Goal: Task Accomplishment & Management: Manage account settings

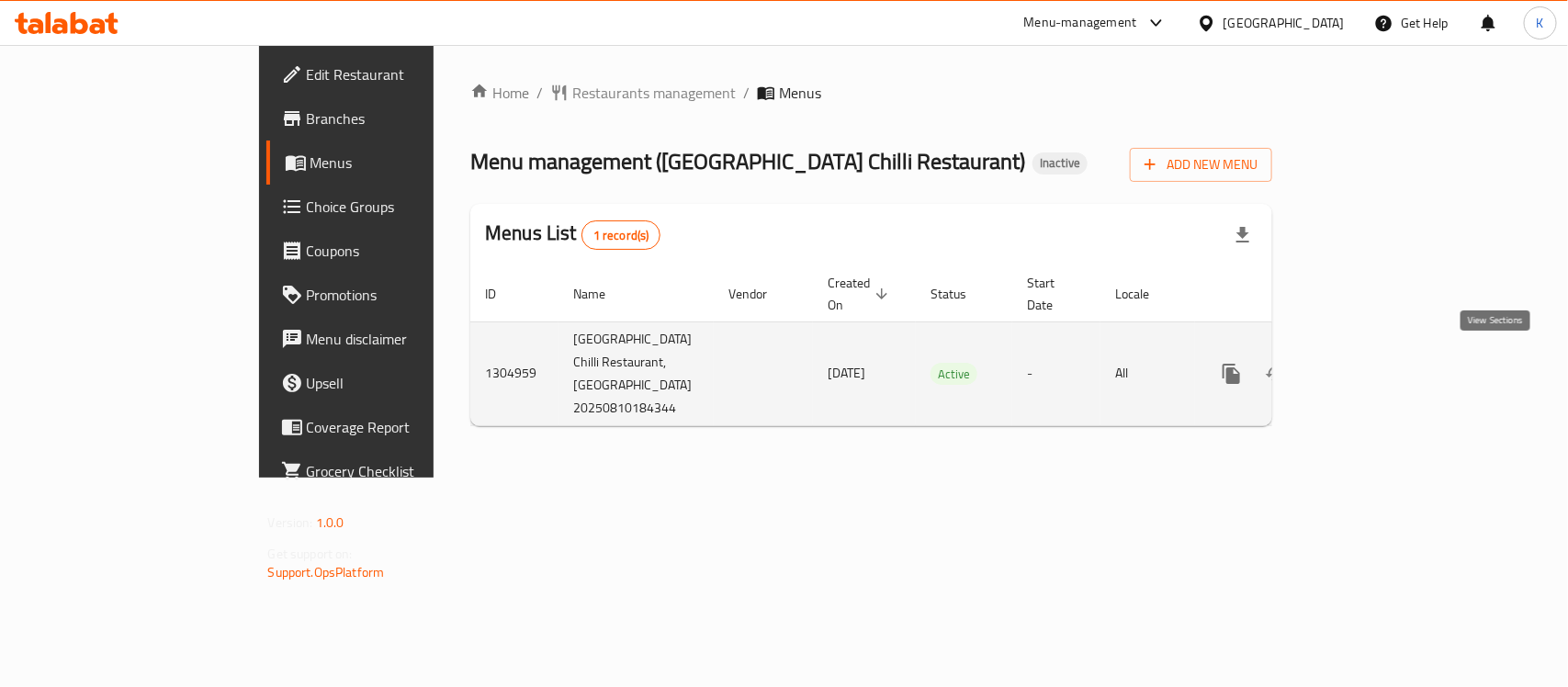
click at [1386, 367] on link "enhanced table" at bounding box center [1364, 374] width 44 height 44
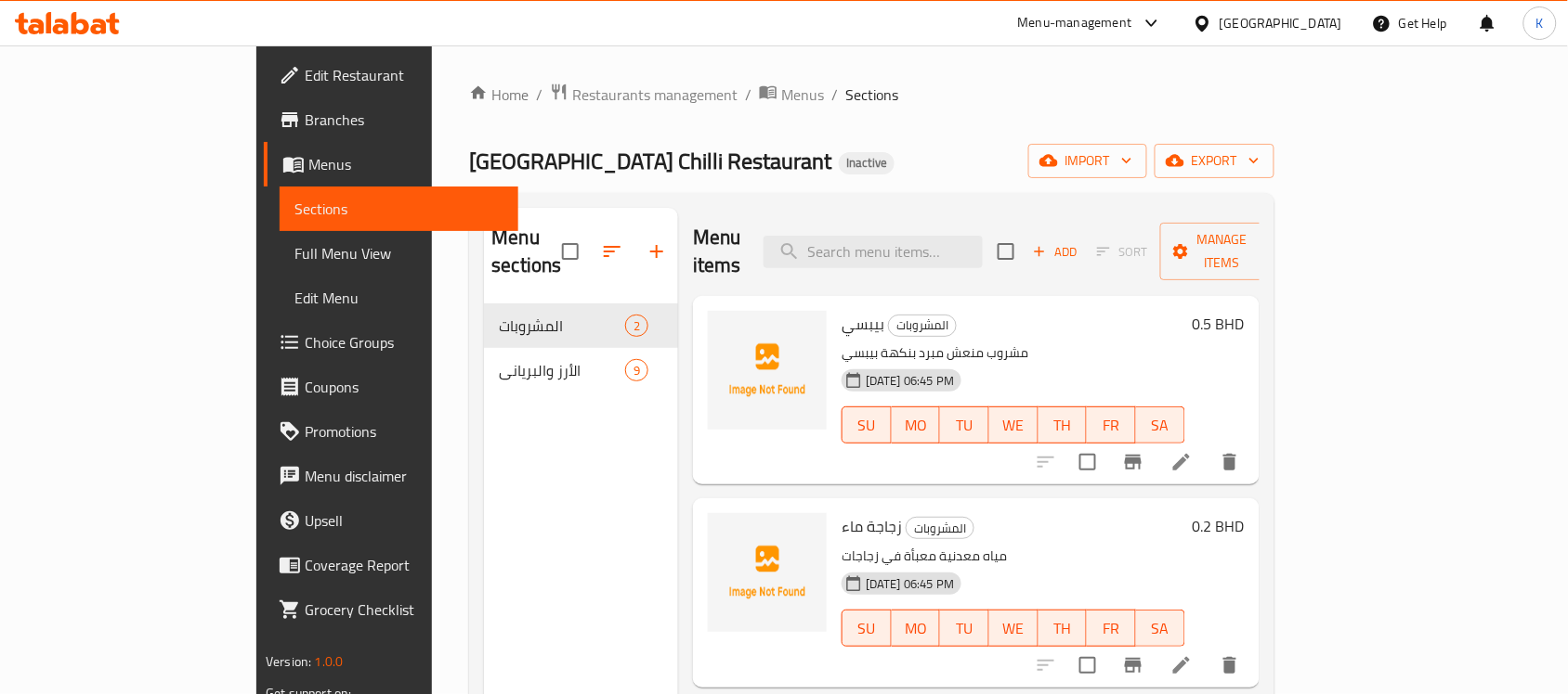
drag, startPoint x: 773, startPoint y: 127, endPoint x: 632, endPoint y: 119, distance: 141.2
click at [771, 126] on div "Home / Restaurants management / Menus / Sections Mumbai Chilli Restaurant Inact…" at bounding box center [871, 499] width 804 height 835
click at [636, 109] on div "Home / Restaurants management / Menus / Sections Mumbai Chilli Restaurant Inact…" at bounding box center [871, 499] width 804 height 835
click at [781, 96] on span "Menus" at bounding box center [802, 94] width 43 height 22
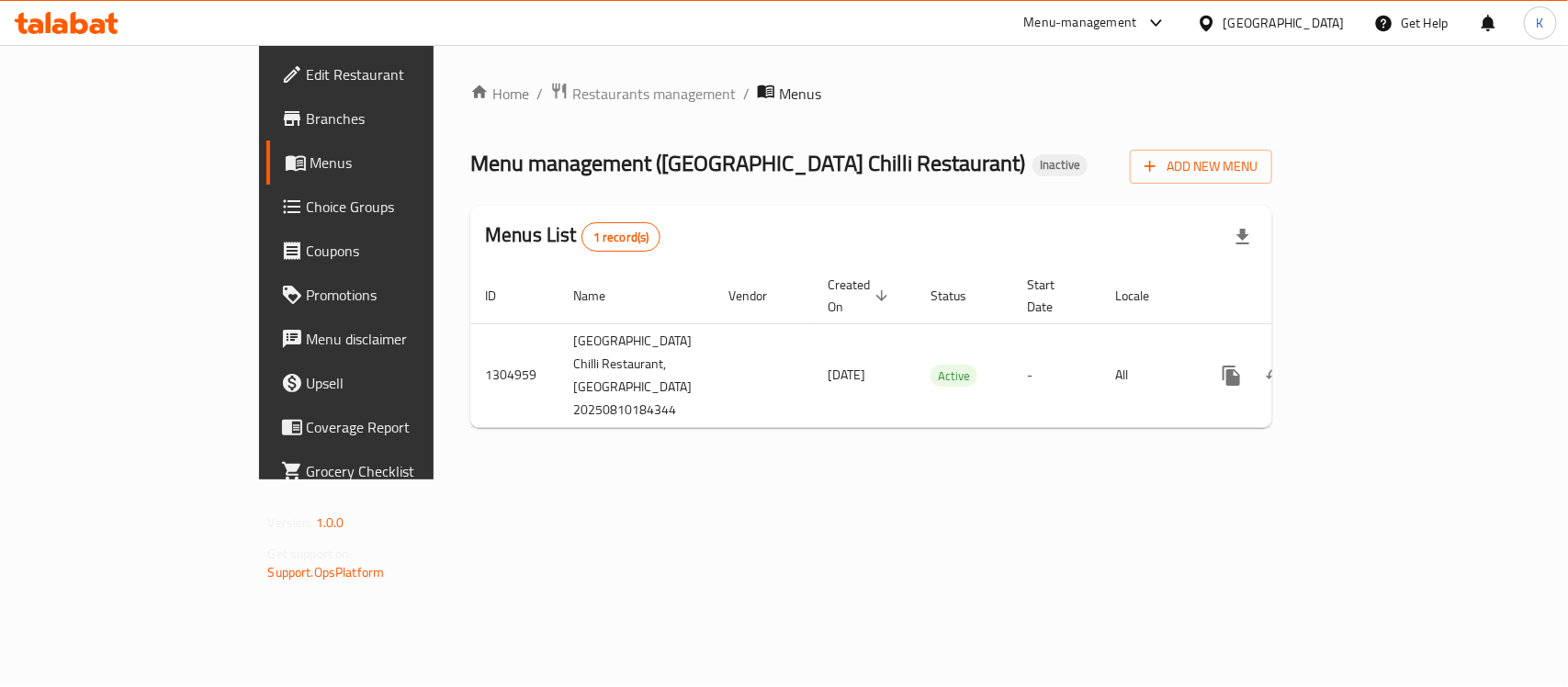
click at [1273, 194] on div "Home / Restaurants management / Menus Menu management ( Mumbai Chilli Restauran…" at bounding box center [871, 262] width 802 height 361
click at [1257, 171] on span "Add New Menu" at bounding box center [1201, 167] width 113 height 23
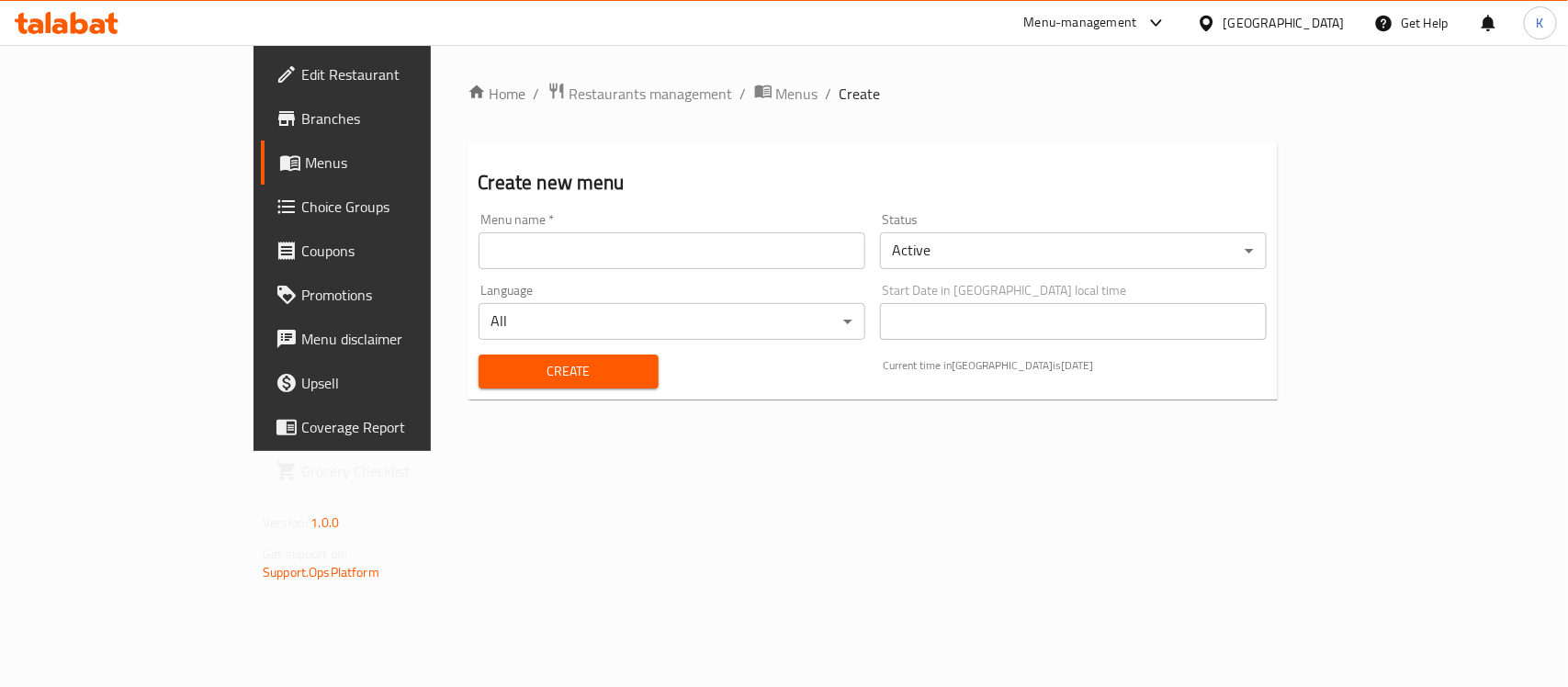
click at [598, 245] on input "text" at bounding box center [671, 250] width 386 height 36
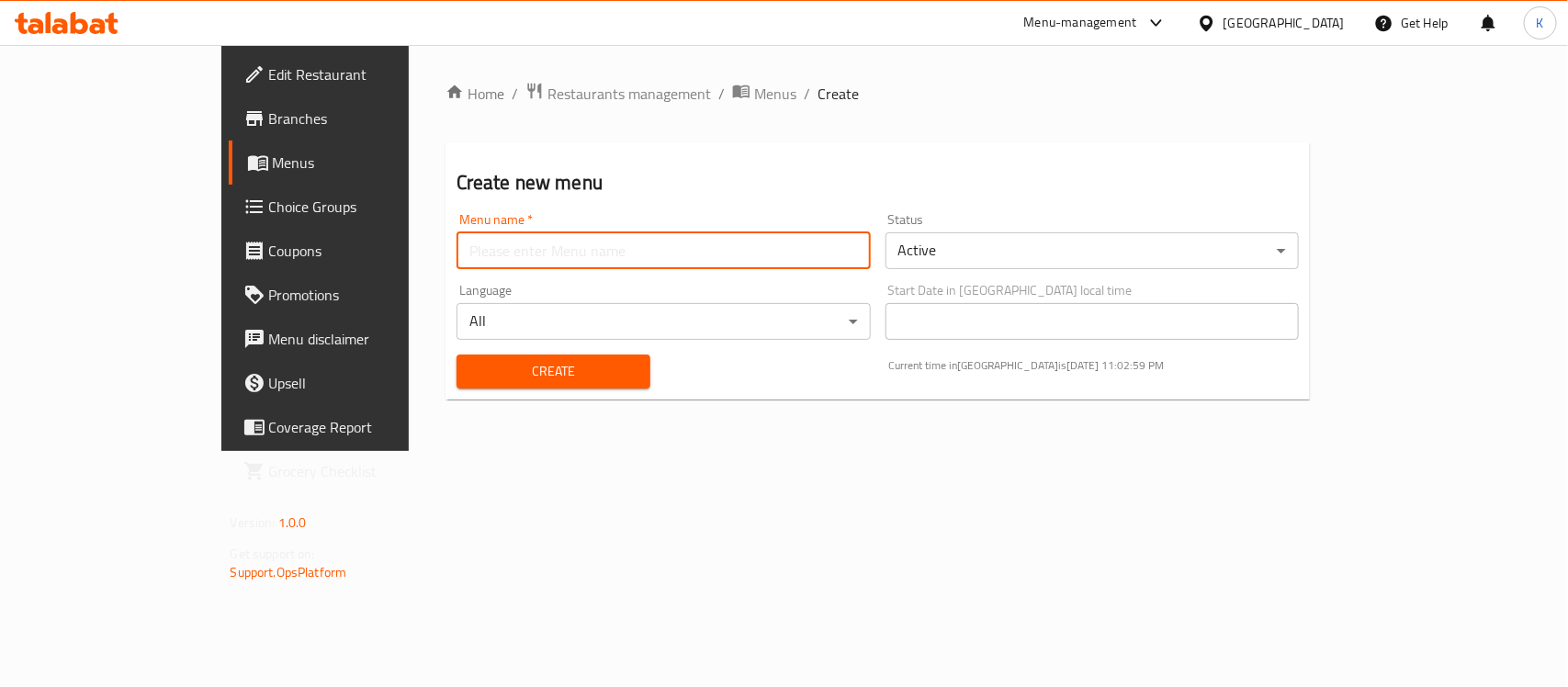
type input "Menu"
click at [496, 372] on span "Create" at bounding box center [552, 371] width 164 height 23
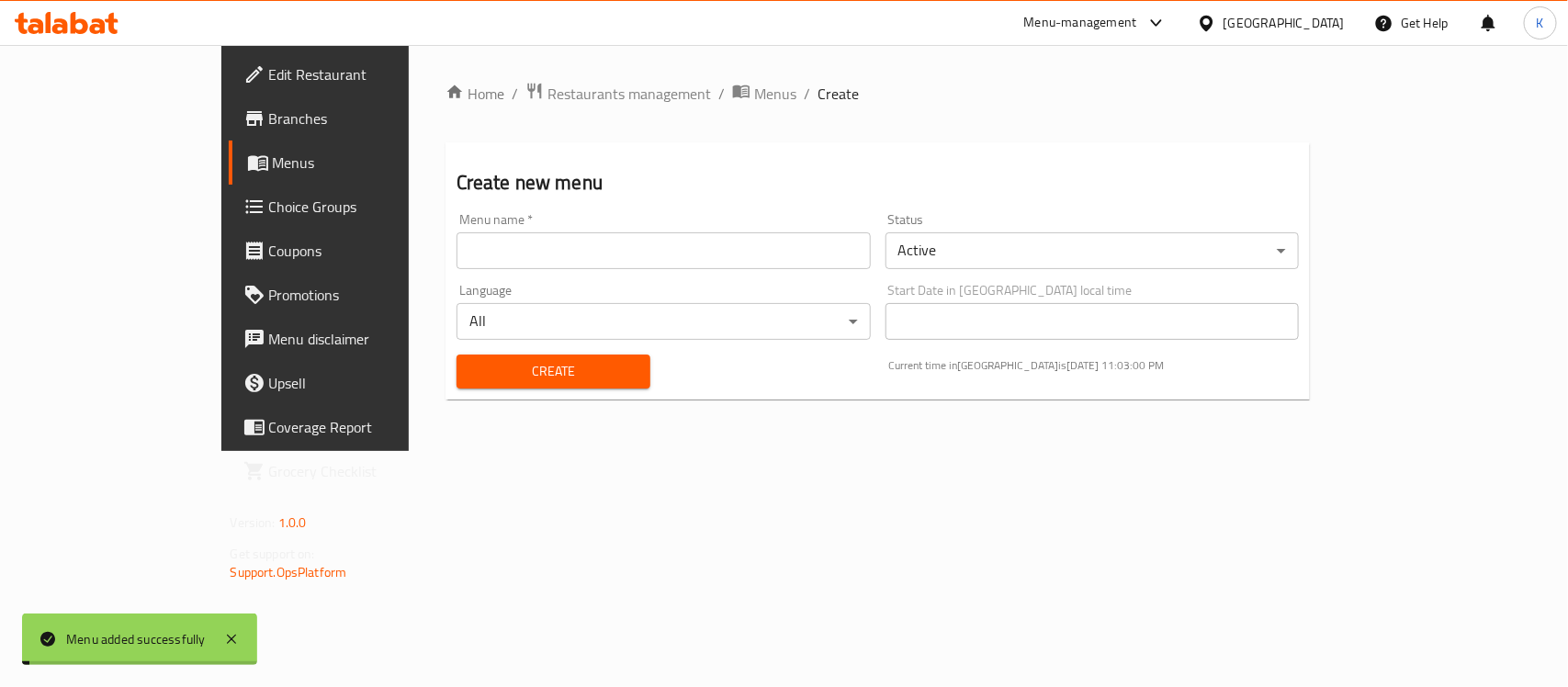
click at [624, 49] on div "Home / Restaurants management / Menus / Create Create new menu Menu name   * Me…" at bounding box center [878, 248] width 939 height 406
click at [754, 101] on span "Menus" at bounding box center [775, 93] width 42 height 22
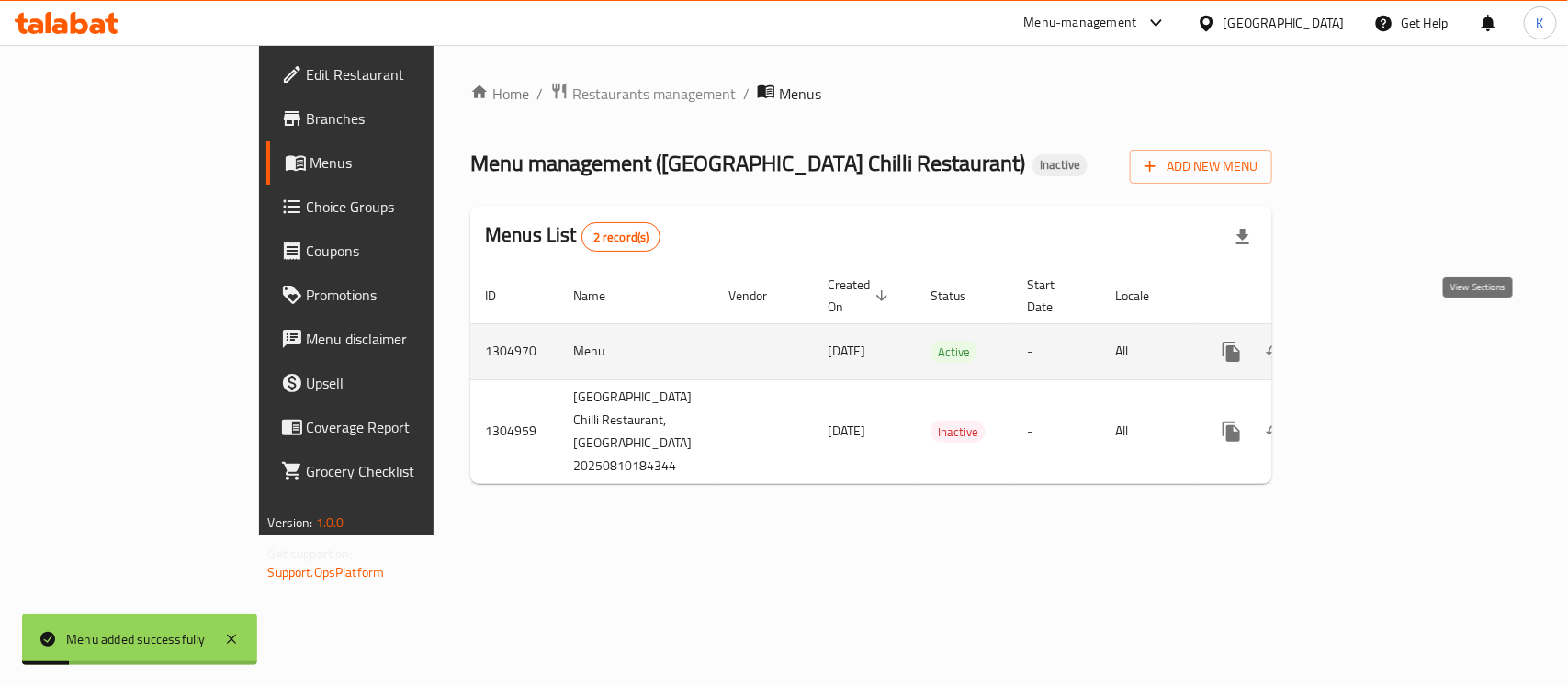
click at [1386, 330] on link "enhanced table" at bounding box center [1364, 352] width 44 height 44
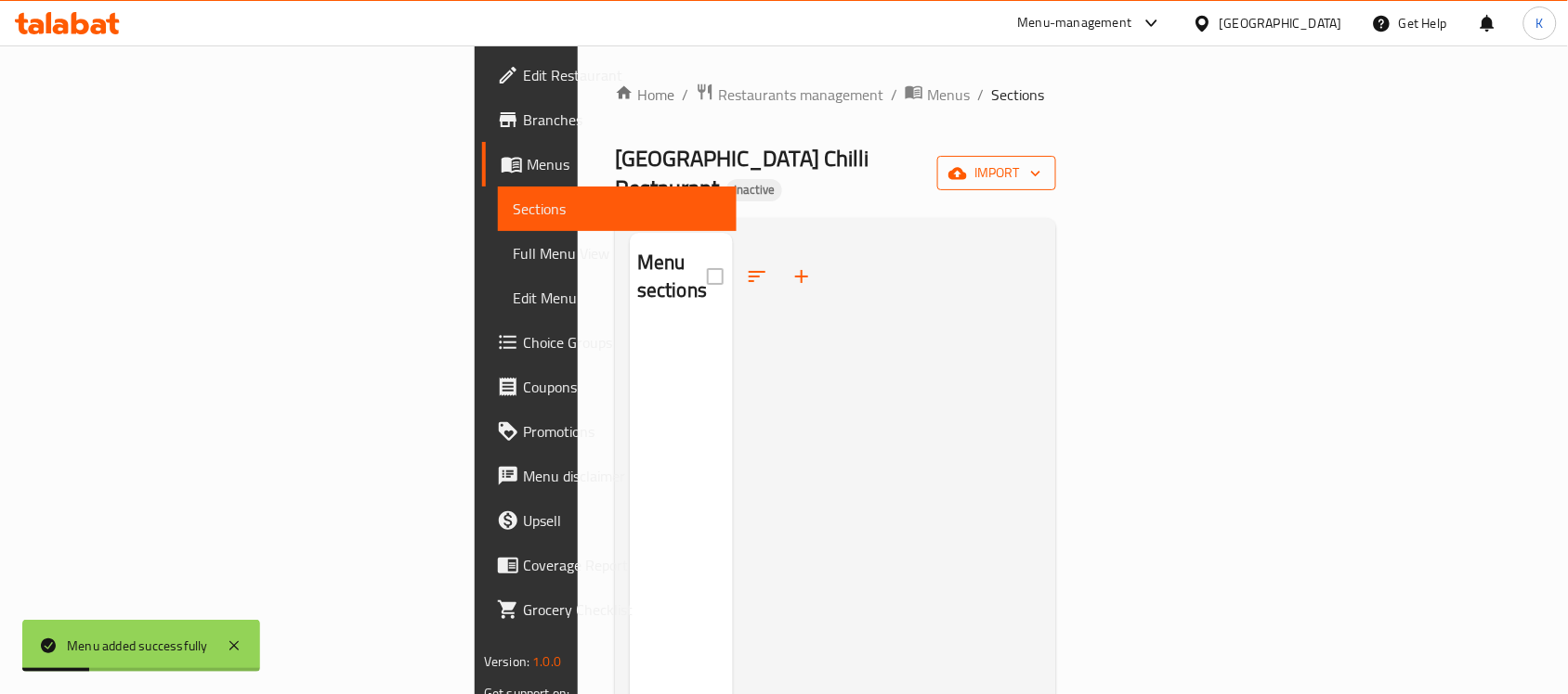
click at [1041, 164] on span "import" at bounding box center [997, 174] width 89 height 23
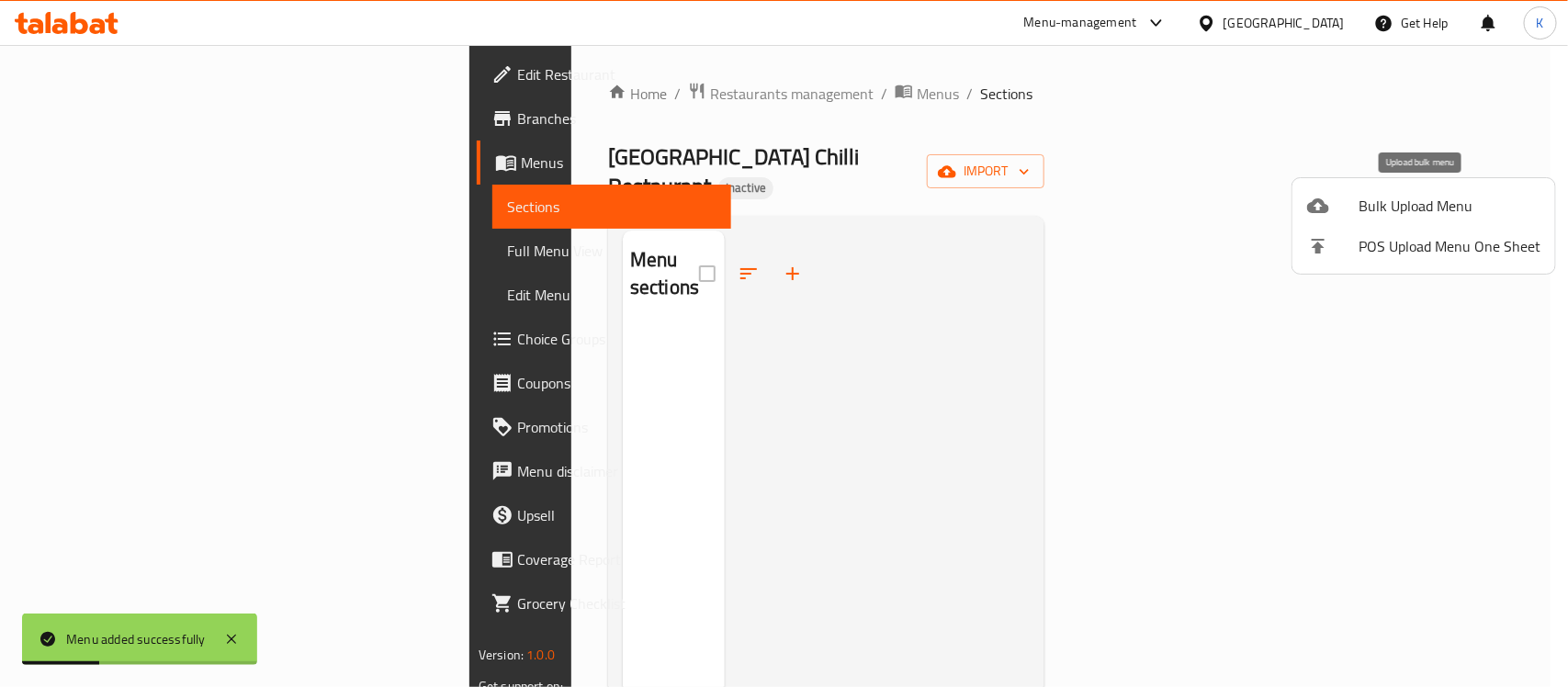
click at [1479, 199] on span "Bulk Upload Menu" at bounding box center [1450, 205] width 182 height 22
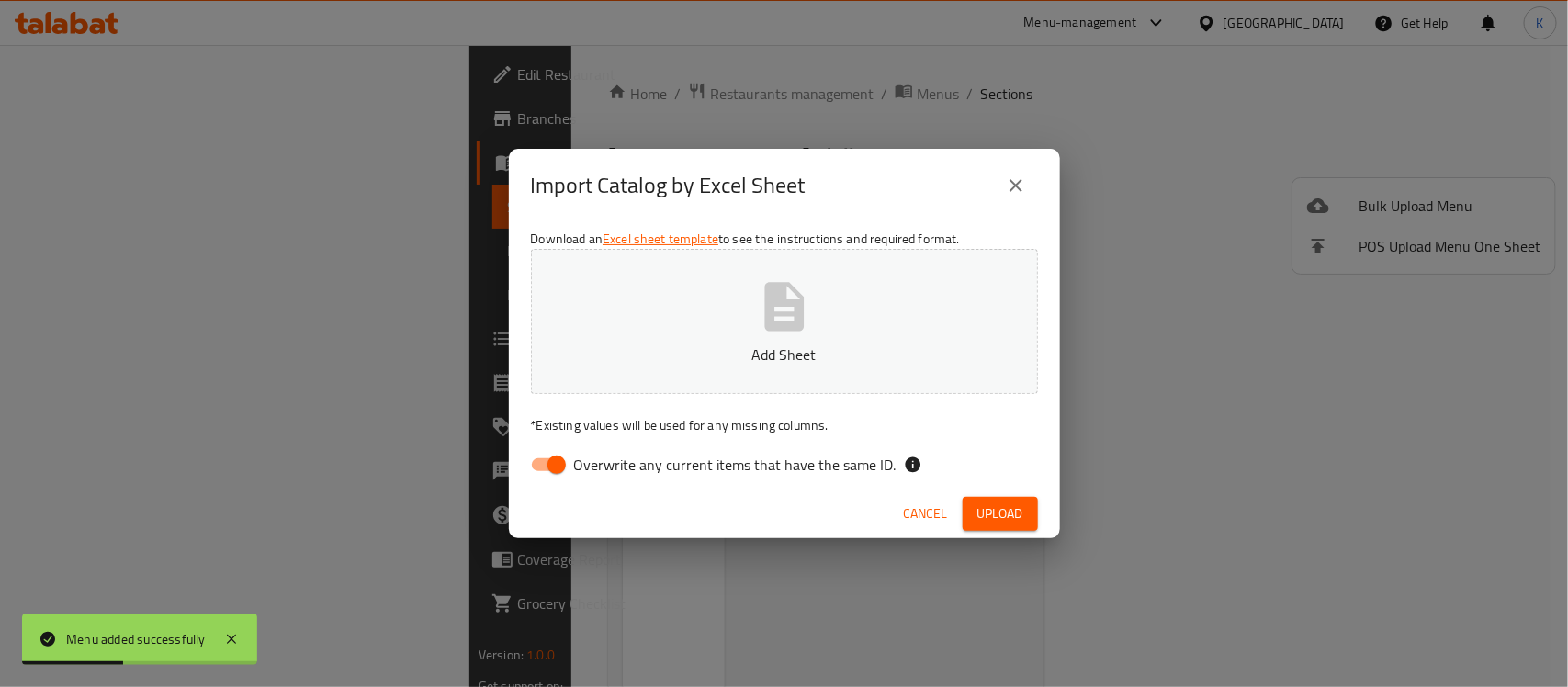
click at [585, 416] on p "* Existing values will be used for any missing columns." at bounding box center [784, 425] width 507 height 18
click at [575, 452] on label "Overwrite any current items that have the same ID." at bounding box center [709, 464] width 376 height 35
click at [575, 452] on input "Overwrite any current items that have the same ID." at bounding box center [556, 464] width 105 height 35
checkbox input "false"
click at [602, 382] on button "Add Sheet" at bounding box center [784, 321] width 507 height 145
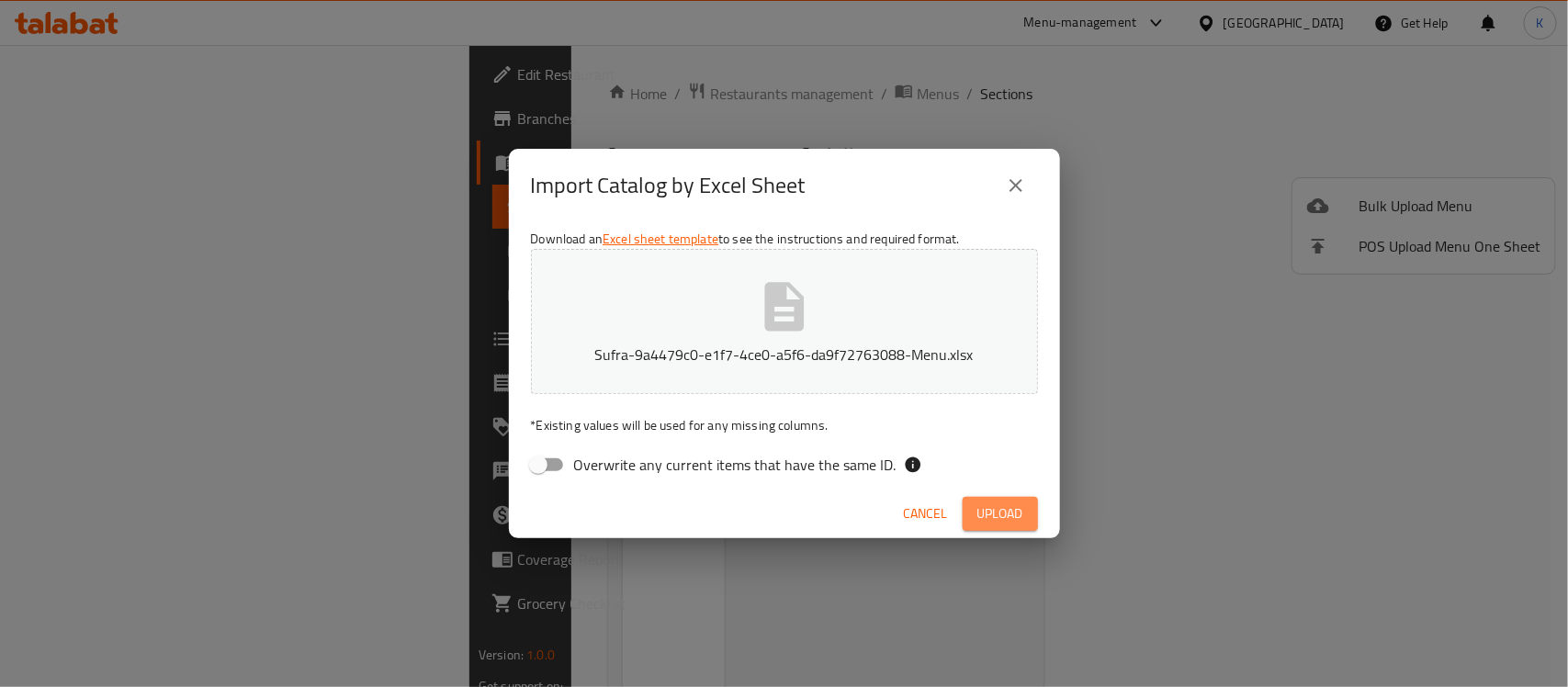
click at [1030, 517] on button "Upload" at bounding box center [1000, 513] width 76 height 34
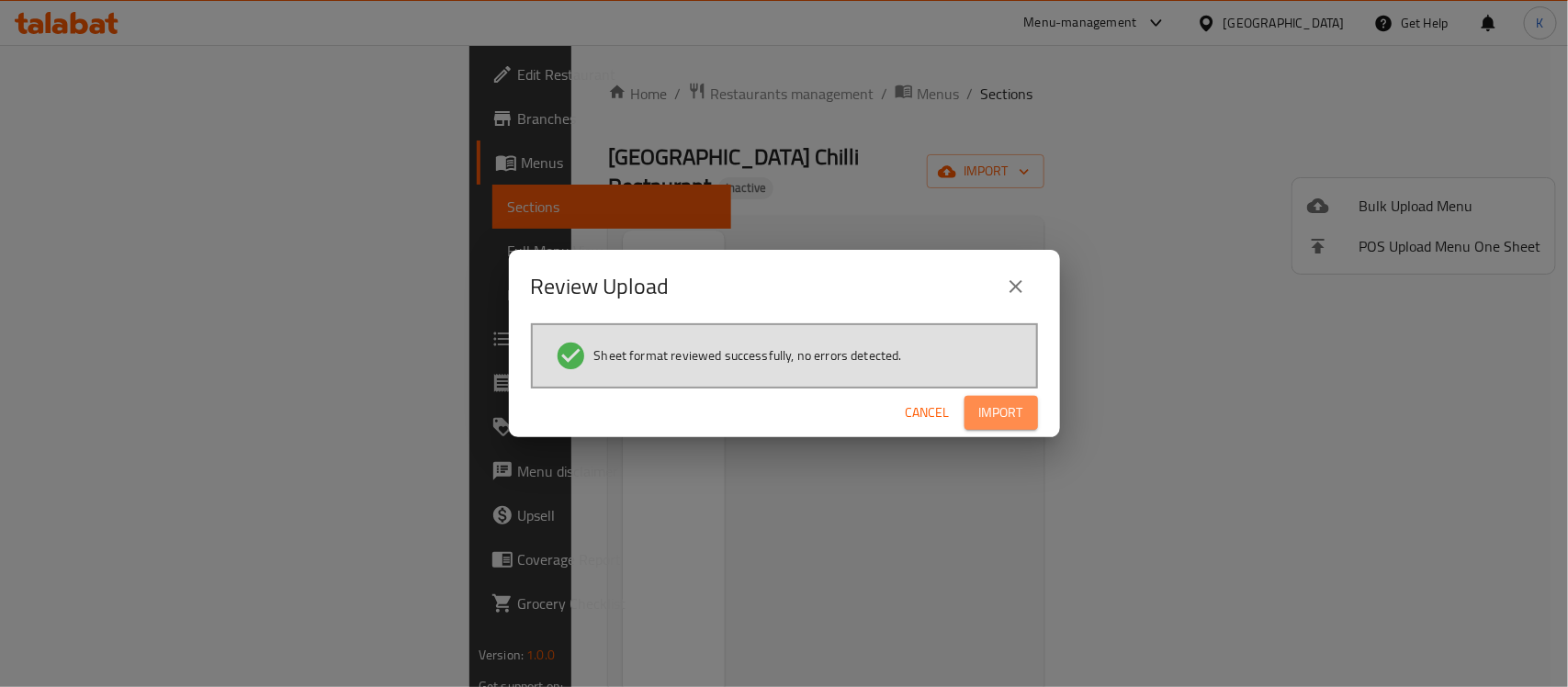
click at [1024, 409] on button "Import" at bounding box center [1001, 413] width 74 height 34
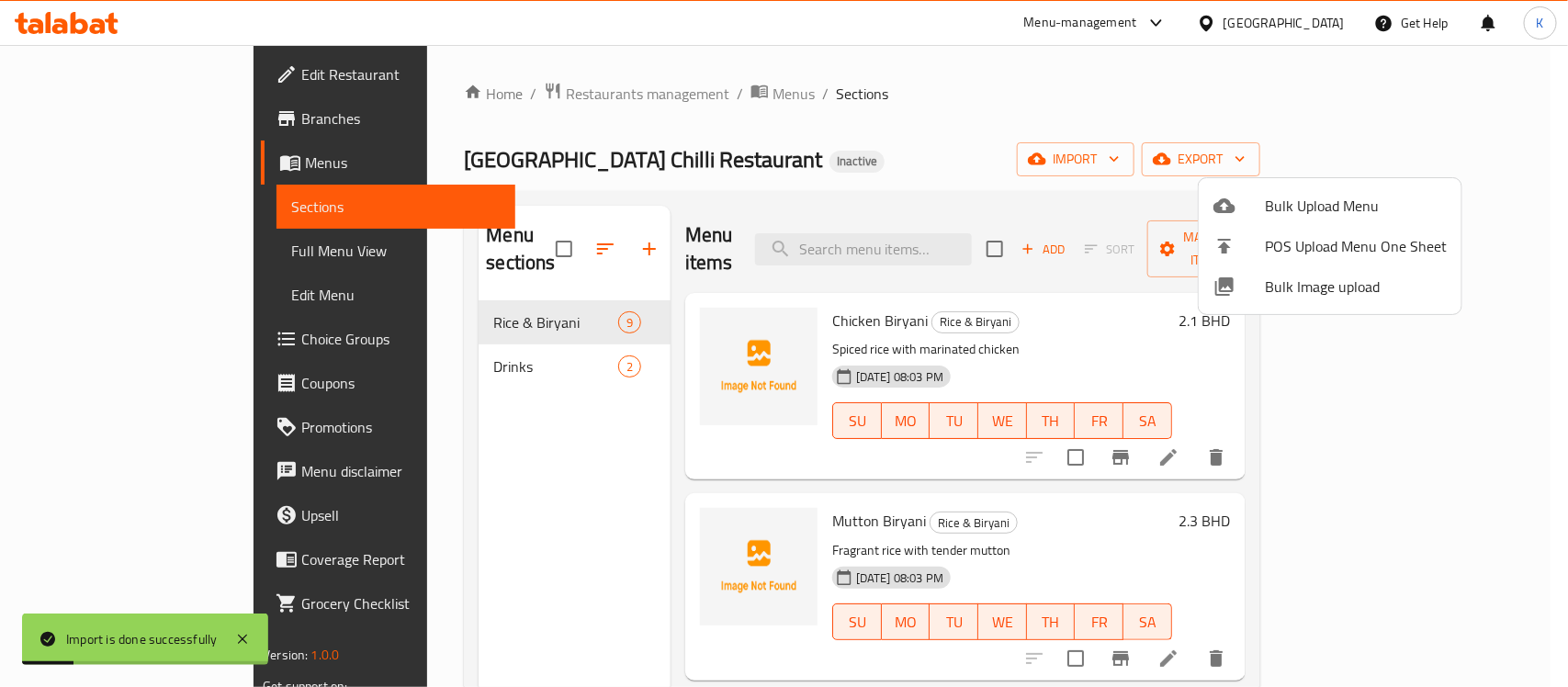
click at [1056, 175] on div at bounding box center [784, 344] width 1568 height 687
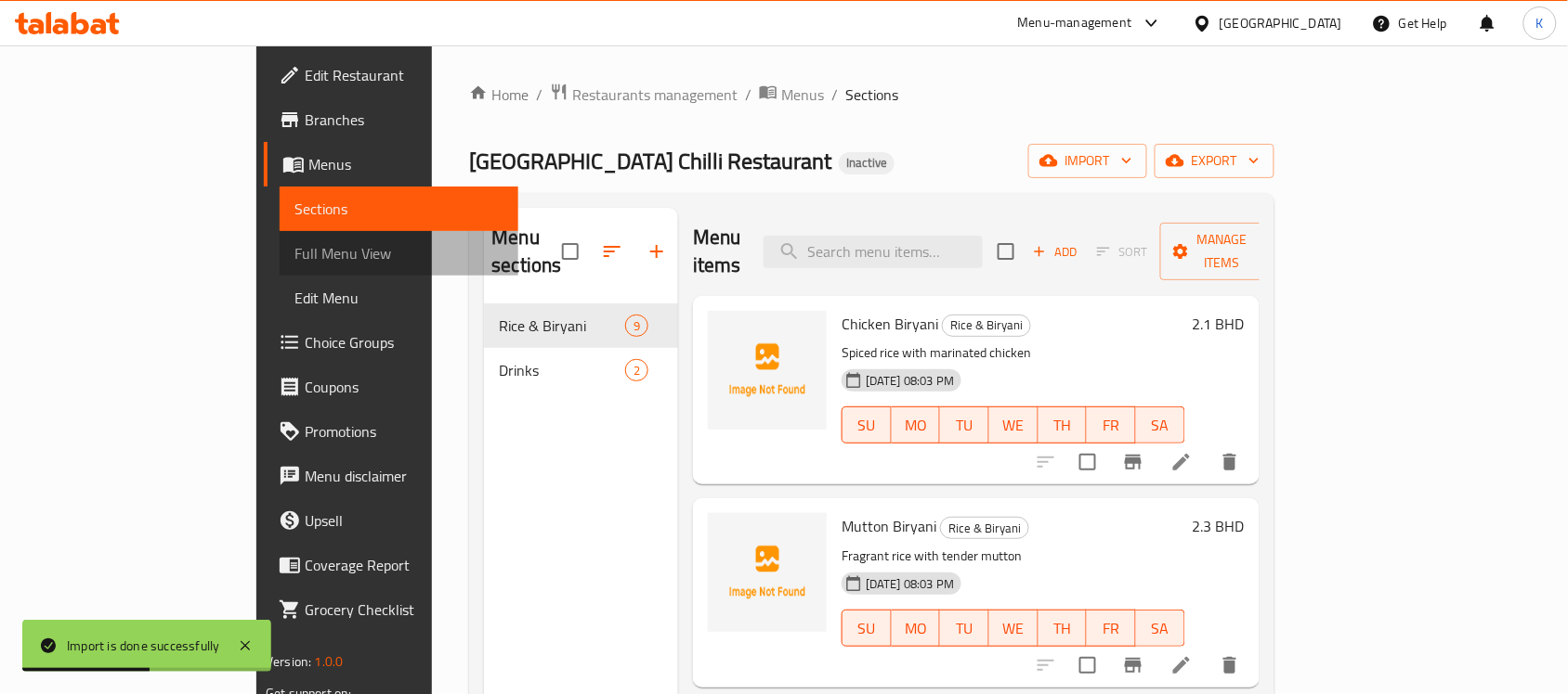
drag, startPoint x: 76, startPoint y: 244, endPoint x: 85, endPoint y: 241, distance: 9.5
click at [295, 244] on span "Full Menu View" at bounding box center [399, 253] width 208 height 22
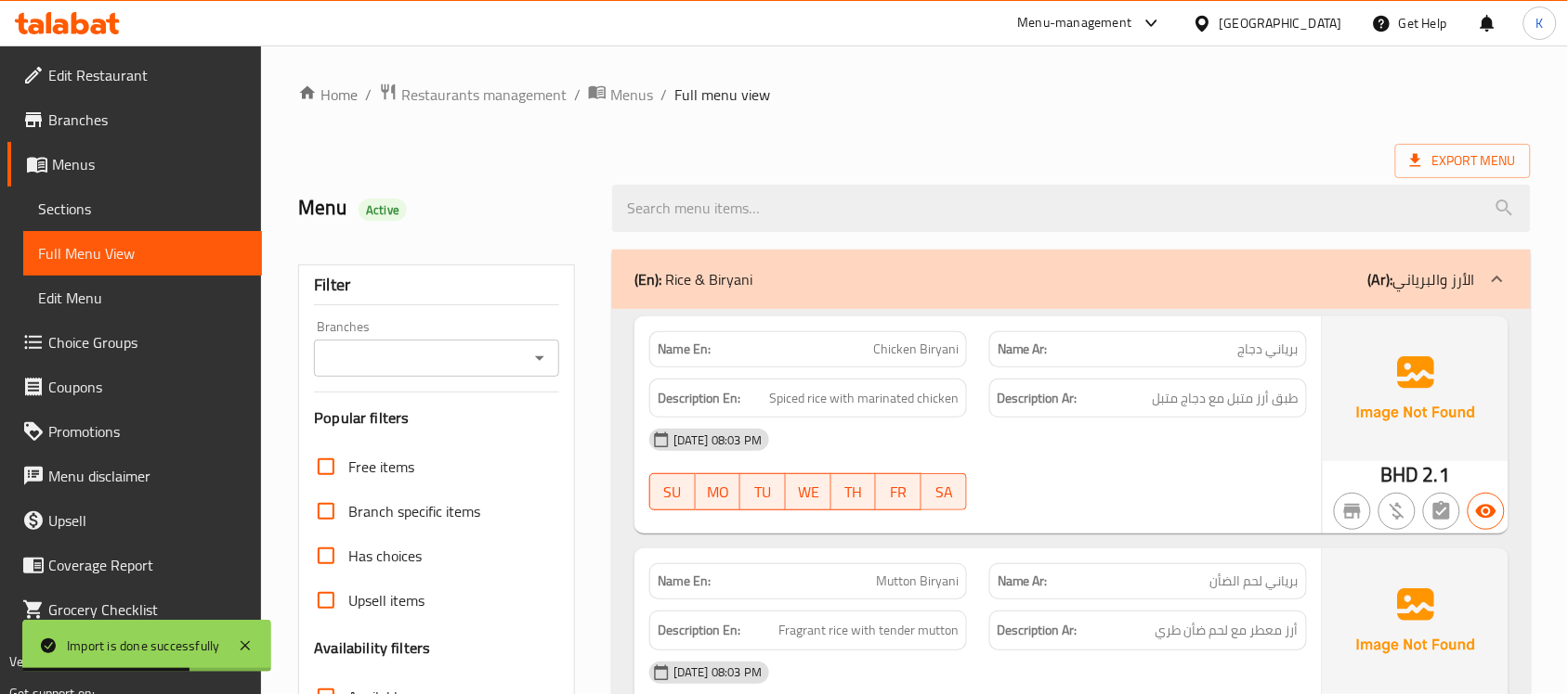
click at [712, 348] on p "Name En: Chicken Biryani" at bounding box center [808, 350] width 301 height 19
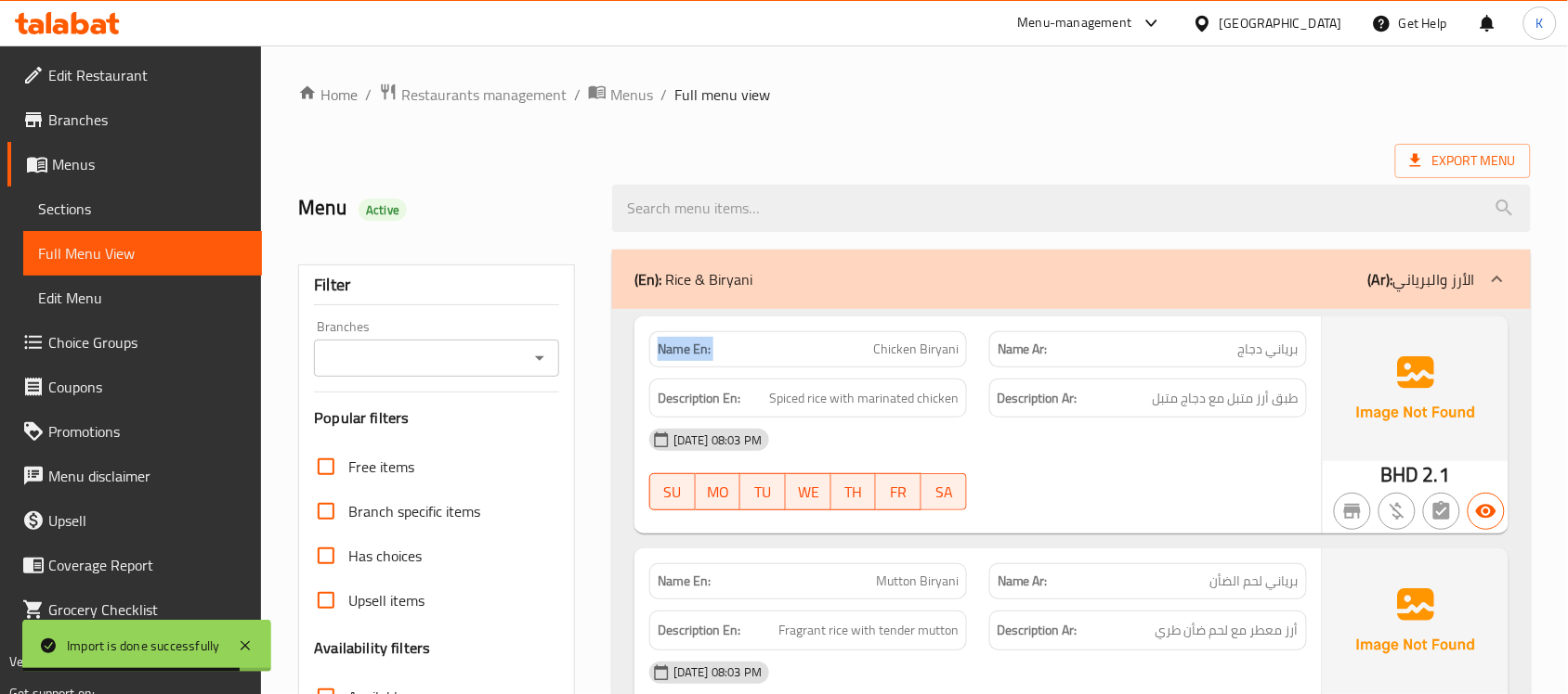
click at [712, 348] on p "Name En: Chicken Biryani" at bounding box center [808, 350] width 301 height 19
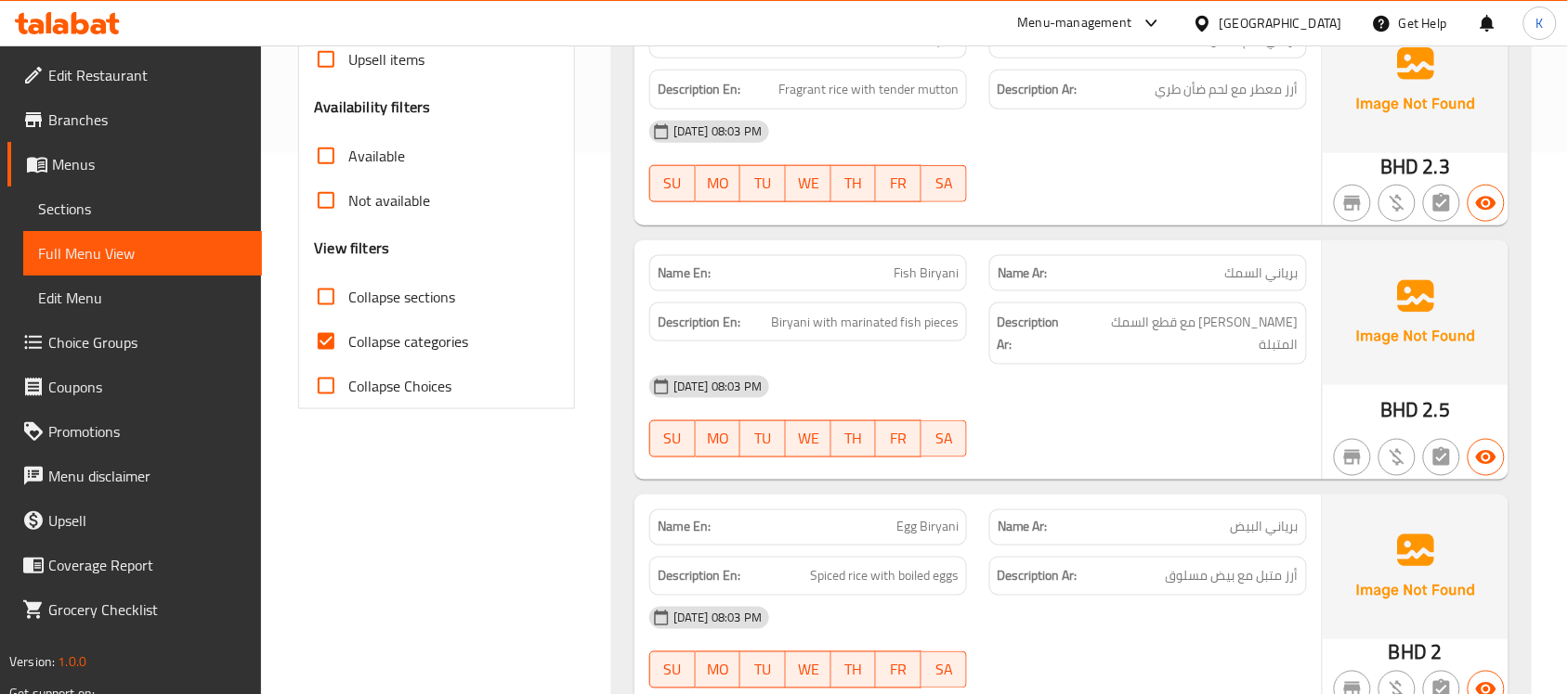
click at [390, 353] on span "Collapse categories" at bounding box center [408, 341] width 120 height 22
click at [348, 353] on input "Collapse categories" at bounding box center [326, 341] width 45 height 45
checkbox input "false"
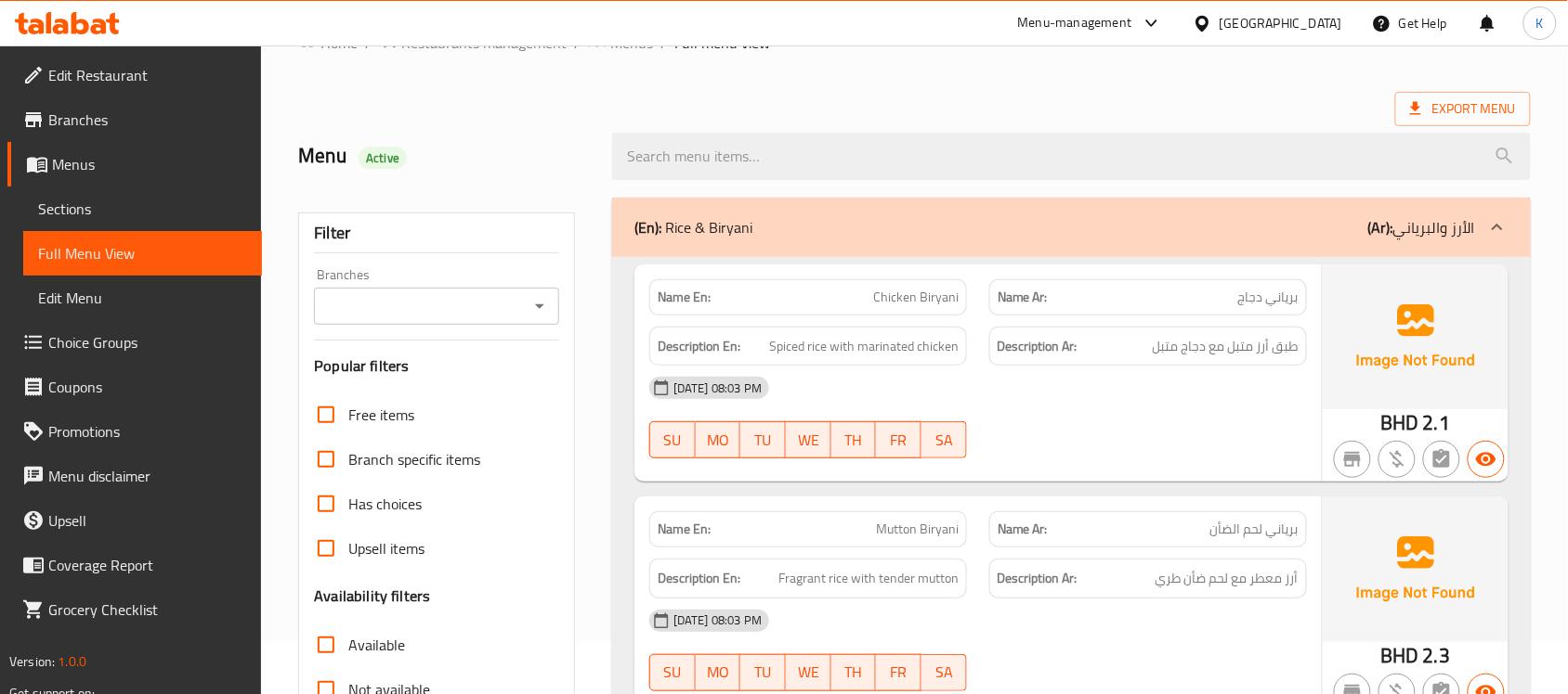
scroll to position [0, 0]
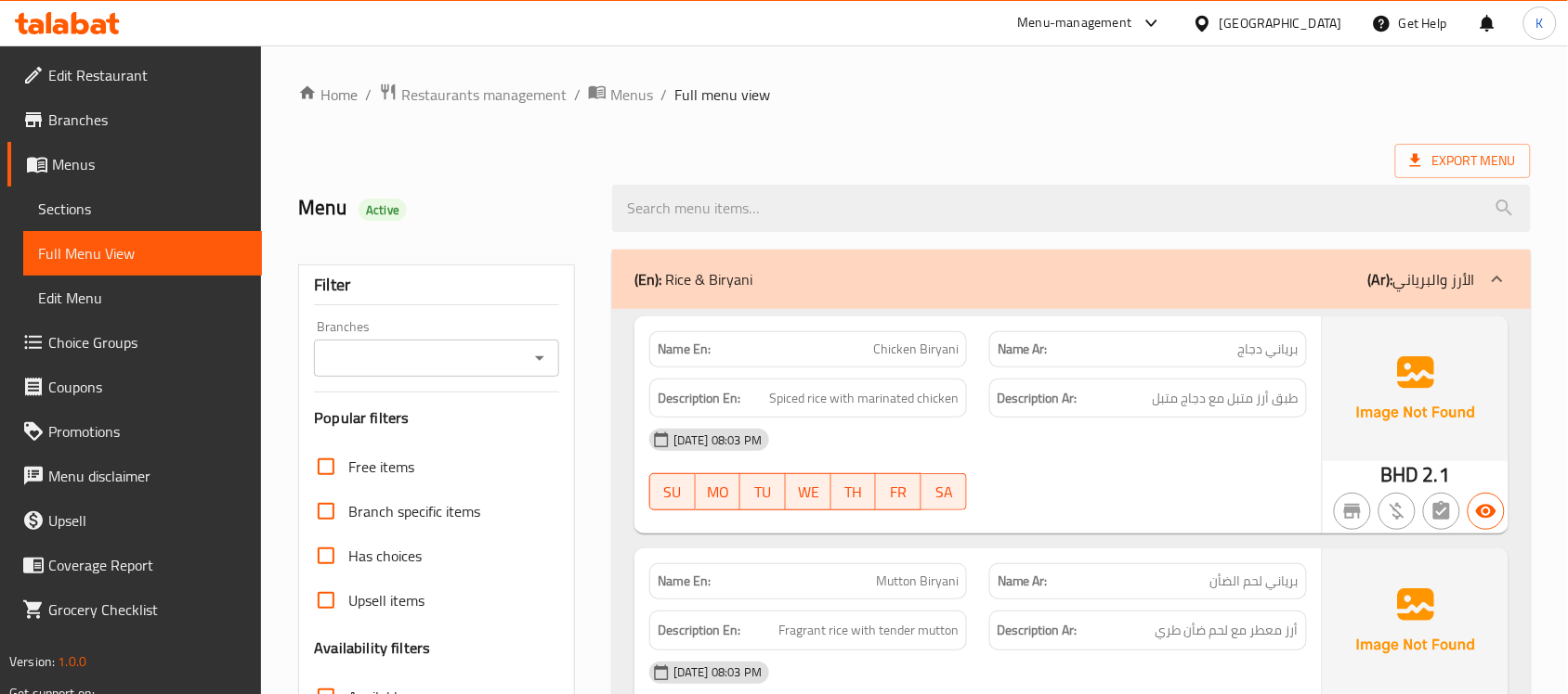
click at [144, 121] on span "Branches" at bounding box center [147, 119] width 199 height 22
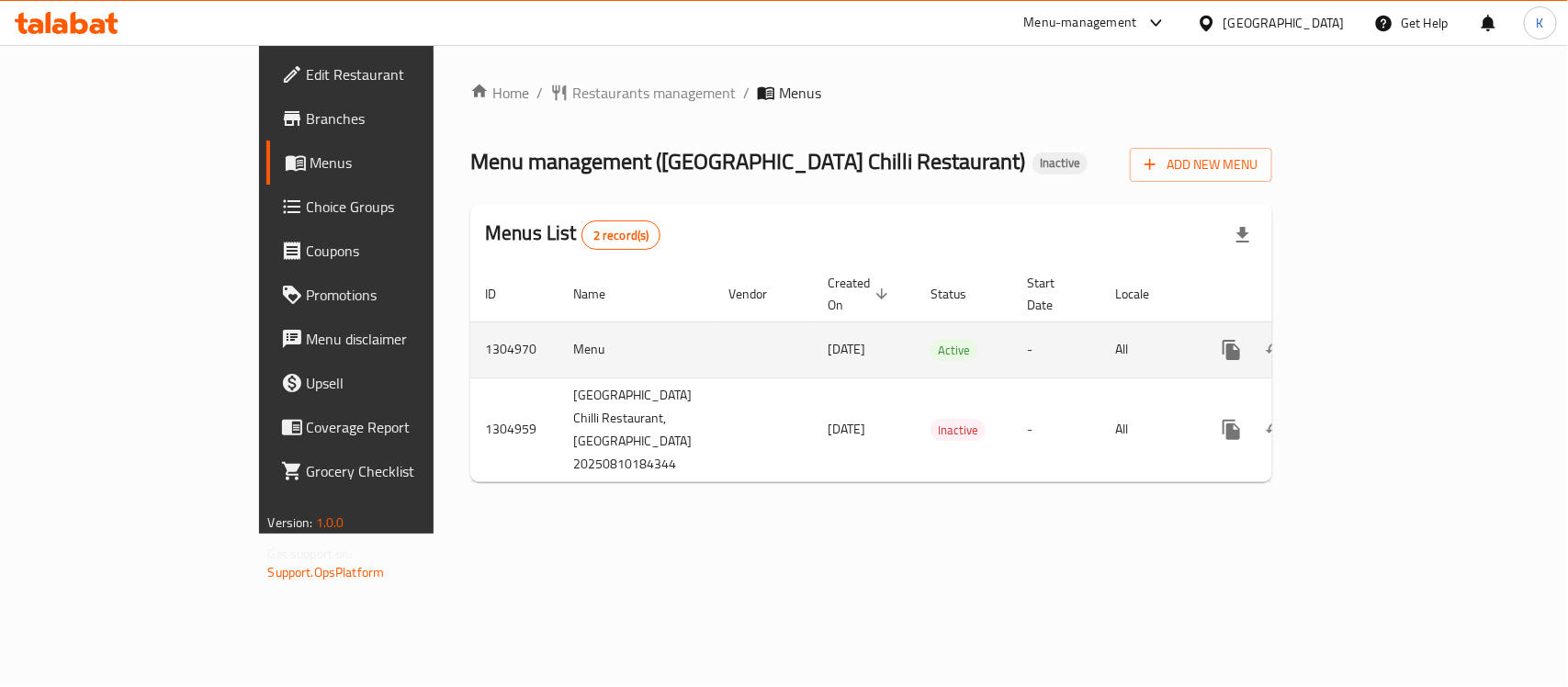
click at [1375, 339] on icon "enhanced table" at bounding box center [1364, 349] width 22 height 22
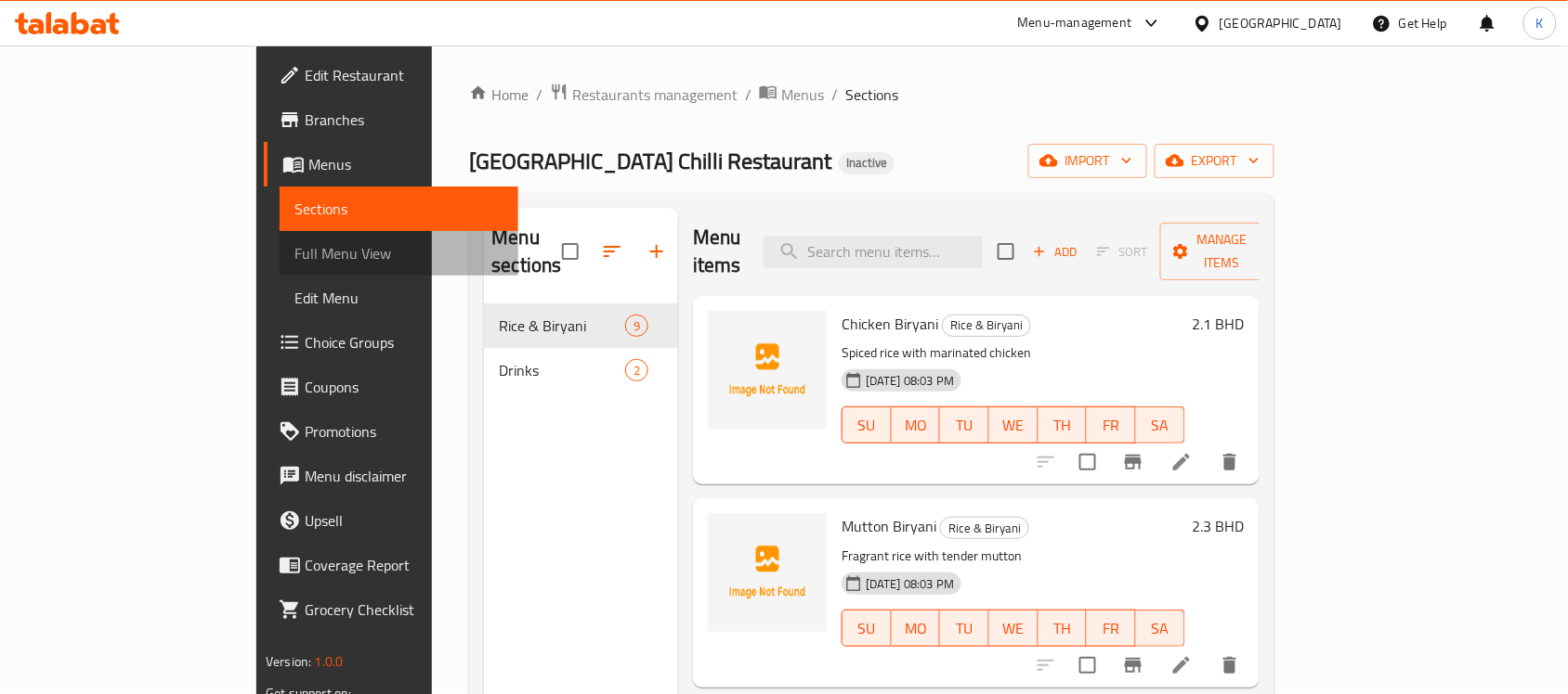
click at [295, 258] on span "Full Menu View" at bounding box center [399, 253] width 208 height 22
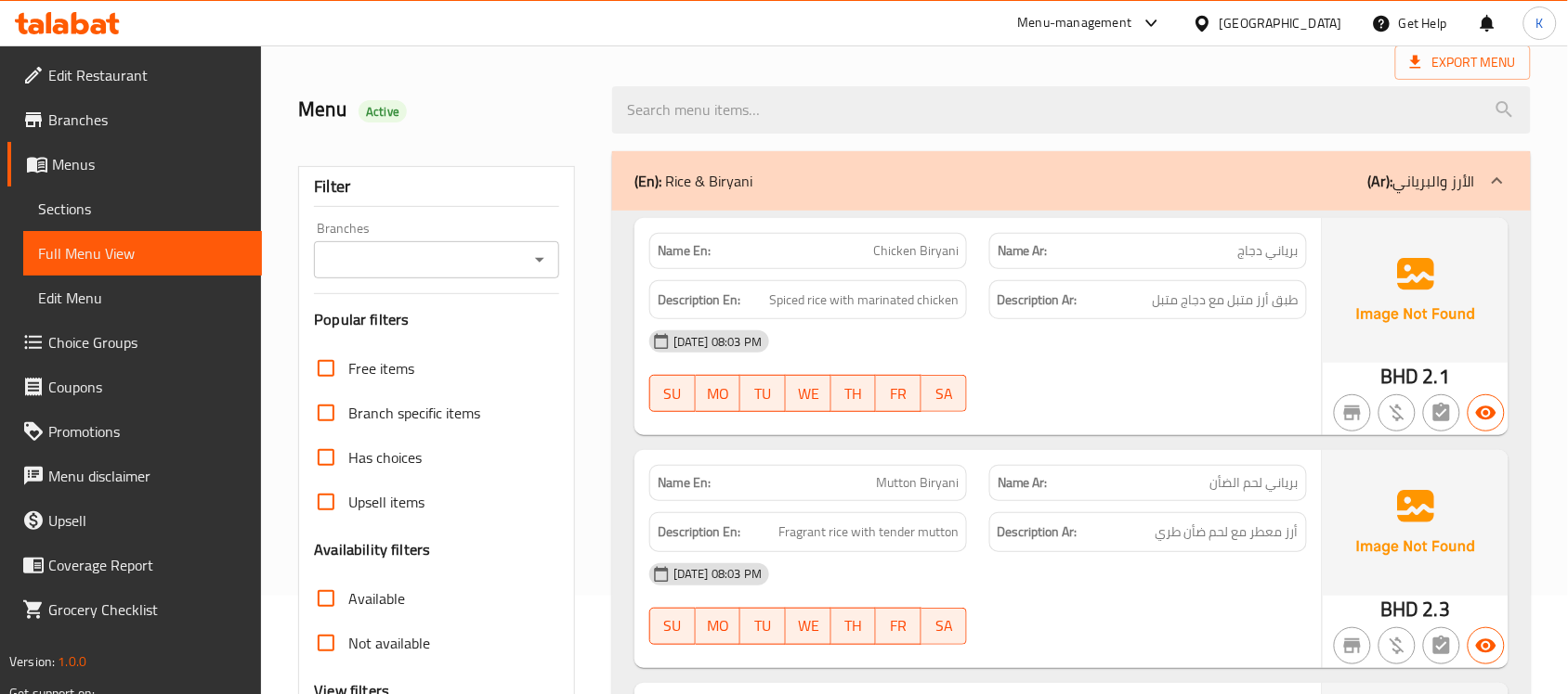
scroll to position [270, 0]
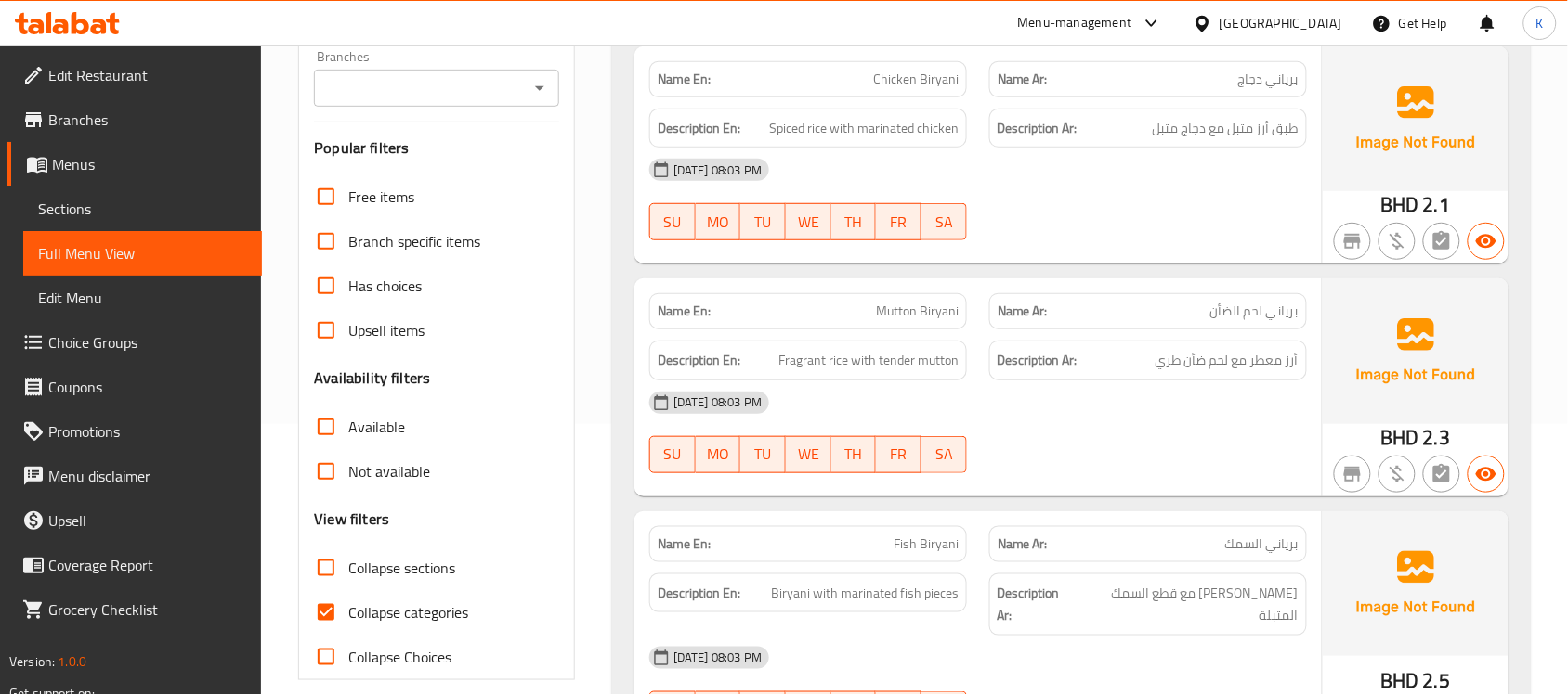
click at [382, 606] on span "Collapse categories" at bounding box center [408, 613] width 120 height 22
click at [348, 606] on input "Collapse categories" at bounding box center [326, 613] width 45 height 45
checkbox input "false"
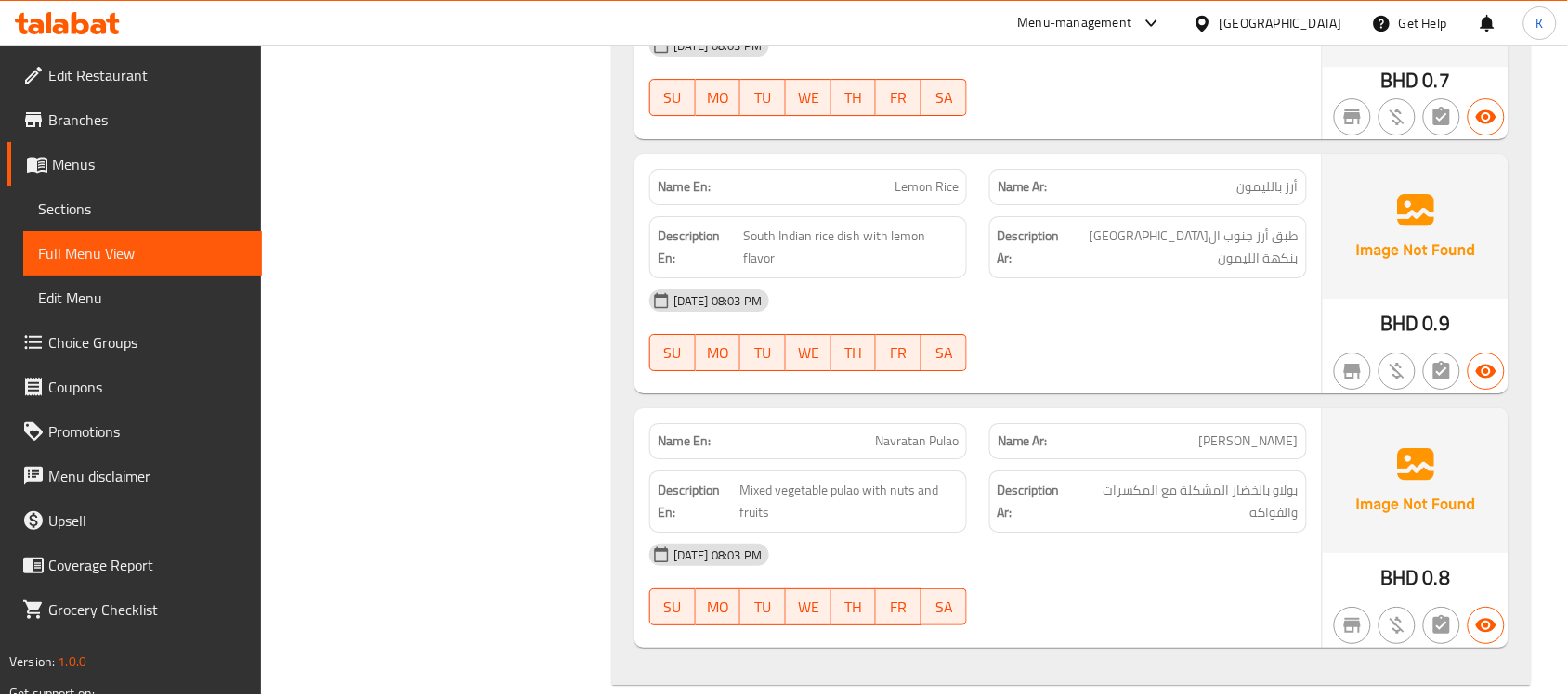
scroll to position [1895, 0]
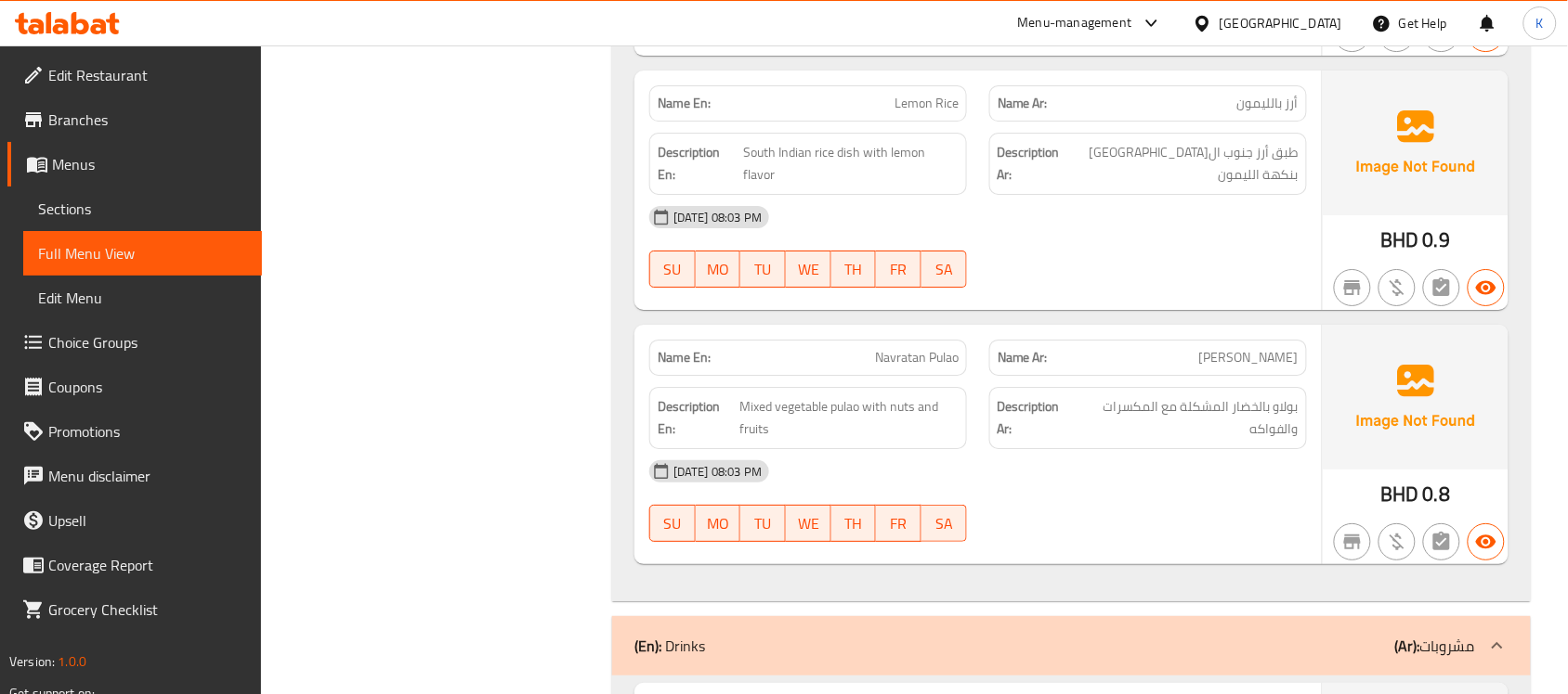
click at [936, 348] on span "Navratan Pulao" at bounding box center [916, 358] width 83 height 19
click at [940, 348] on span "Navratan Pulao" at bounding box center [916, 358] width 83 height 19
copy span "Pulao"
click at [944, 348] on span "Navratan Pulao" at bounding box center [916, 358] width 83 height 19
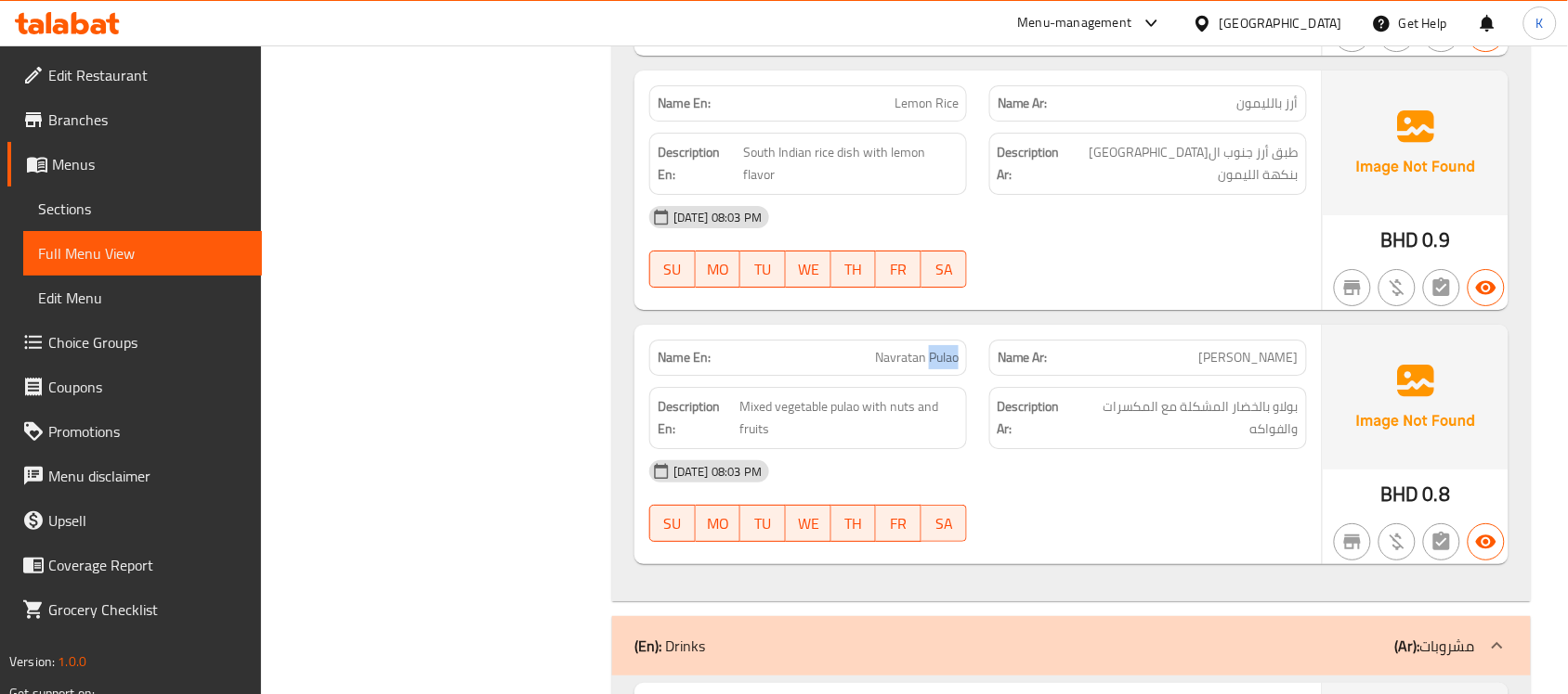
click at [947, 348] on span "Navratan Pulao" at bounding box center [916, 358] width 83 height 19
click at [948, 348] on span "Navratan Pulao" at bounding box center [916, 358] width 83 height 19
click at [950, 348] on span "Navratan Pulao" at bounding box center [916, 358] width 83 height 19
type button "0"
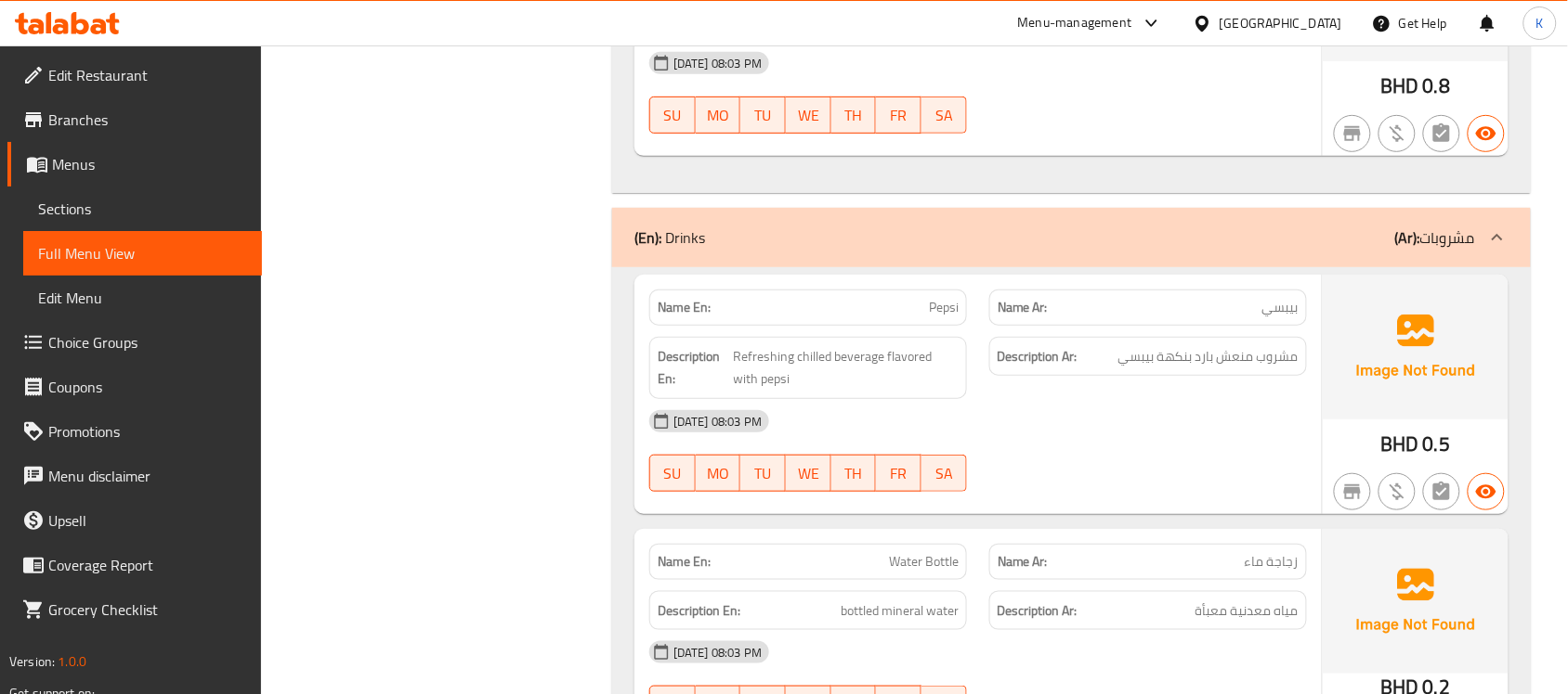
scroll to position [2387, 0]
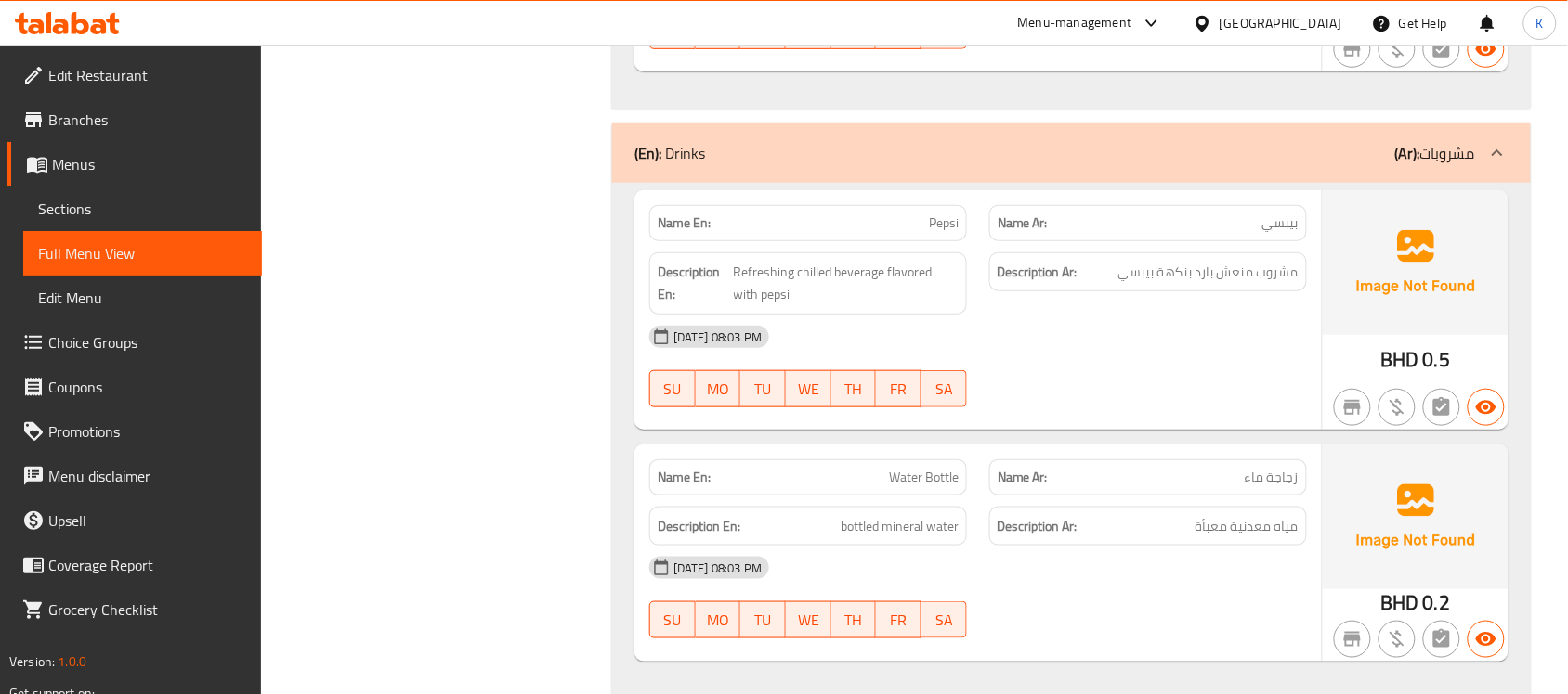
click at [114, 226] on link "Sections" at bounding box center [143, 209] width 239 height 45
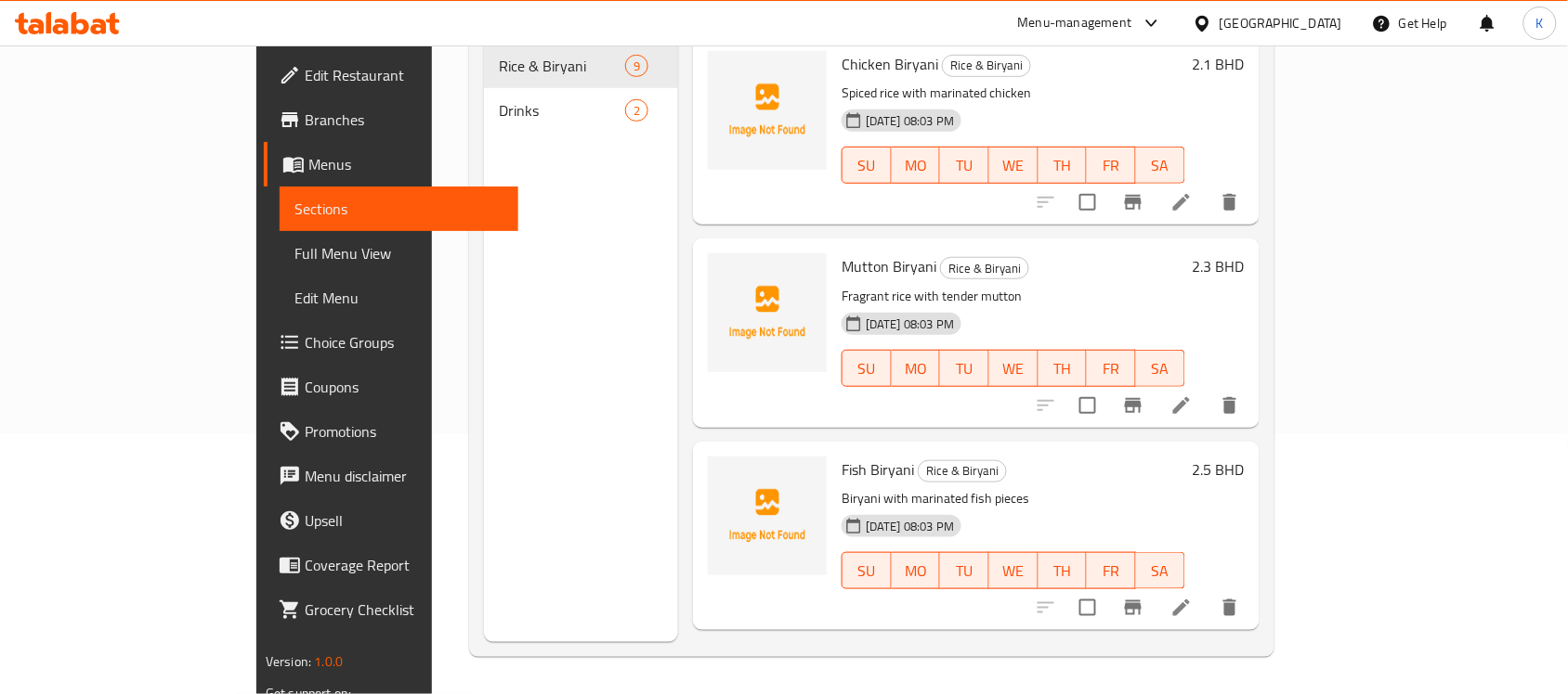
click at [279, 223] on link "Sections" at bounding box center [399, 209] width 239 height 45
click at [295, 255] on span "Full Menu View" at bounding box center [399, 253] width 208 height 22
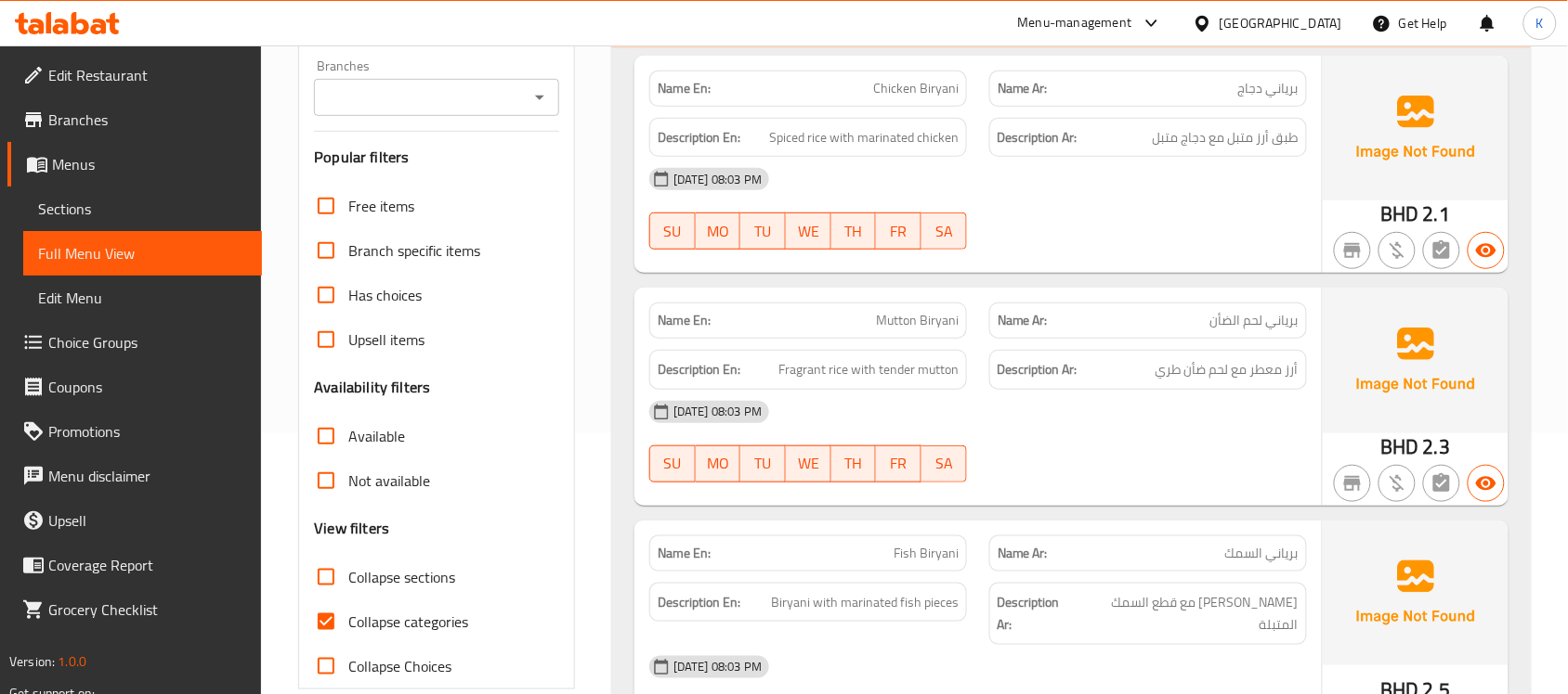
click at [432, 628] on span "Collapse categories" at bounding box center [408, 621] width 120 height 22
click at [348, 628] on input "Collapse categories" at bounding box center [326, 622] width 45 height 45
checkbox input "false"
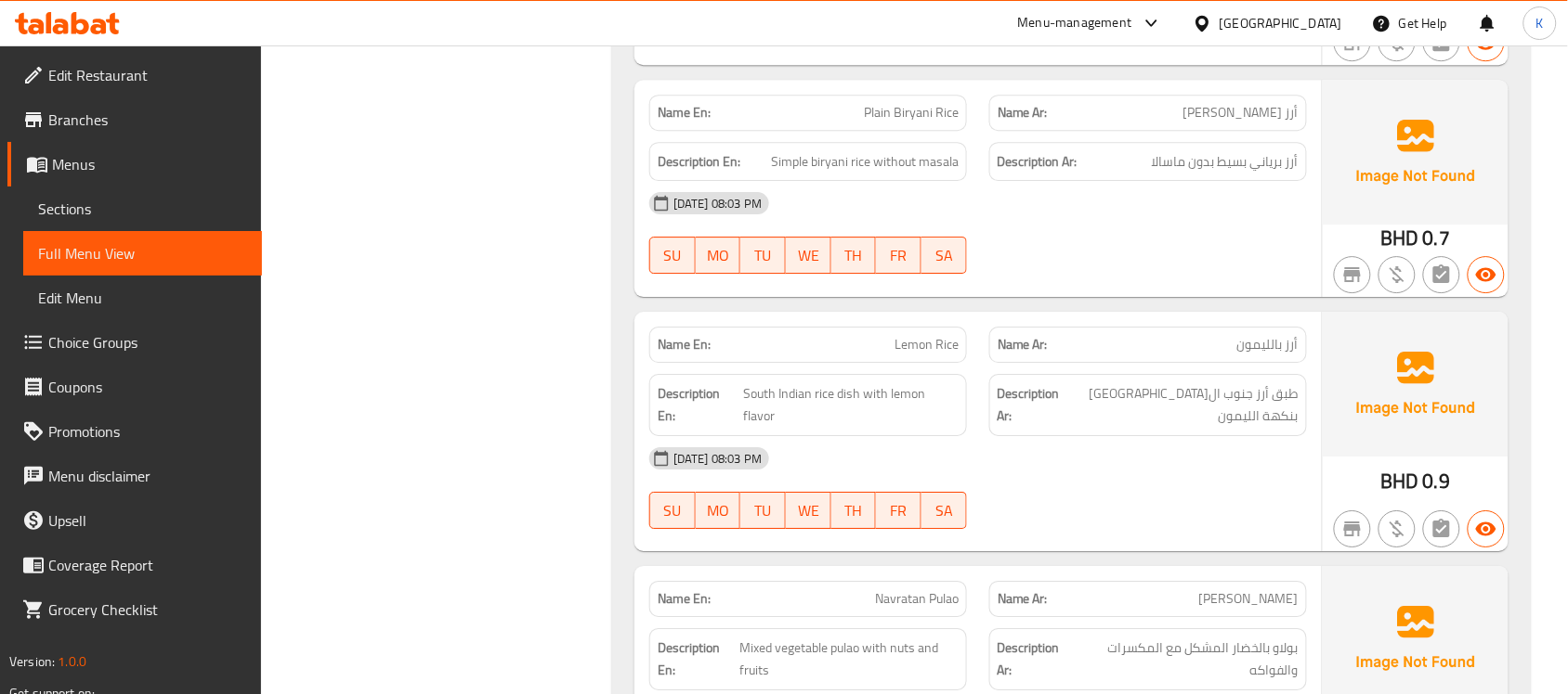
scroll to position [2387, 0]
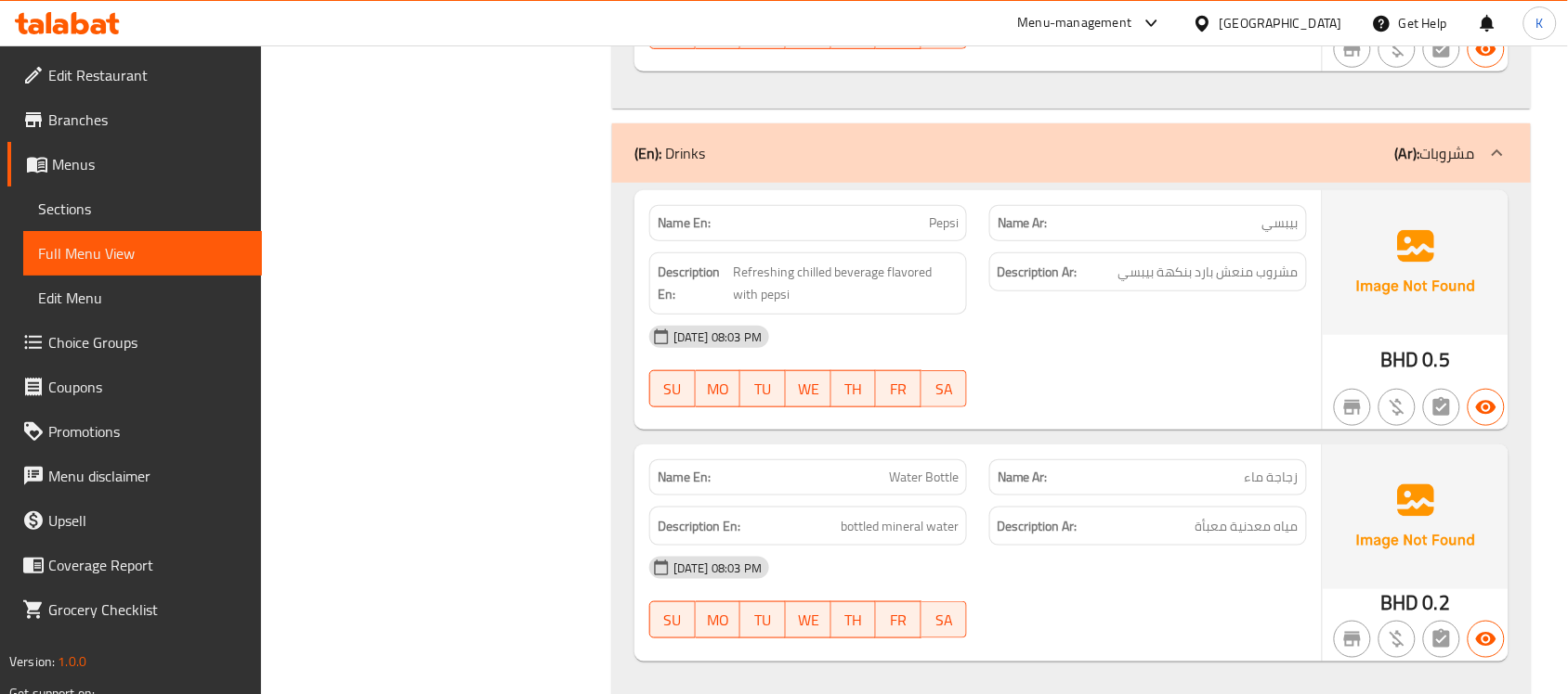
click at [113, 205] on span "Sections" at bounding box center [142, 208] width 208 height 22
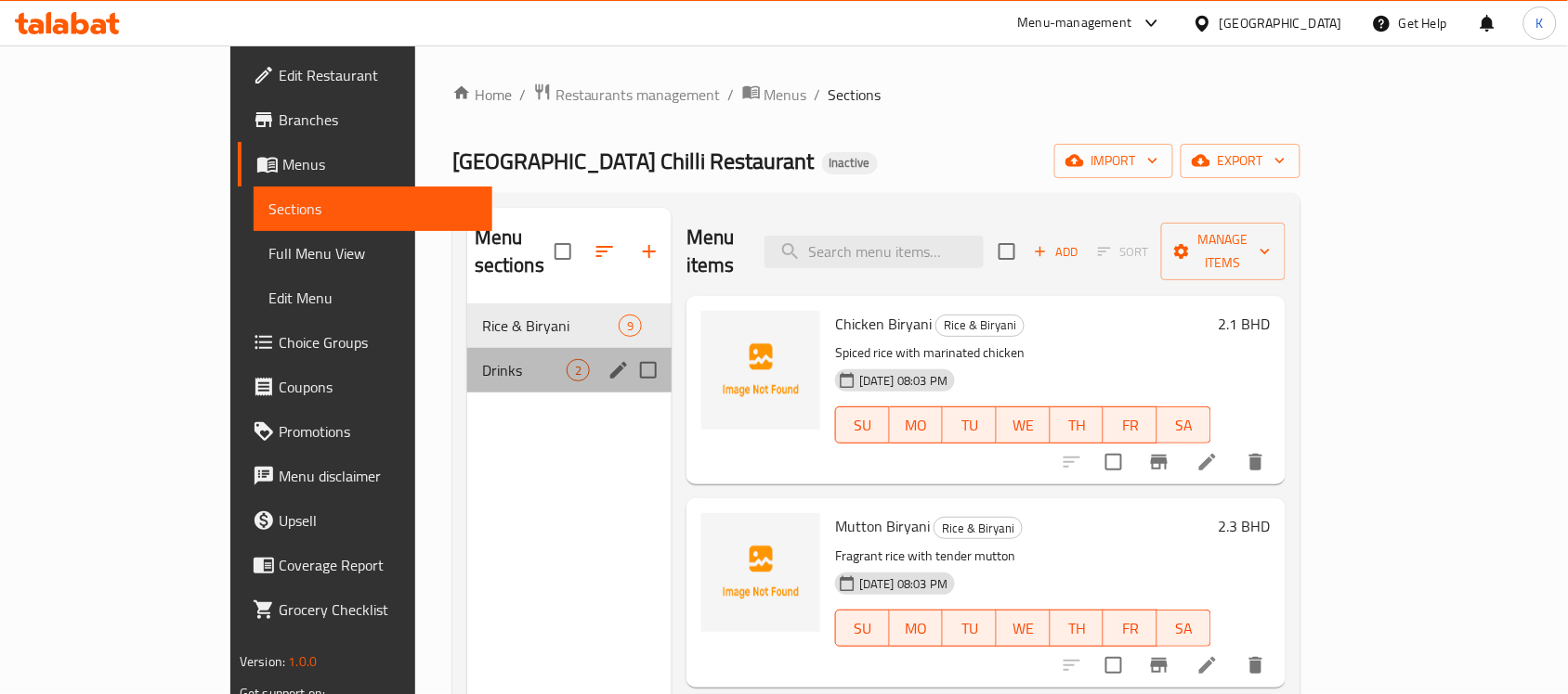
click at [482, 360] on span "Drinks" at bounding box center [524, 370] width 84 height 22
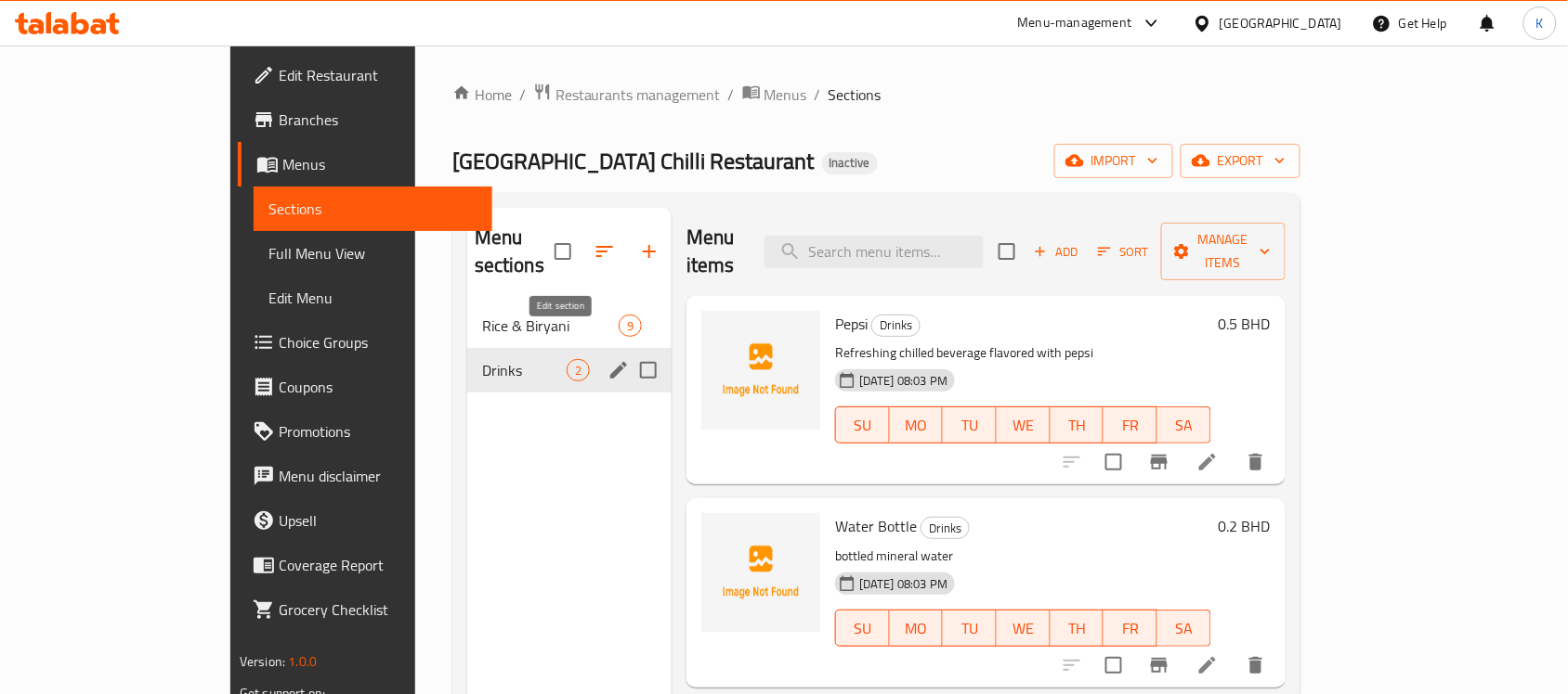
click at [610, 363] on icon "edit" at bounding box center [618, 370] width 16 height 16
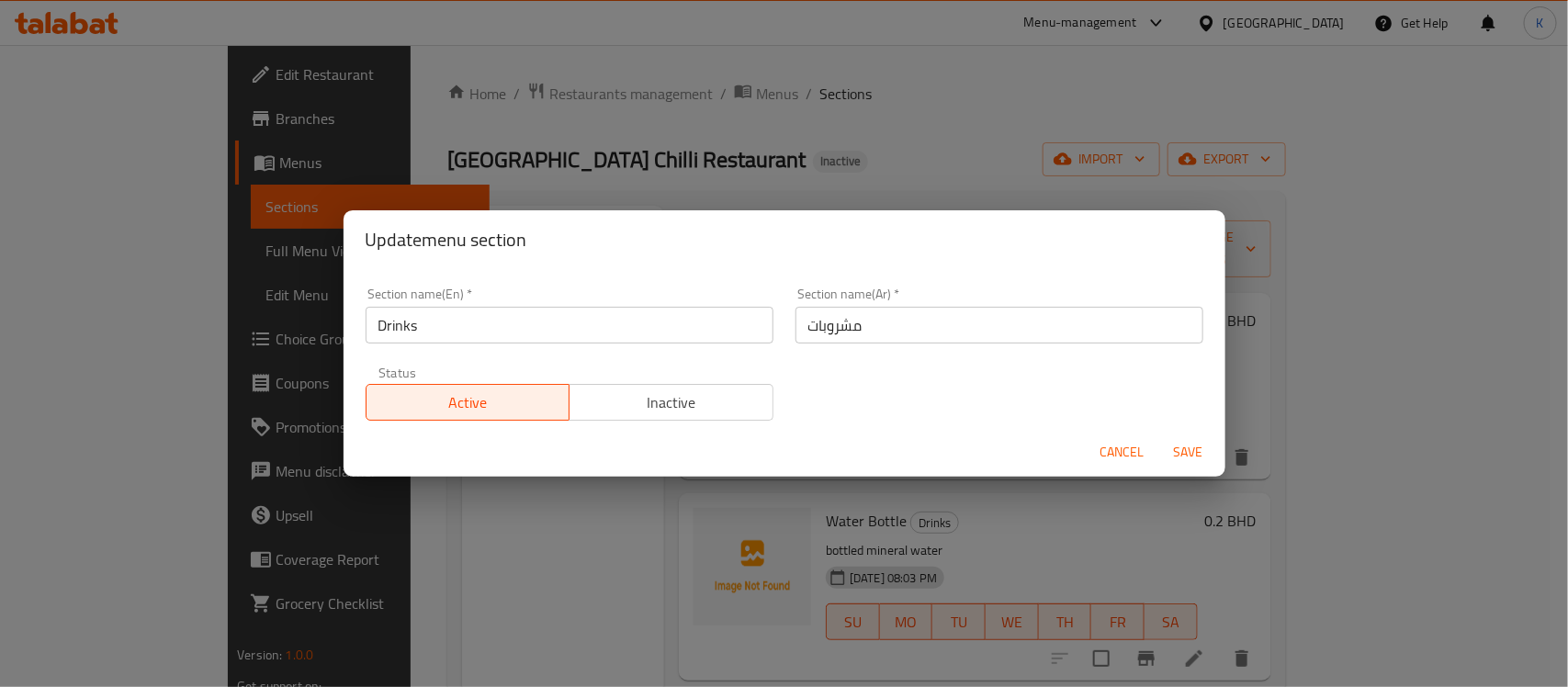
click at [846, 328] on input "مشروبات" at bounding box center [998, 325] width 408 height 36
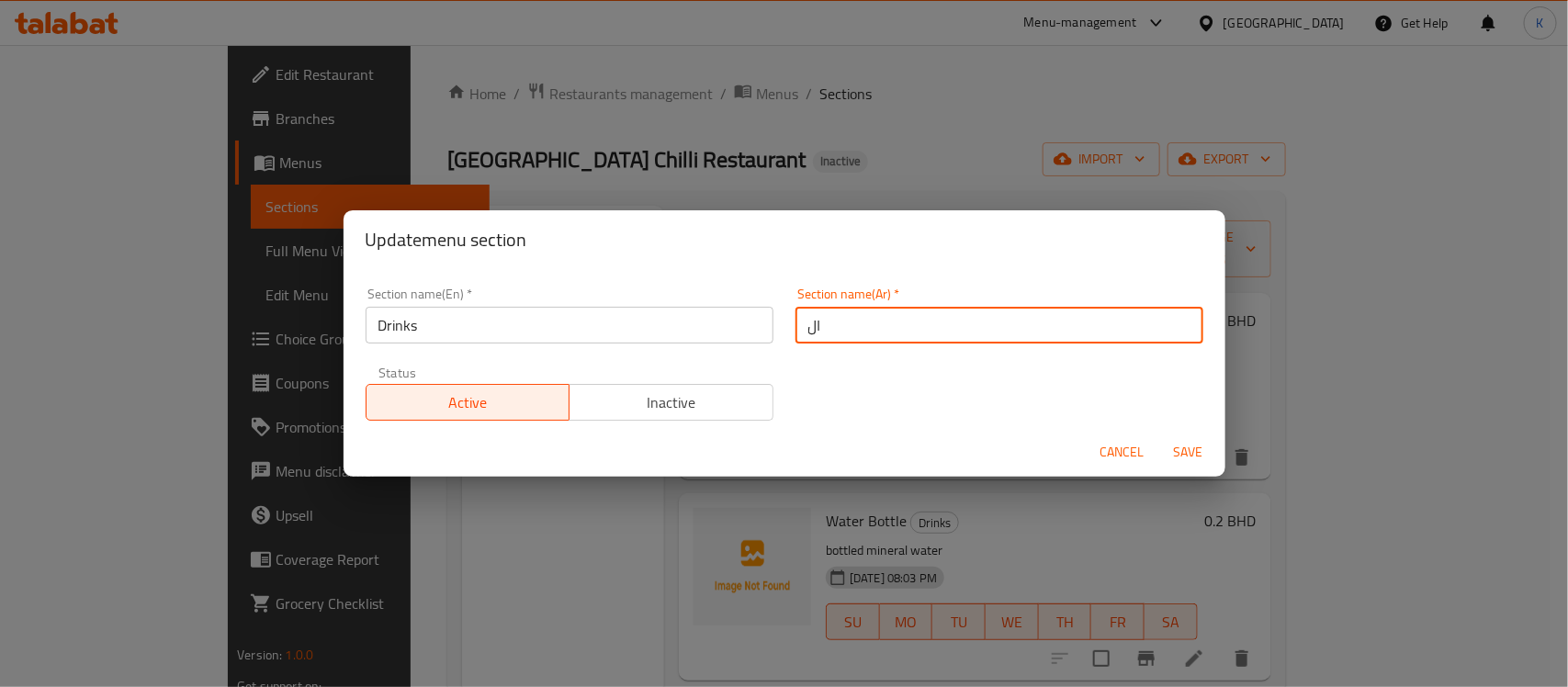
paste input "مشروبات"
type input "المشروبات"
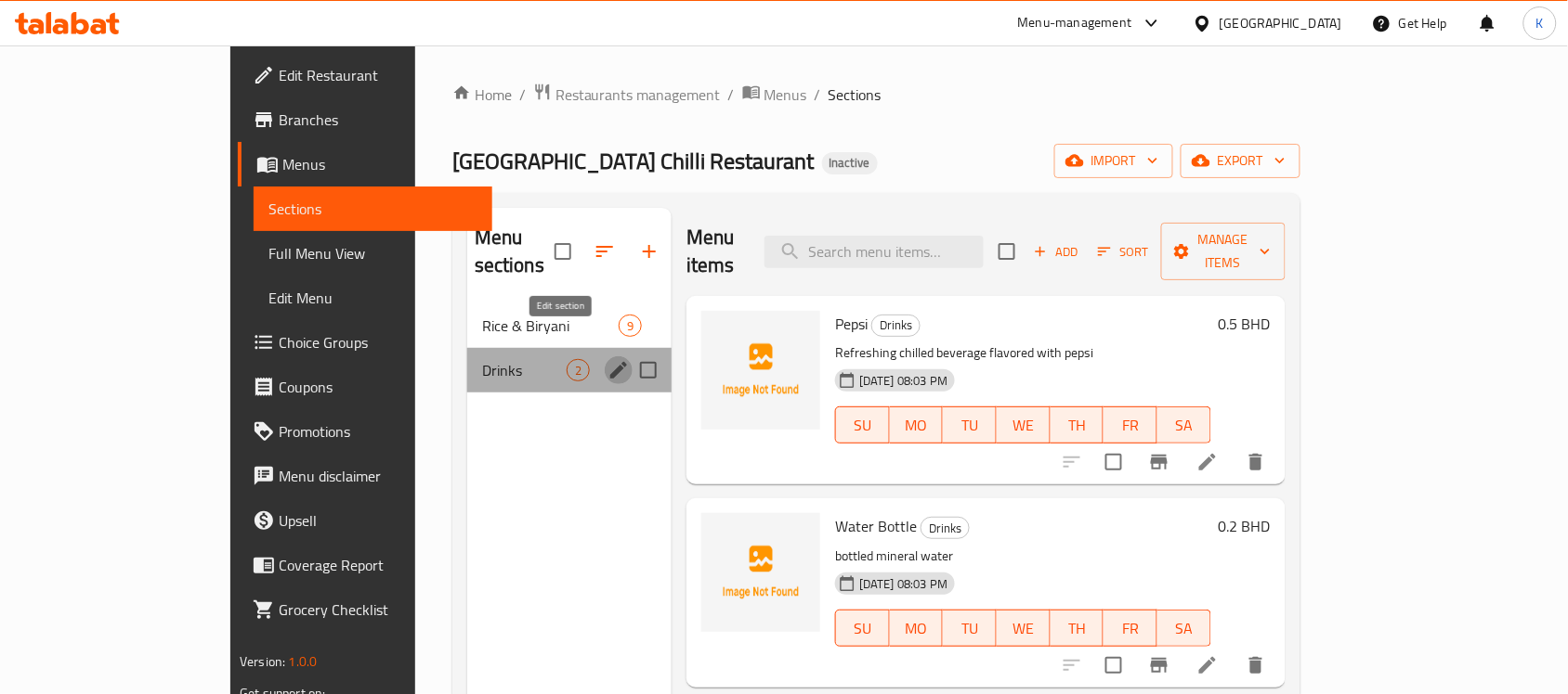
click at [607, 360] on icon "edit" at bounding box center [618, 370] width 22 height 22
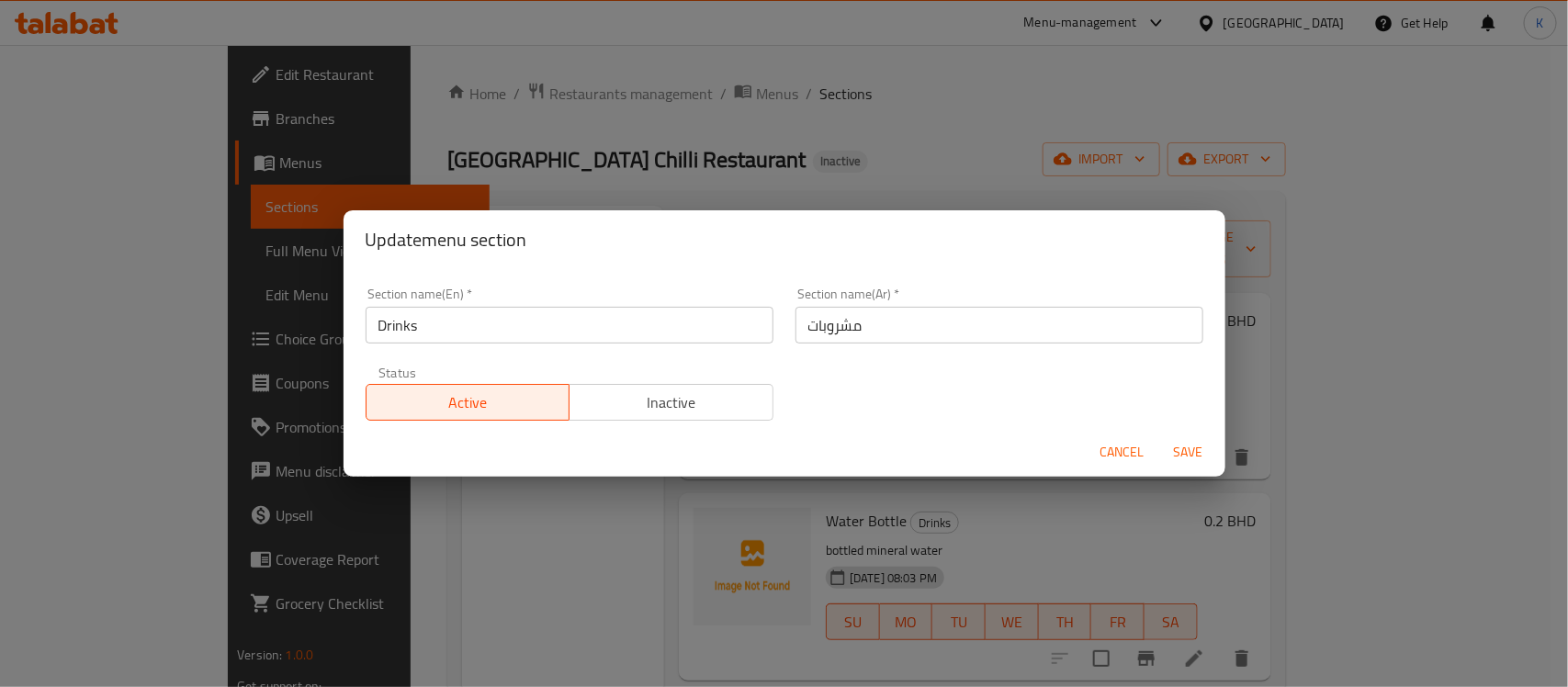
click at [917, 314] on input "مشروبات" at bounding box center [998, 325] width 408 height 36
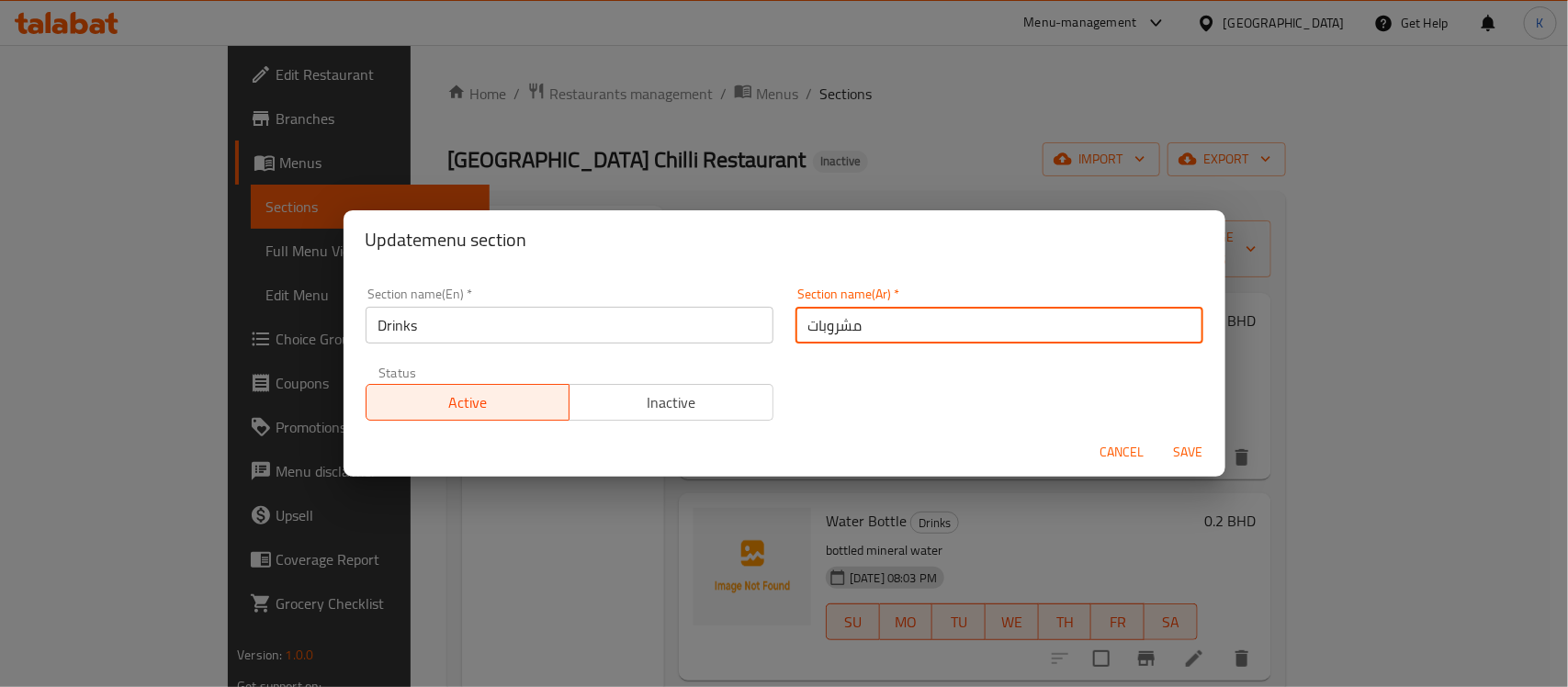
click at [915, 332] on input "مشروبات" at bounding box center [998, 325] width 408 height 36
paste input "مشروبات"
type input "المشروبات"
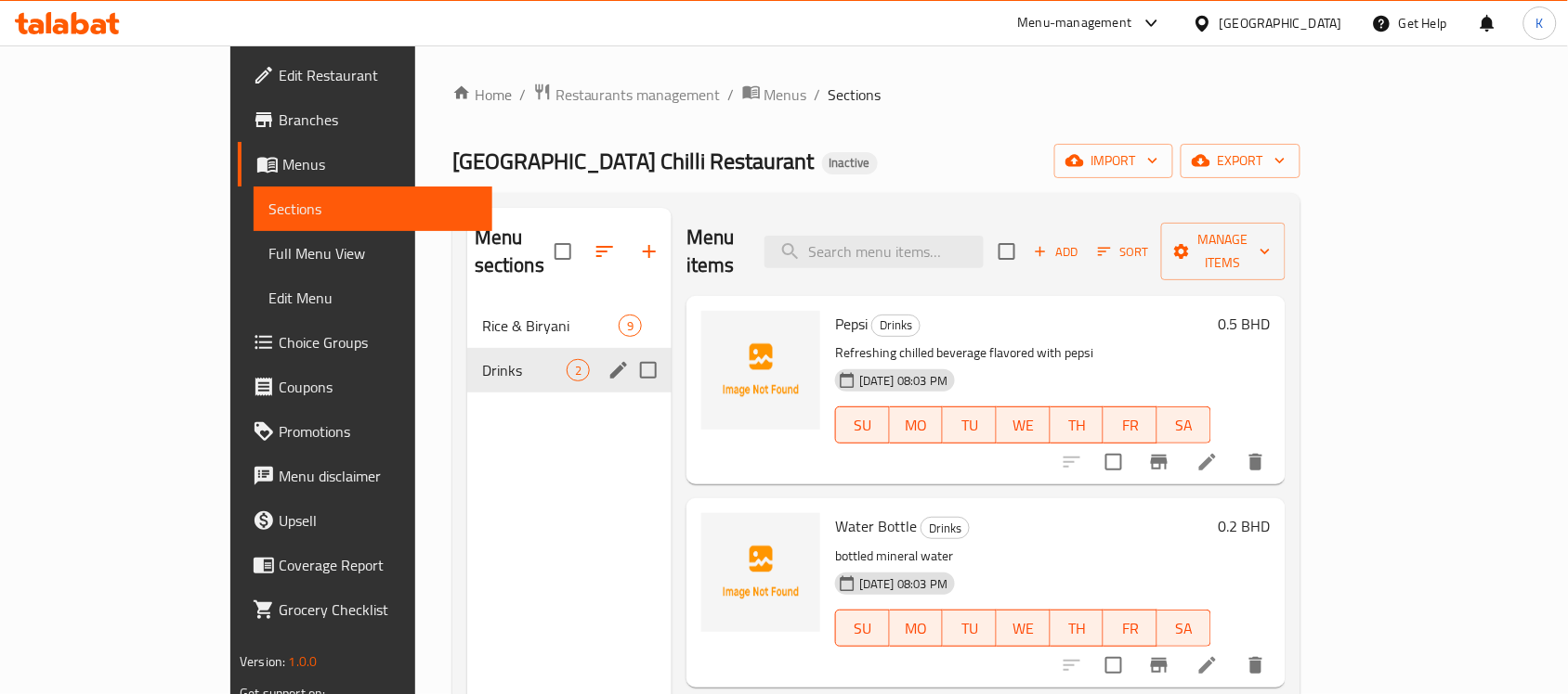
click at [610, 363] on icon "edit" at bounding box center [618, 370] width 16 height 16
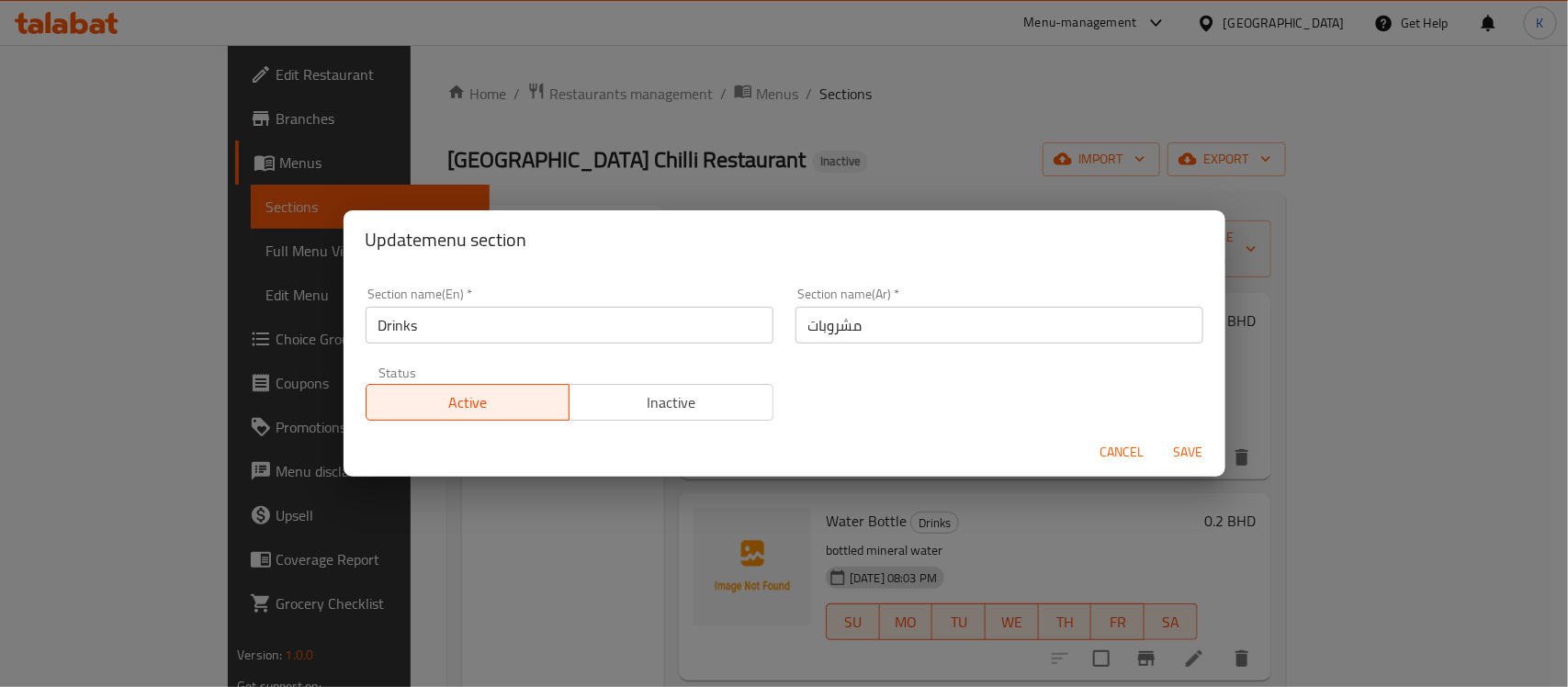
click at [878, 318] on input "مشروبات" at bounding box center [998, 325] width 408 height 36
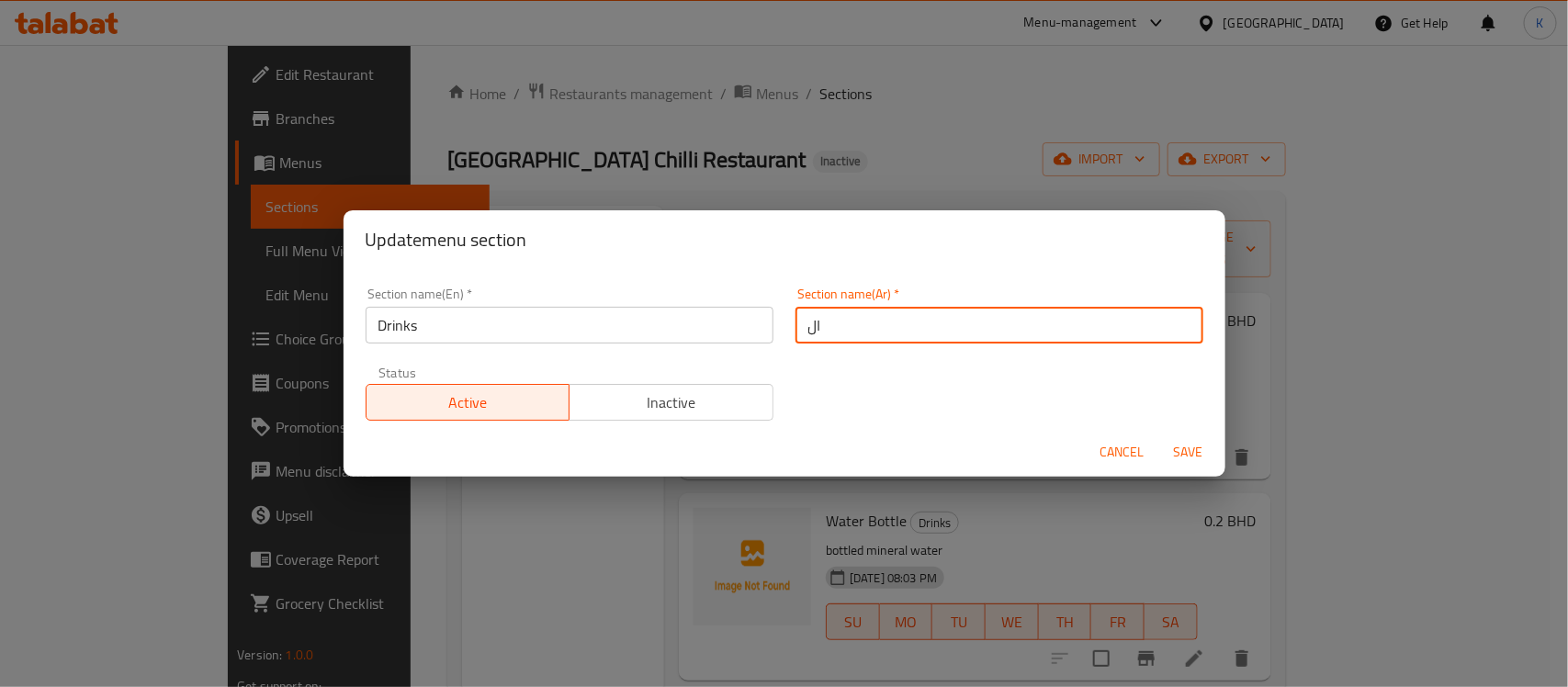
paste input "مشروبات"
type input "المشروبات"
click at [1159, 436] on button "Save" at bounding box center [1188, 452] width 59 height 34
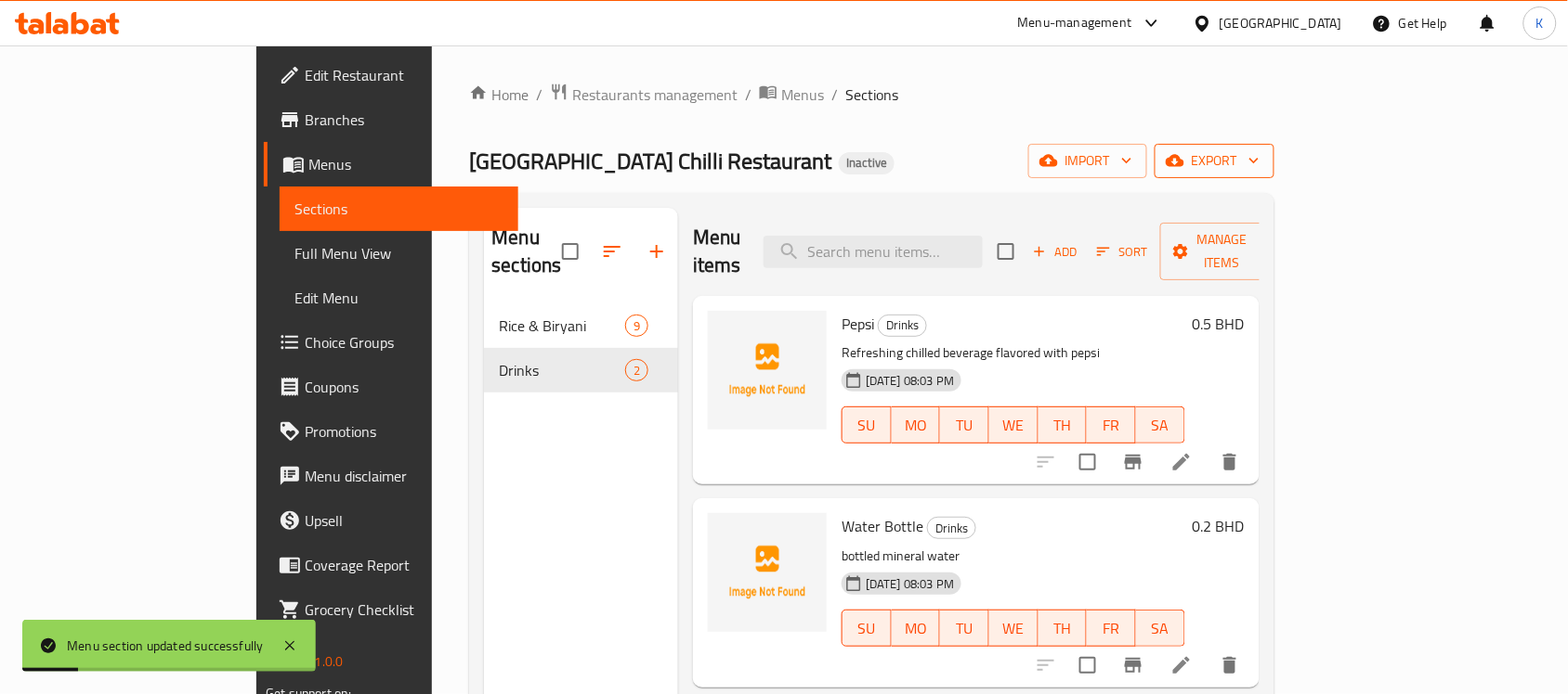
click at [1260, 150] on span "export" at bounding box center [1214, 161] width 90 height 23
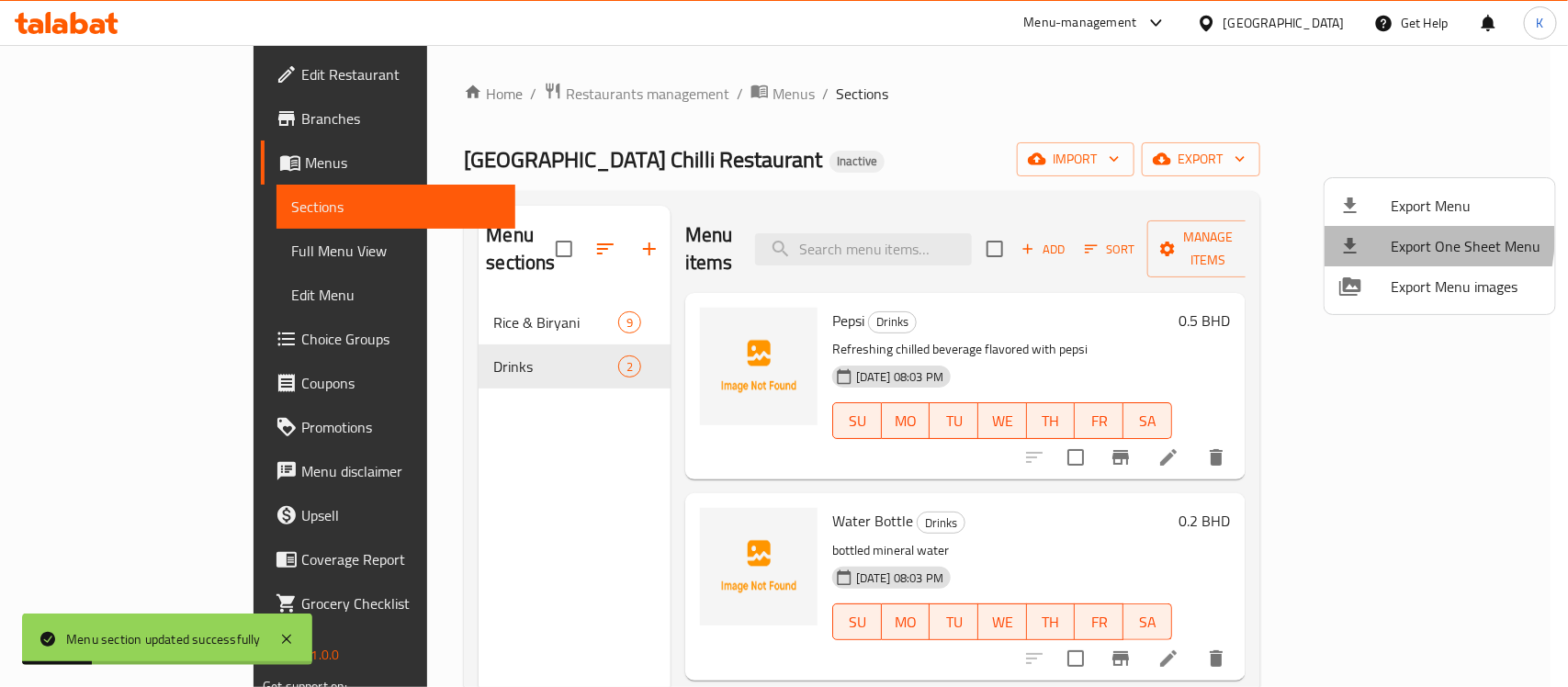
click at [1403, 237] on span "Export One Sheet Menu" at bounding box center [1465, 246] width 150 height 22
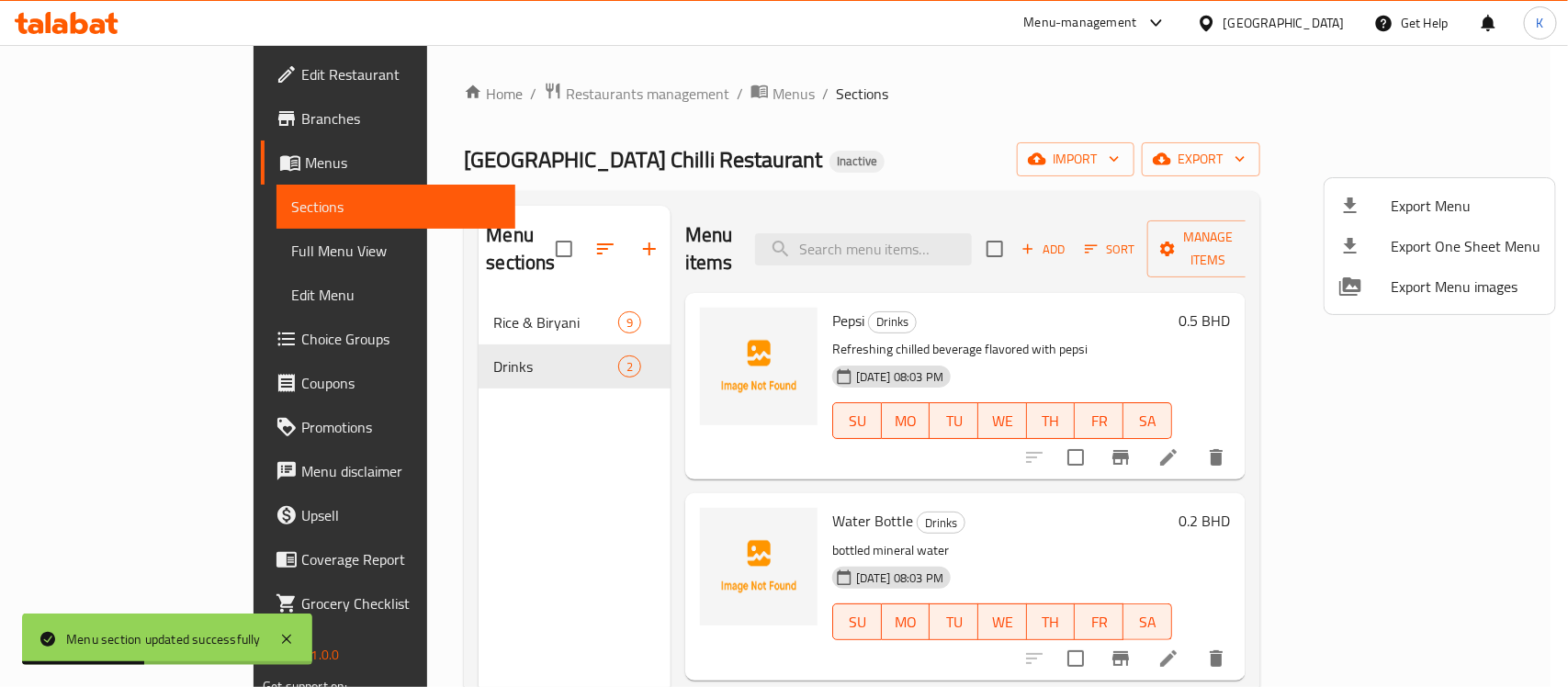
click at [1475, 102] on div at bounding box center [784, 344] width 1568 height 687
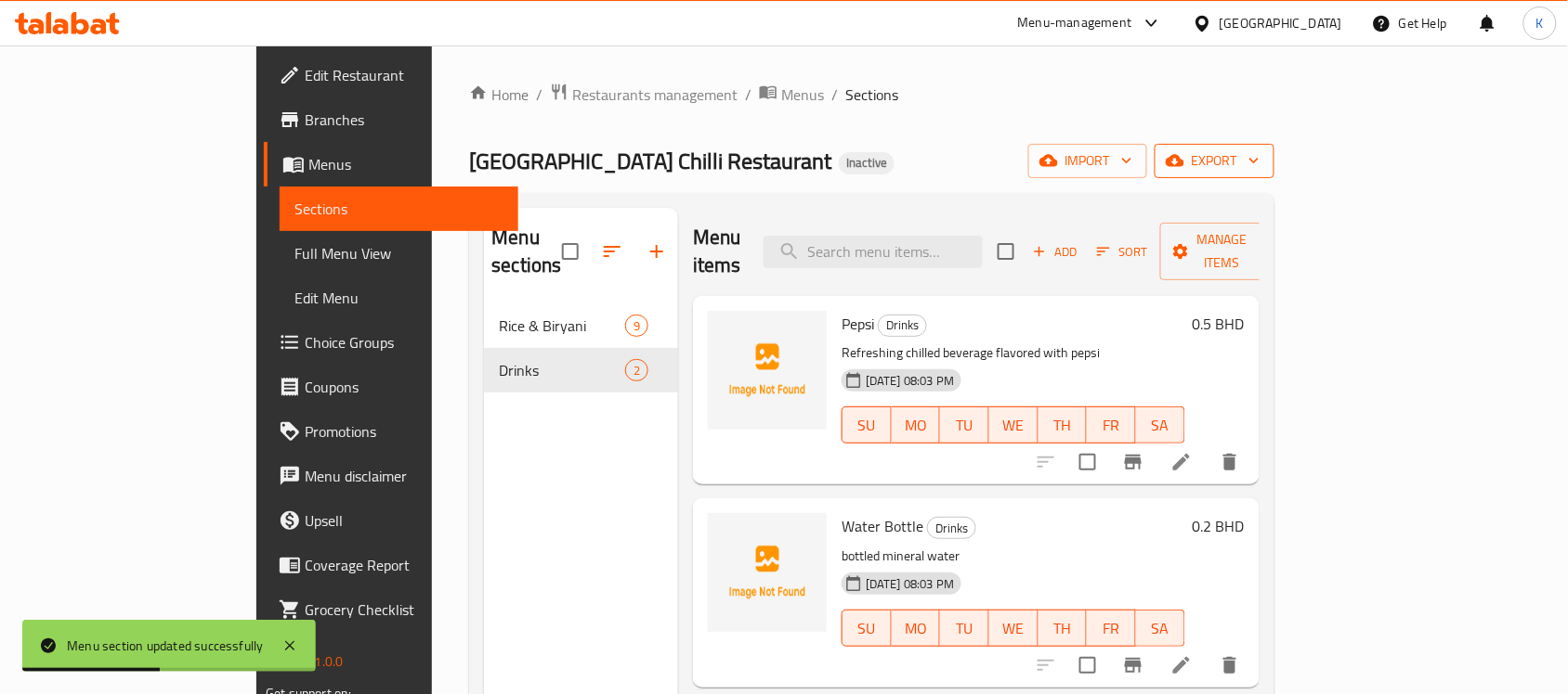
click at [1274, 174] on button "export" at bounding box center [1215, 160] width 120 height 34
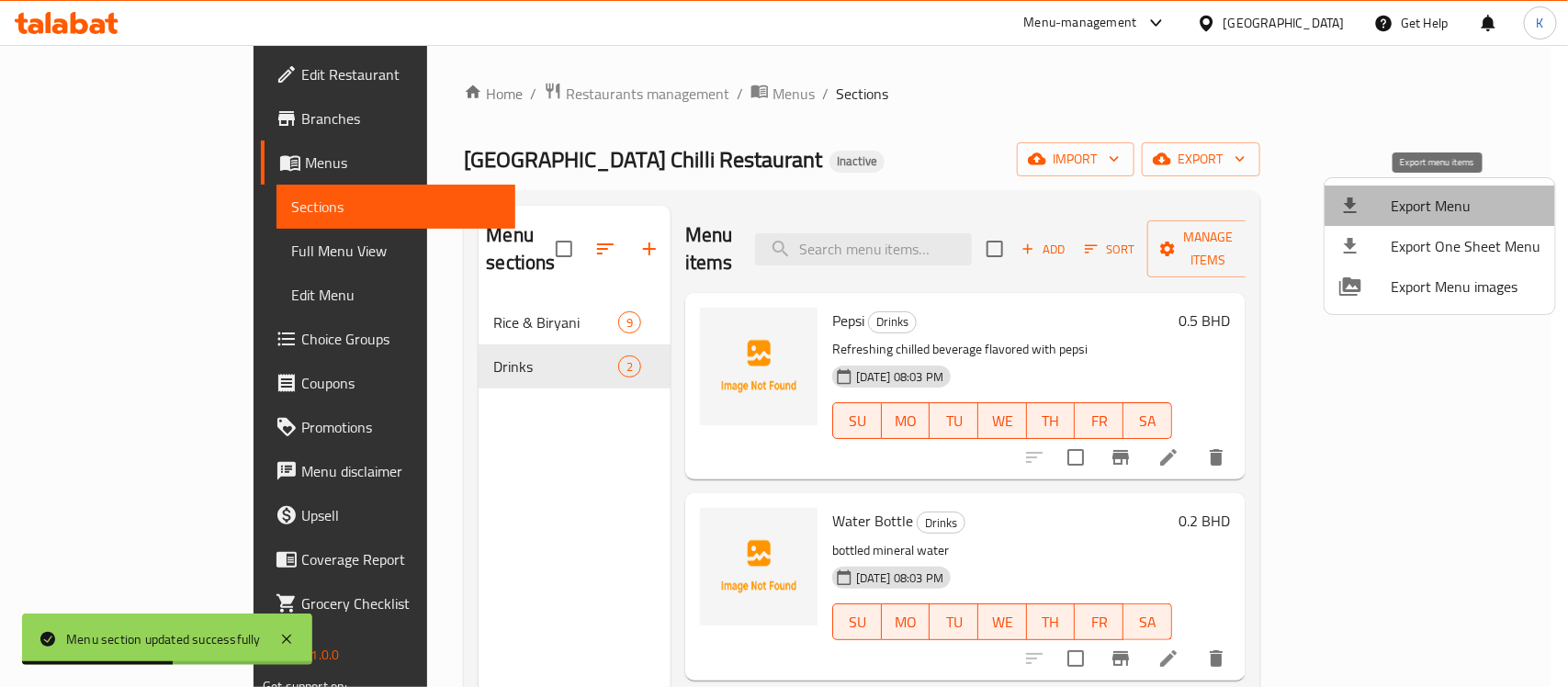
click at [1476, 201] on span "Export Menu" at bounding box center [1465, 205] width 150 height 22
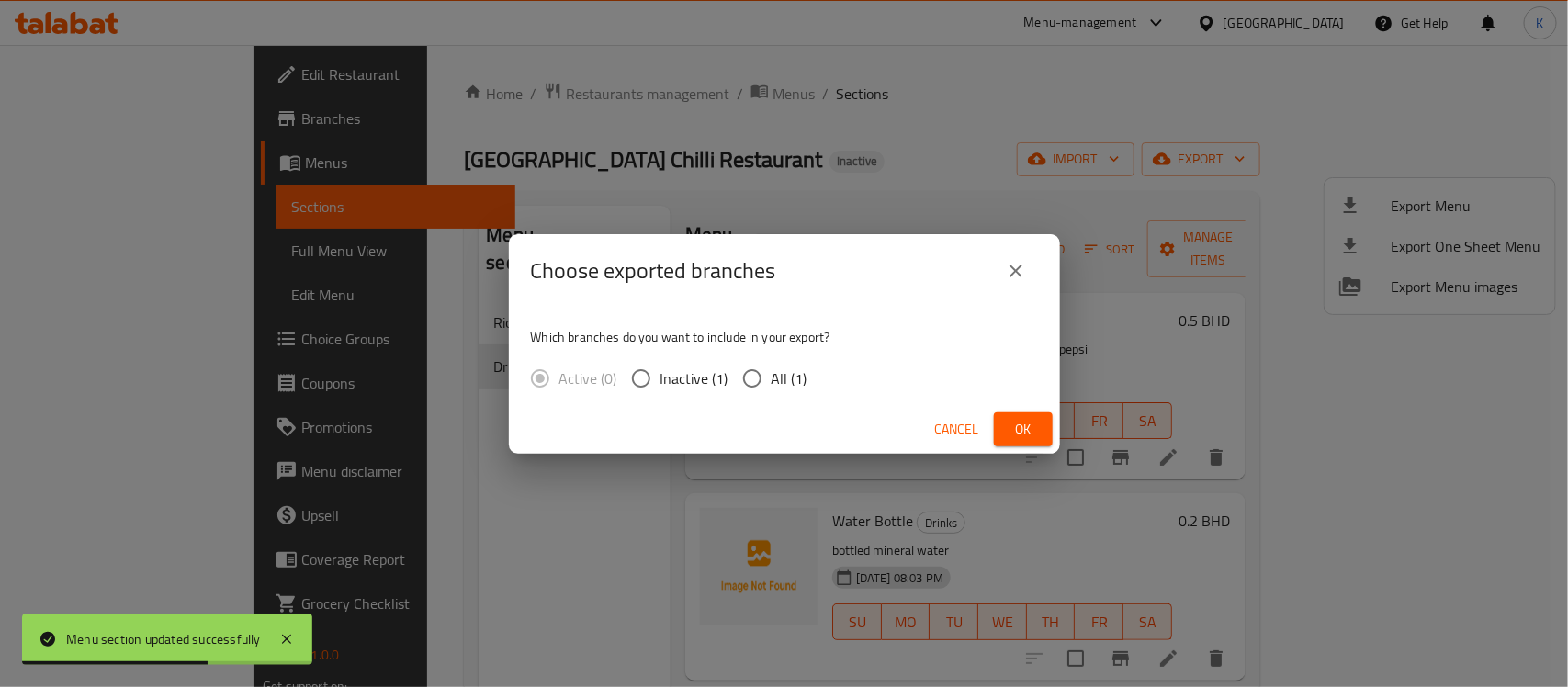
click at [762, 375] on input "All (1)" at bounding box center [752, 378] width 38 height 38
radio input "true"
click at [1038, 432] on button "Ok" at bounding box center [1022, 429] width 59 height 34
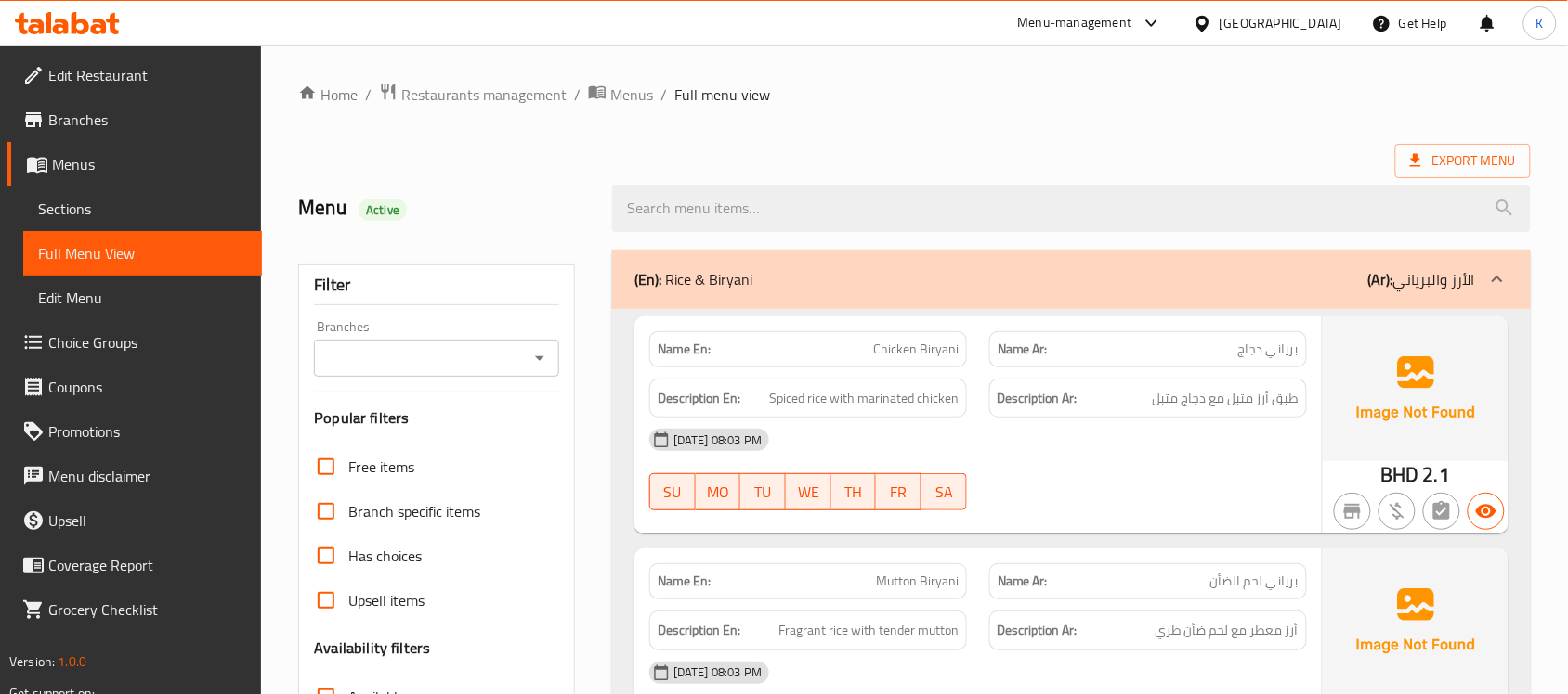
click at [160, 224] on link "Sections" at bounding box center [143, 209] width 239 height 45
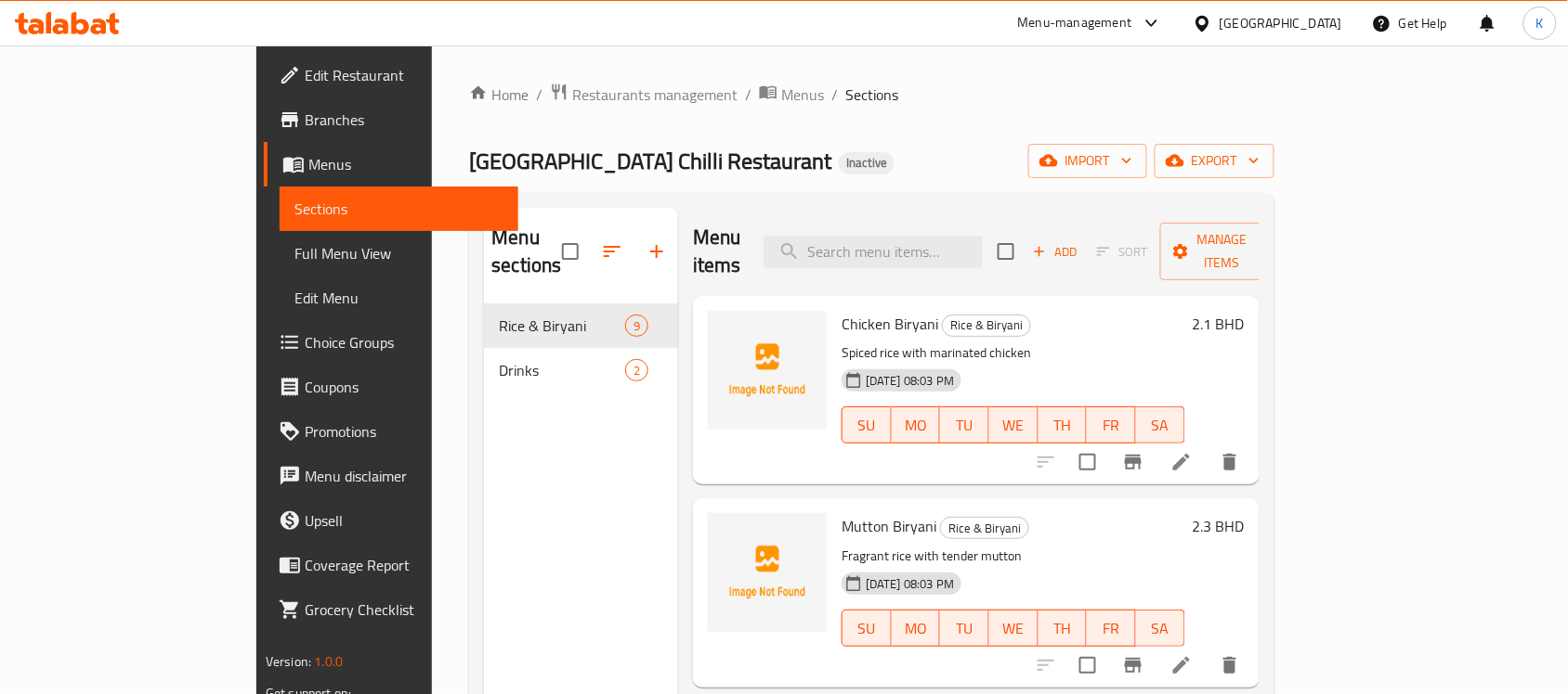
click at [1000, 263] on div "Menu items Add Sort Manage items" at bounding box center [976, 252] width 566 height 88
click at [982, 246] on input "search" at bounding box center [873, 252] width 219 height 33
paste input "Navratan Pulao"
type input "Navratan Pulao"
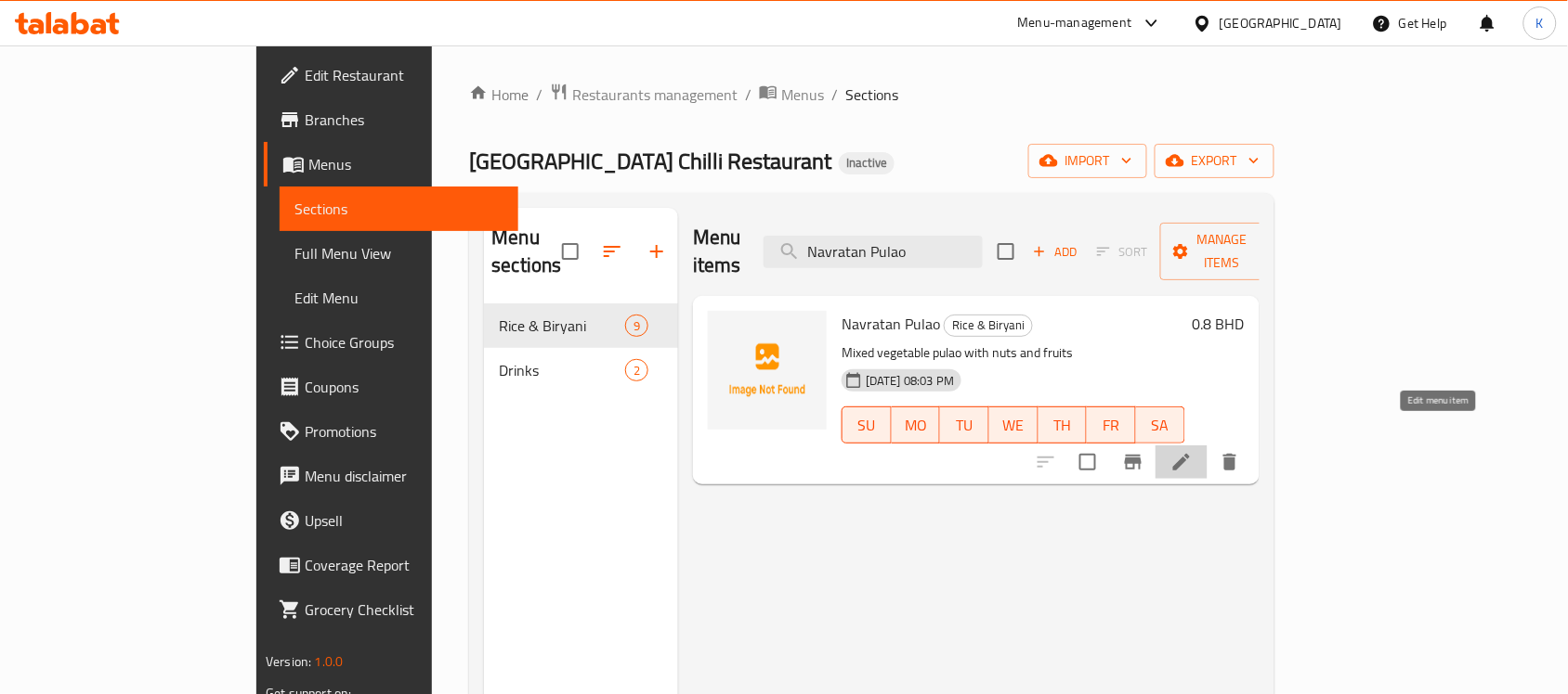
click at [1193, 451] on icon at bounding box center [1181, 461] width 22 height 22
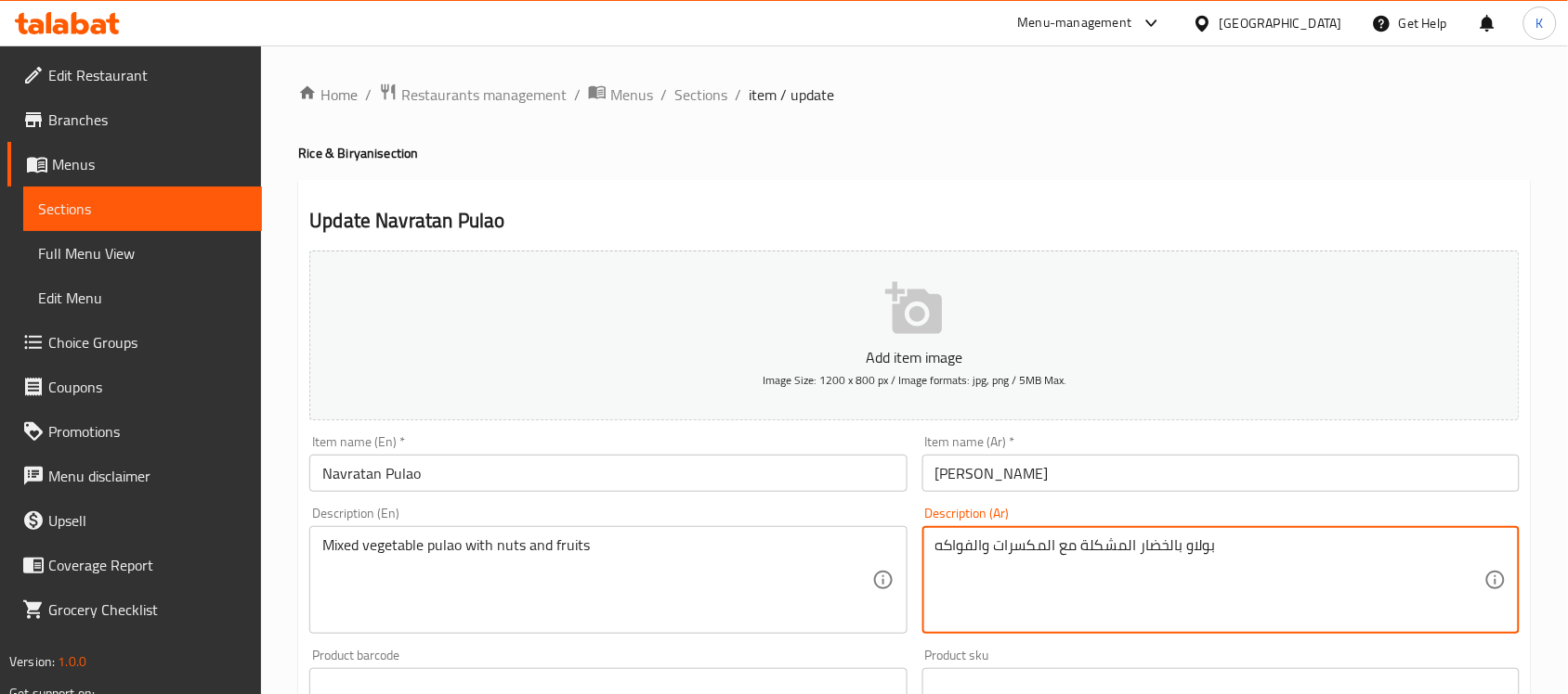
drag, startPoint x: 1080, startPoint y: 551, endPoint x: 1089, endPoint y: 552, distance: 9.1
type textarea "بولاو بالخضار المشكل مع المكسرات والفواكه"
click at [737, 481] on input "Navratan Pulao" at bounding box center [608, 473] width 597 height 37
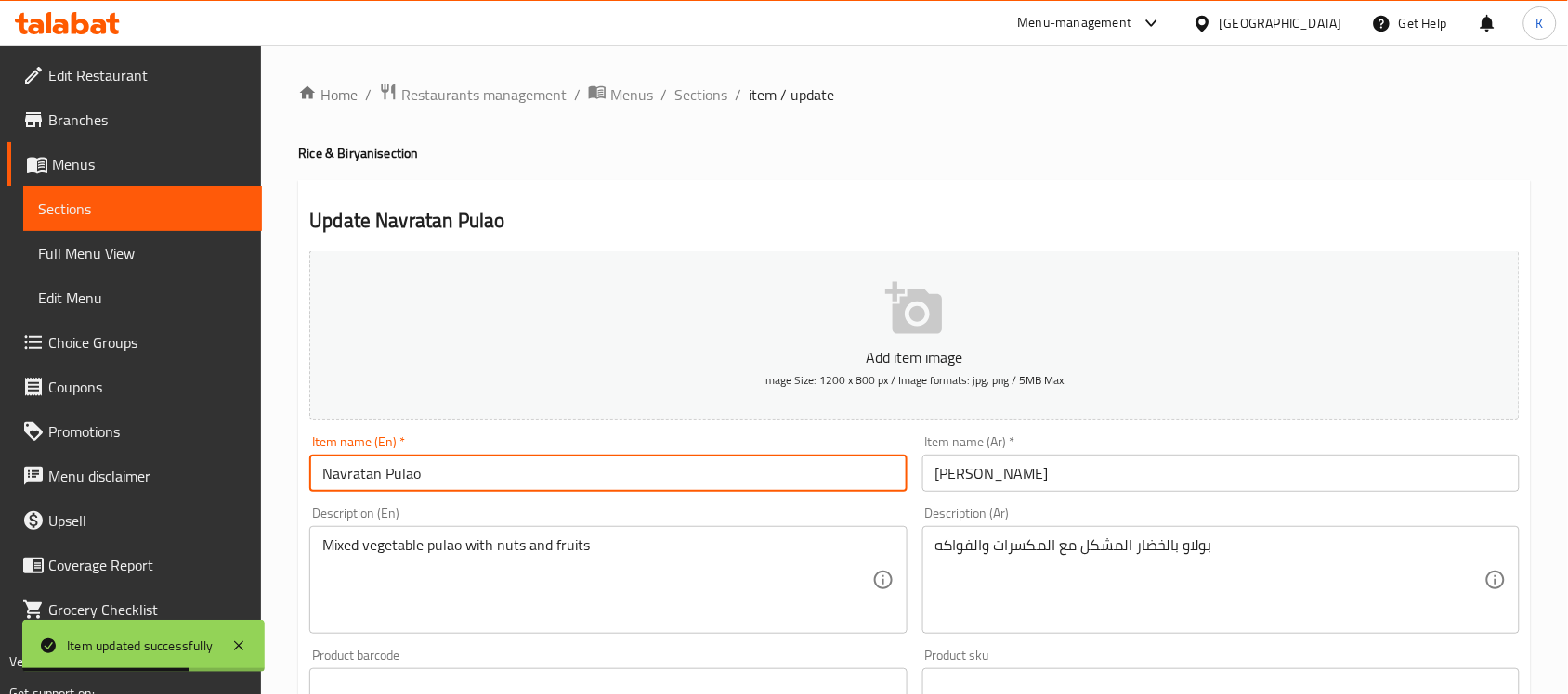
click at [172, 125] on span "Branches" at bounding box center [147, 119] width 199 height 22
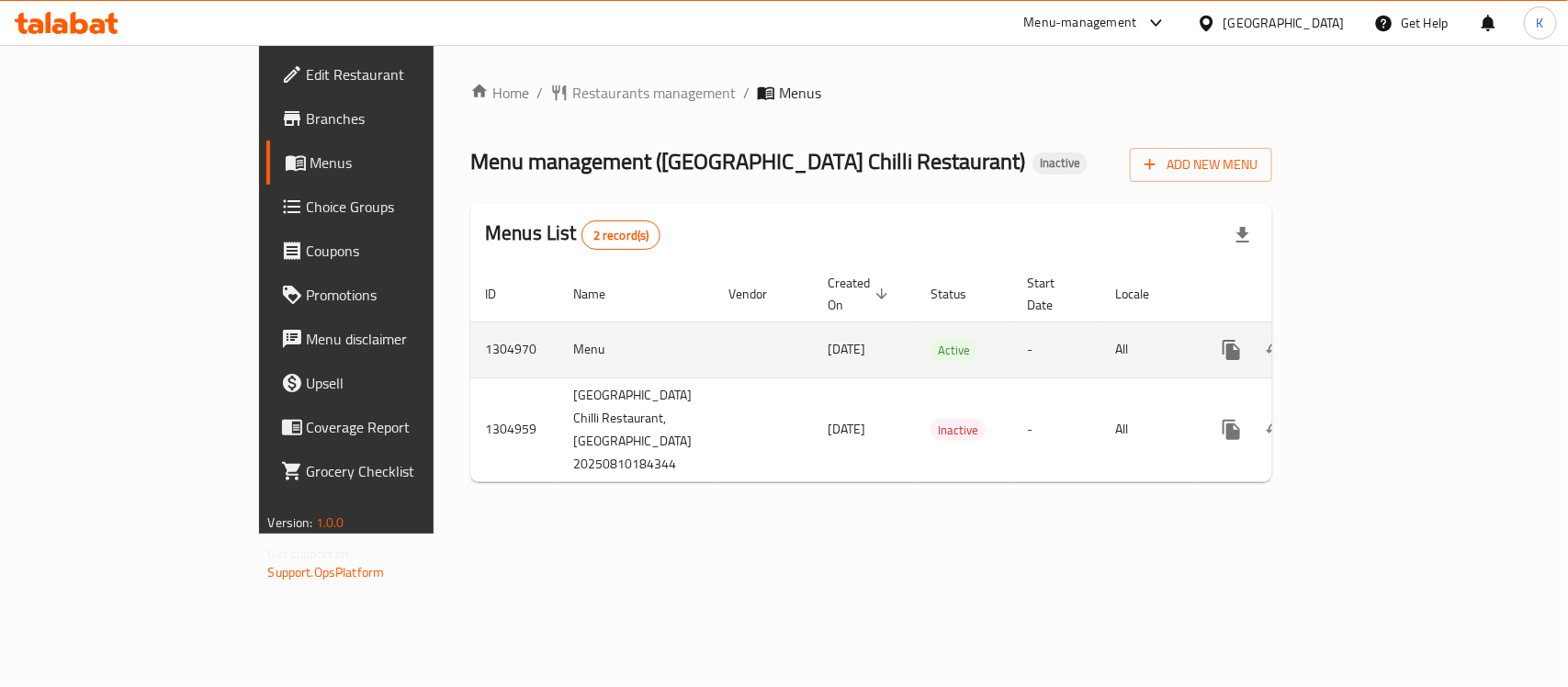
click at [1375, 339] on icon "enhanced table" at bounding box center [1364, 349] width 22 height 22
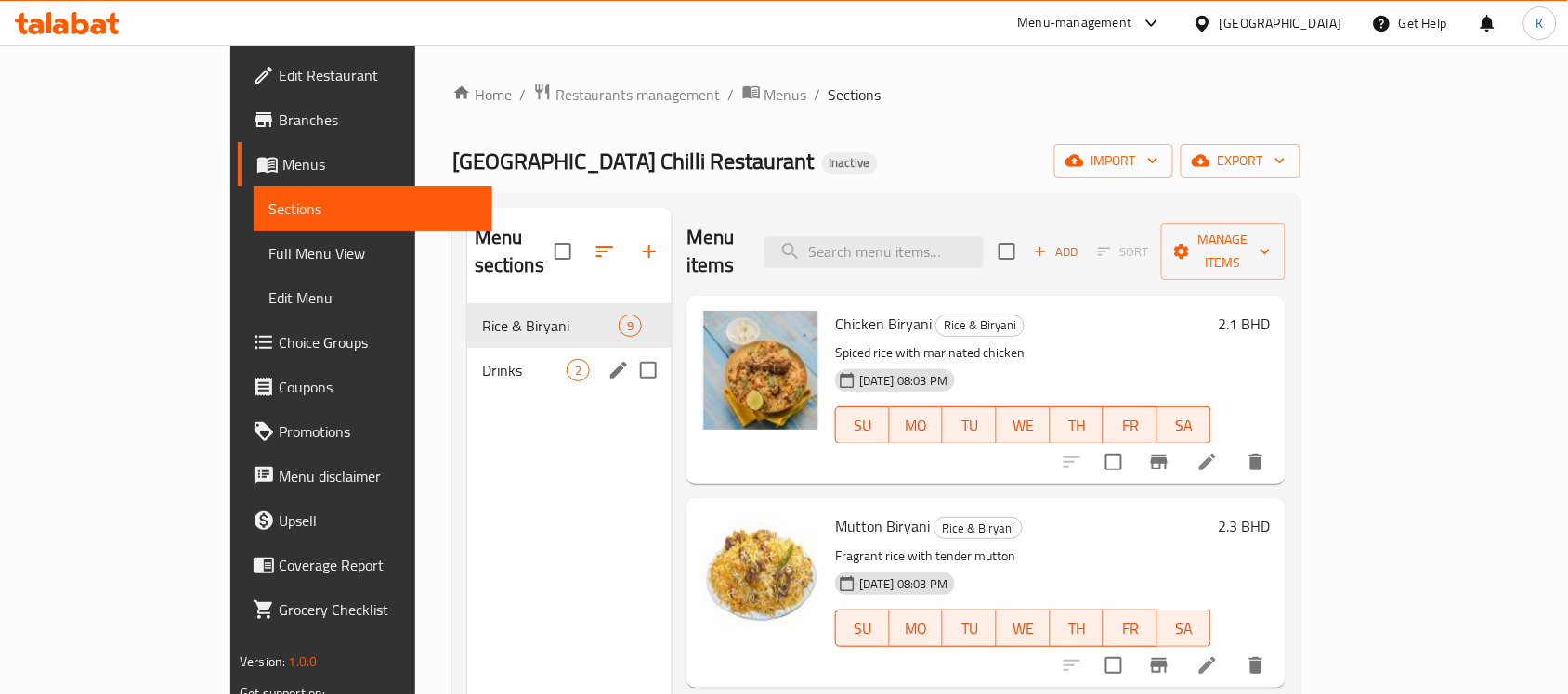
click at [482, 360] on span "Drinks" at bounding box center [524, 370] width 84 height 22
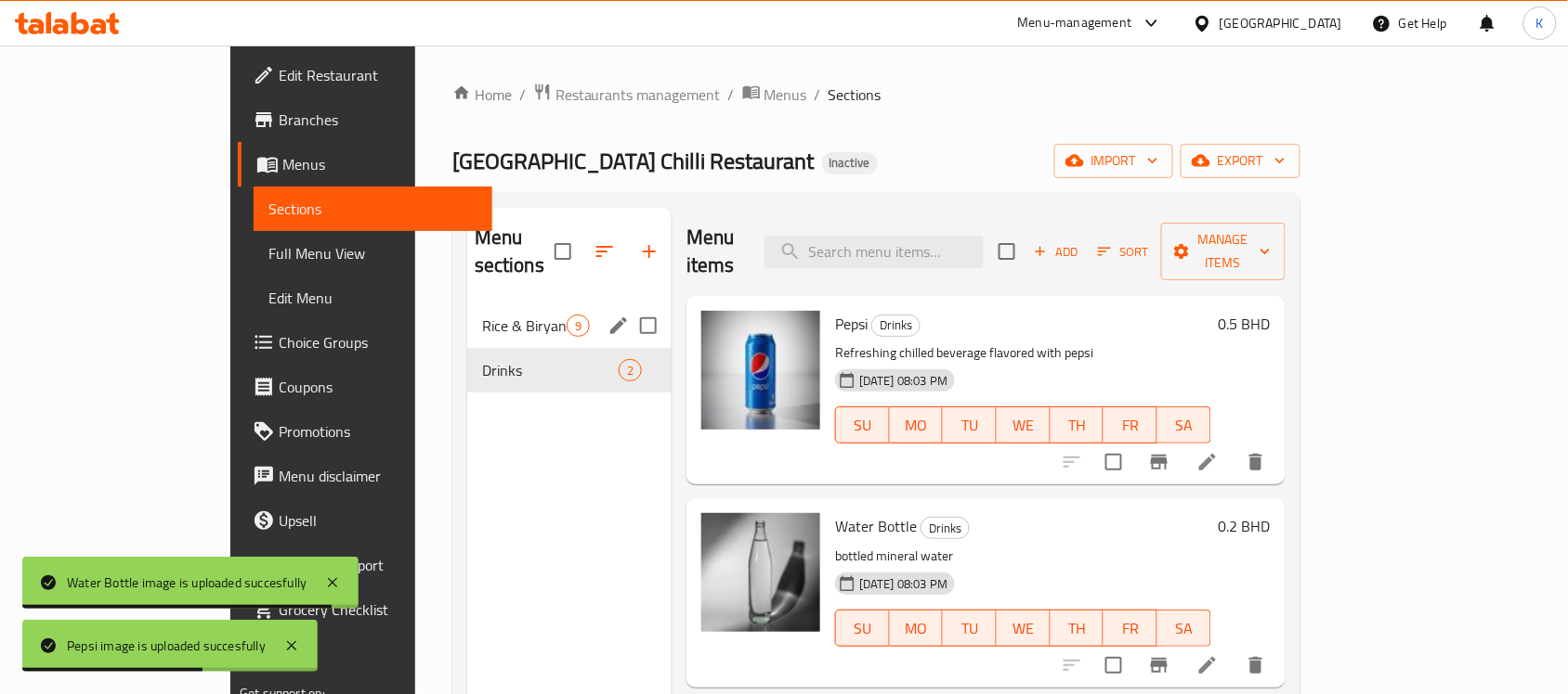
click at [503, 312] on div "Rice & Biryani 9" at bounding box center [569, 326] width 205 height 45
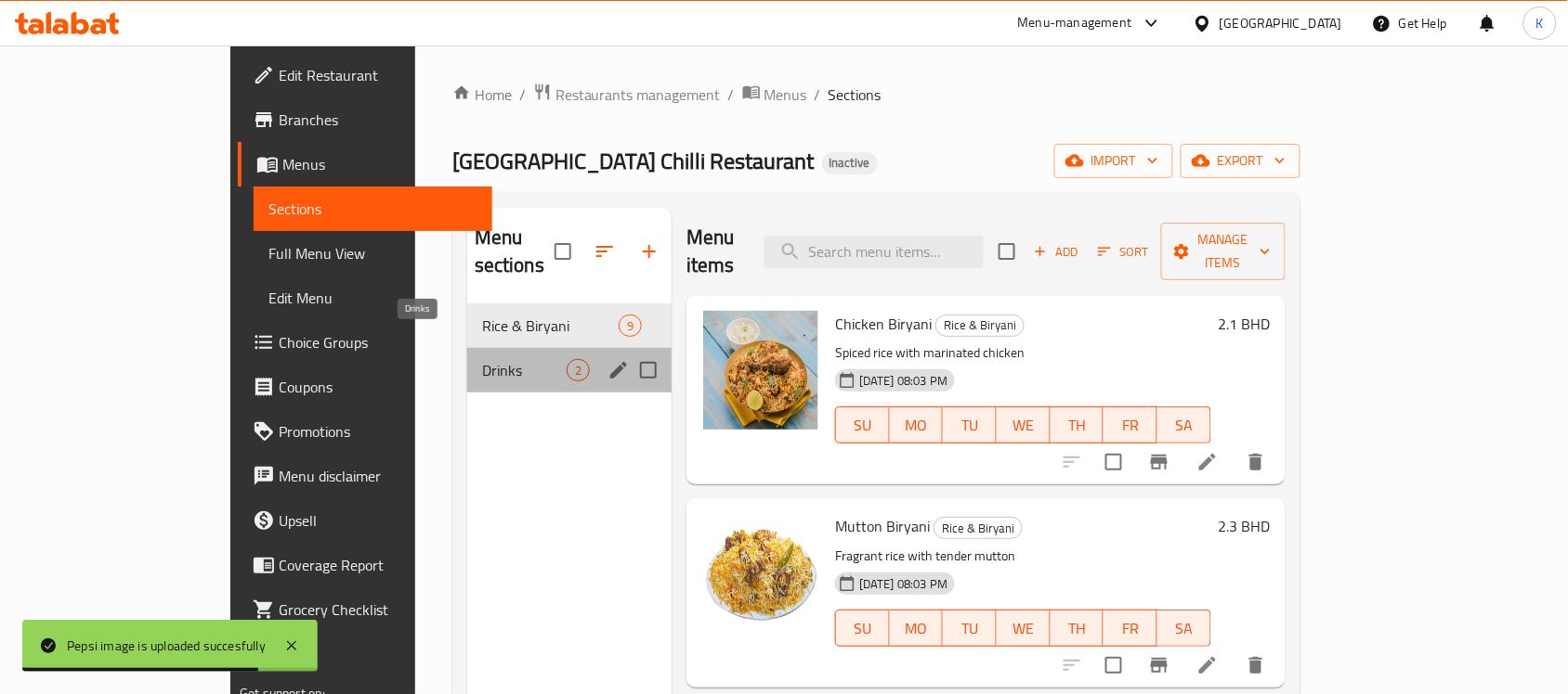
click at [482, 360] on span "Drinks" at bounding box center [524, 370] width 84 height 22
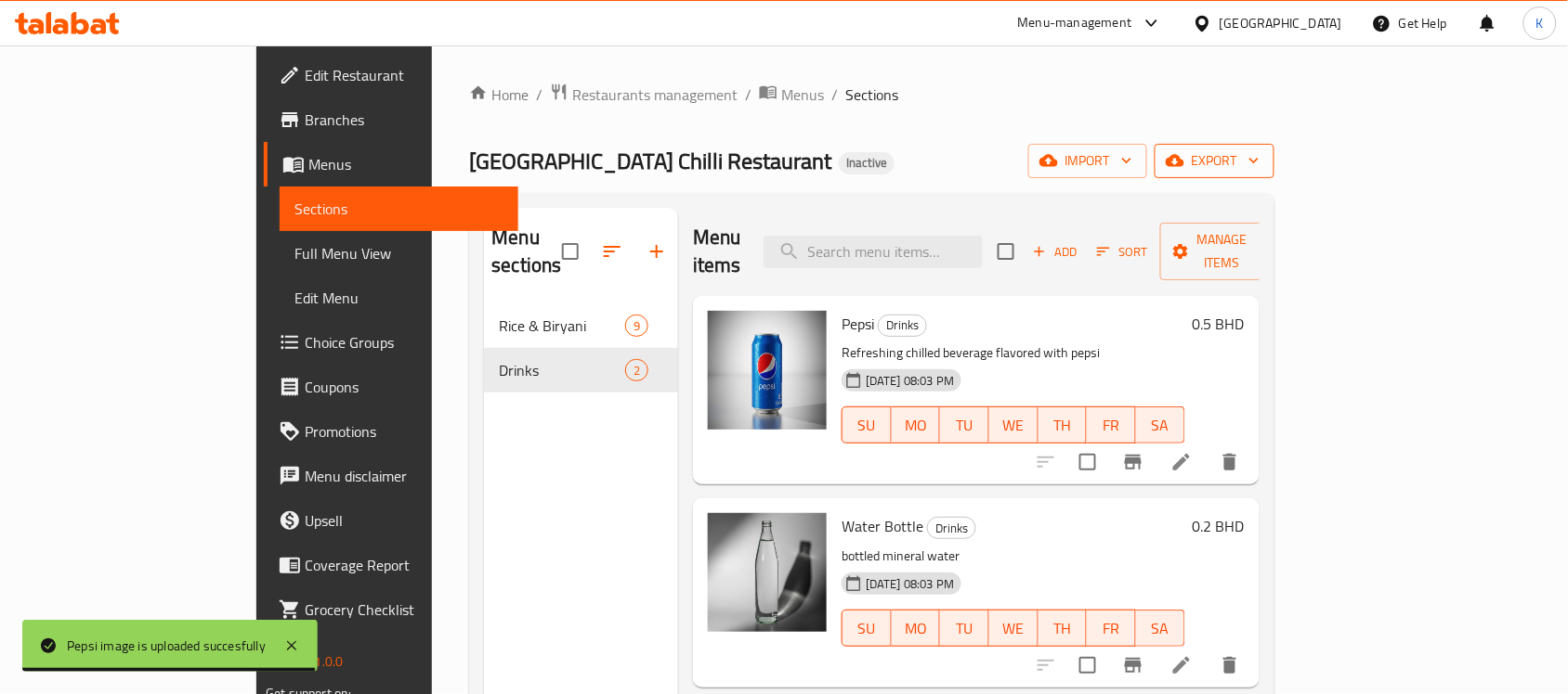
click at [1260, 165] on span "export" at bounding box center [1214, 161] width 90 height 23
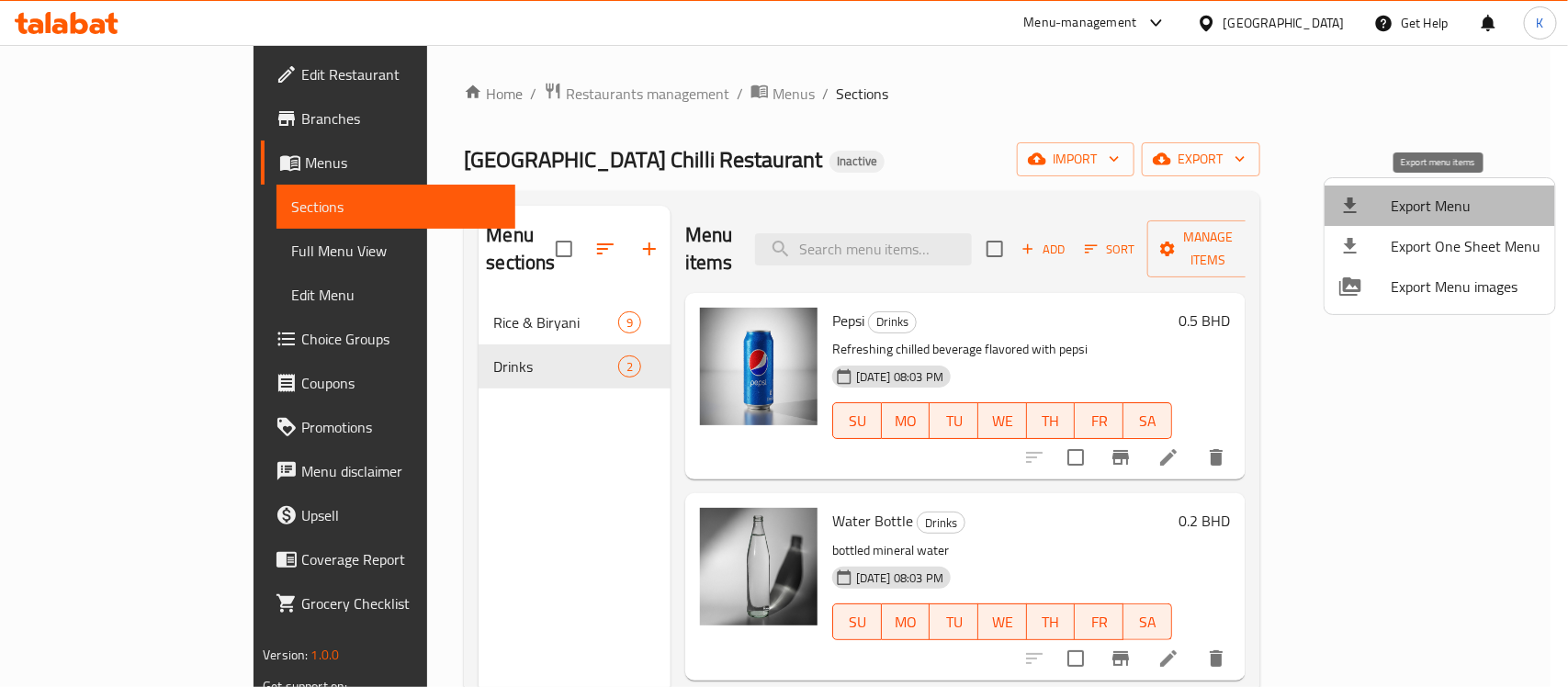
click at [1456, 207] on span "Export Menu" at bounding box center [1465, 205] width 150 height 22
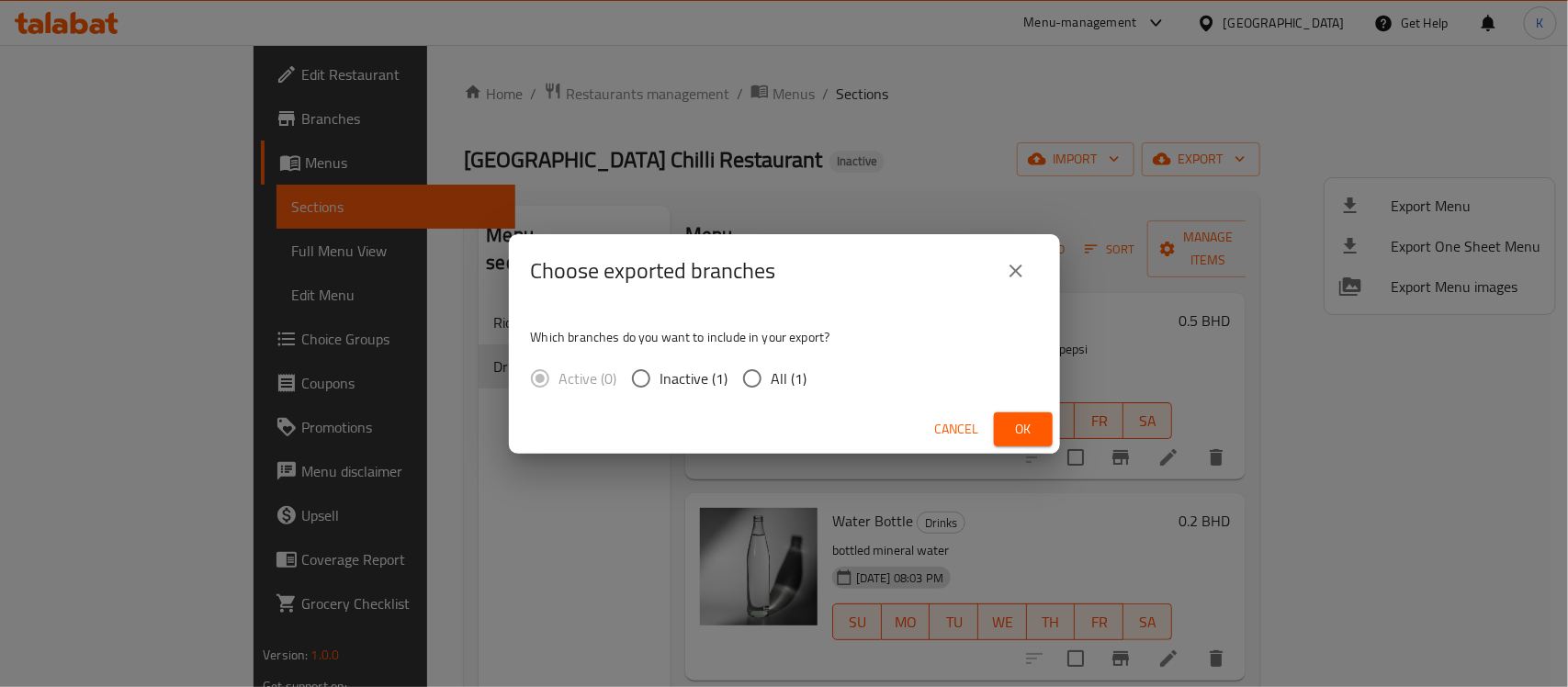
click at [772, 392] on label "All (1)" at bounding box center [770, 378] width 75 height 38
click at [772, 392] on input "All (1)" at bounding box center [752, 378] width 38 height 38
radio input "true"
click at [1052, 427] on button "Ok" at bounding box center [1022, 429] width 59 height 34
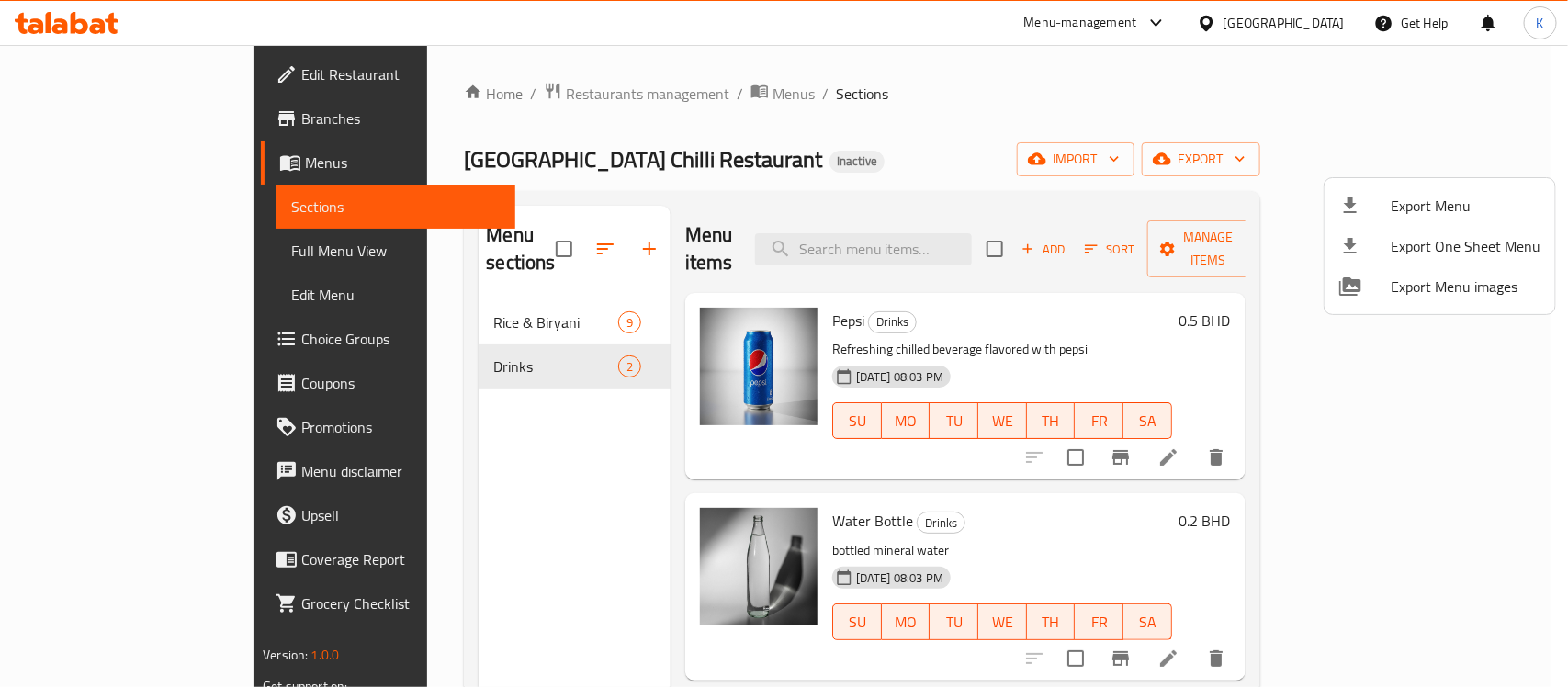
click at [185, 260] on div at bounding box center [784, 344] width 1568 height 687
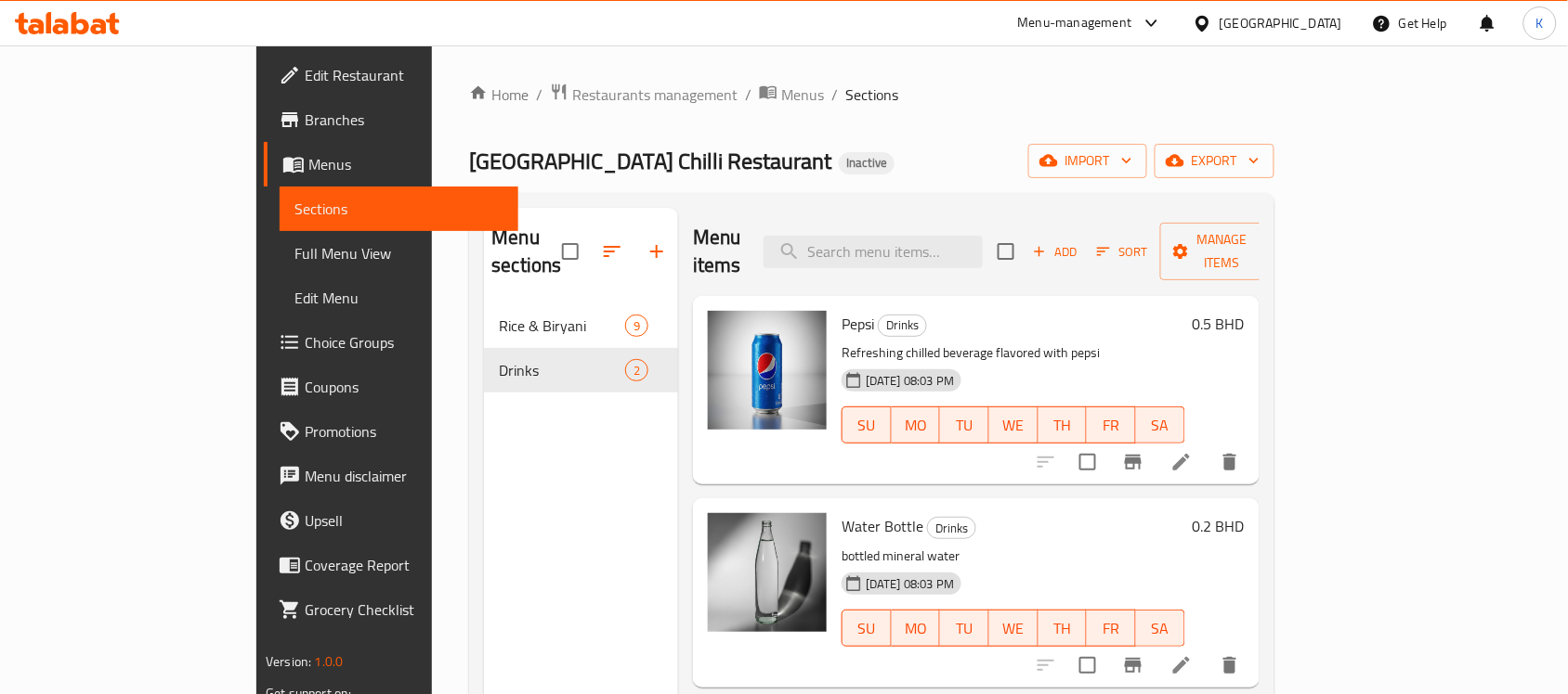
click at [295, 262] on span "Full Menu View" at bounding box center [399, 253] width 208 height 22
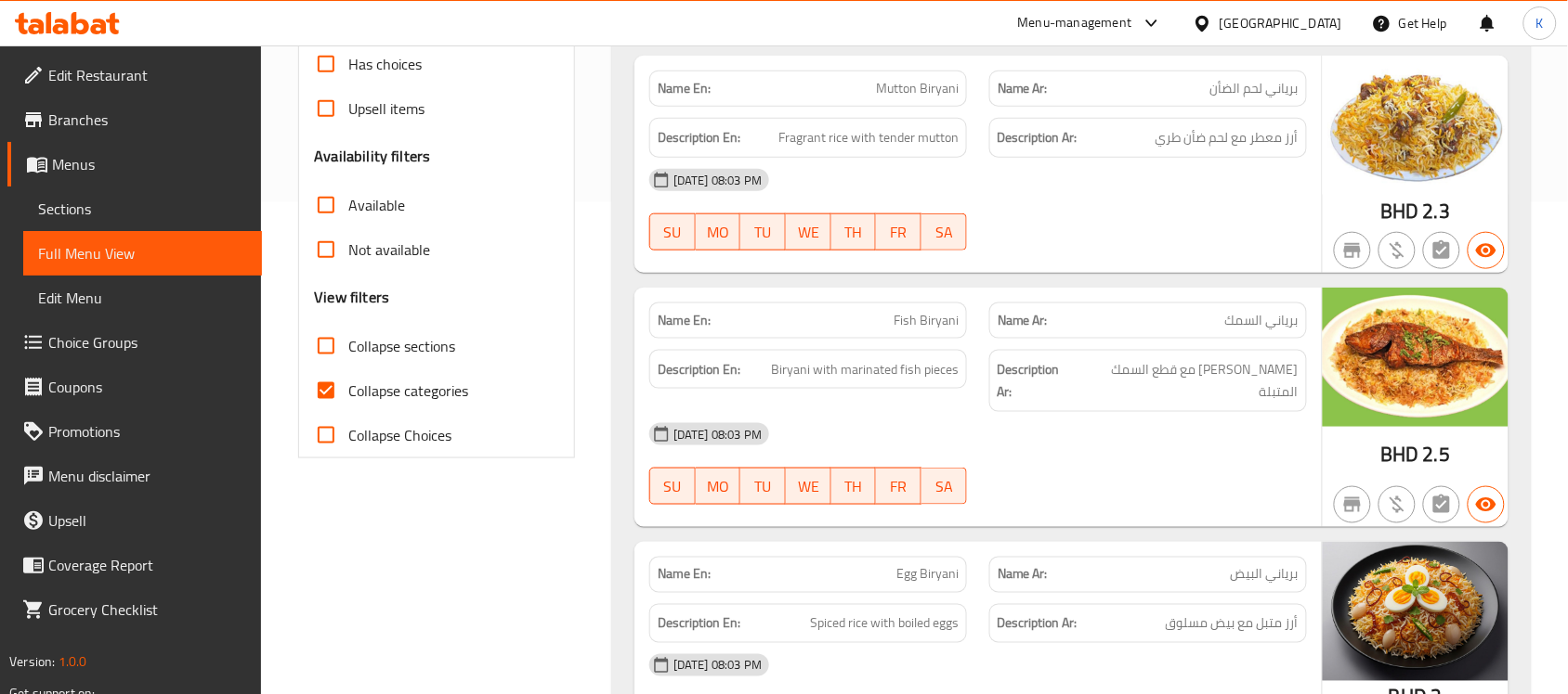
scroll to position [541, 0]
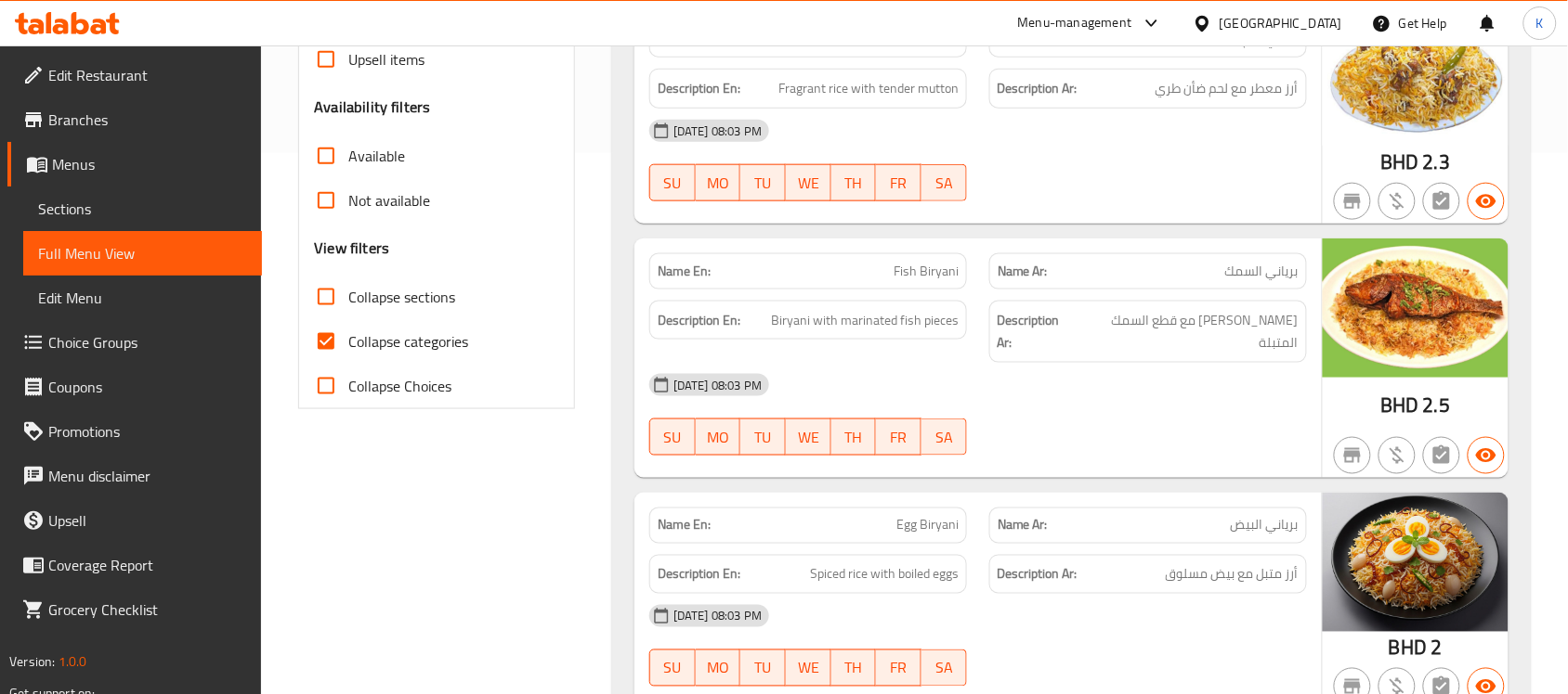
click at [468, 341] on span "Collapse categories" at bounding box center [408, 341] width 120 height 22
click at [348, 341] on input "Collapse categories" at bounding box center [326, 341] width 45 height 45
checkbox input "false"
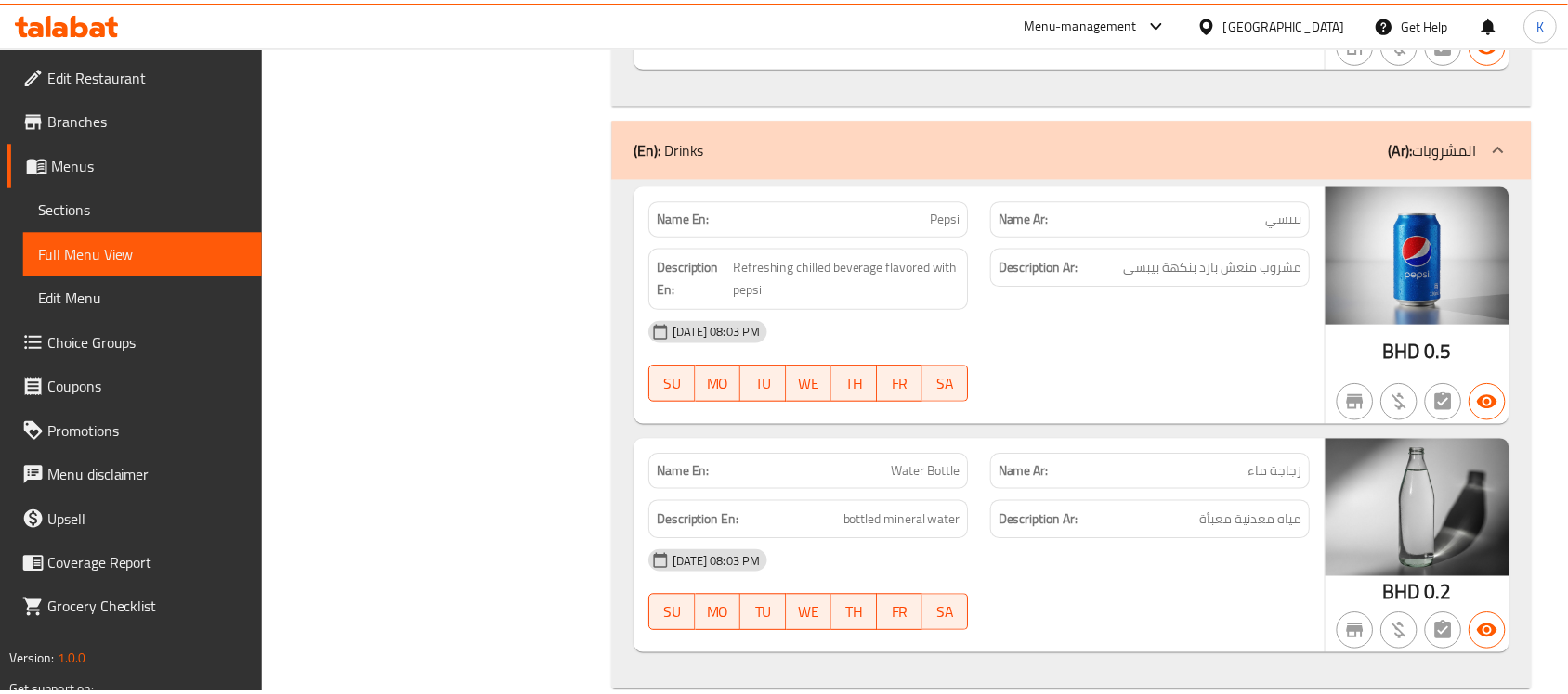
scroll to position [0, 0]
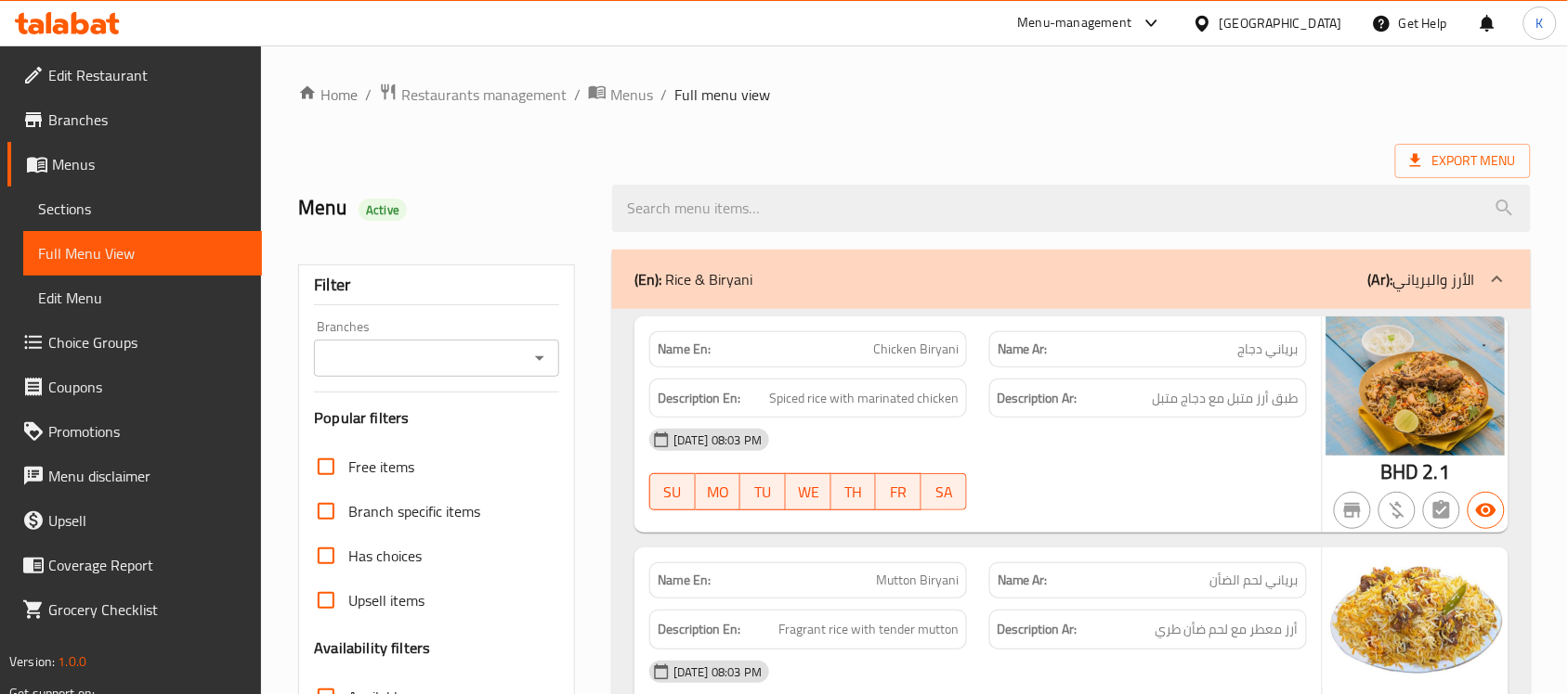
click at [150, 77] on span "Edit Restaurant" at bounding box center [147, 75] width 199 height 22
